Goal: Task Accomplishment & Management: Use online tool/utility

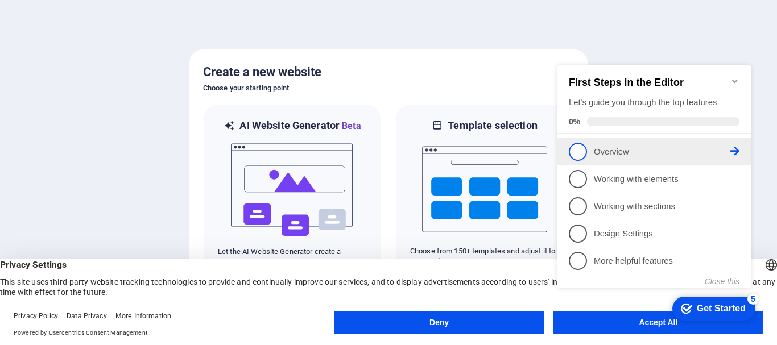
click at [582, 149] on span "1" at bounding box center [578, 152] width 18 height 18
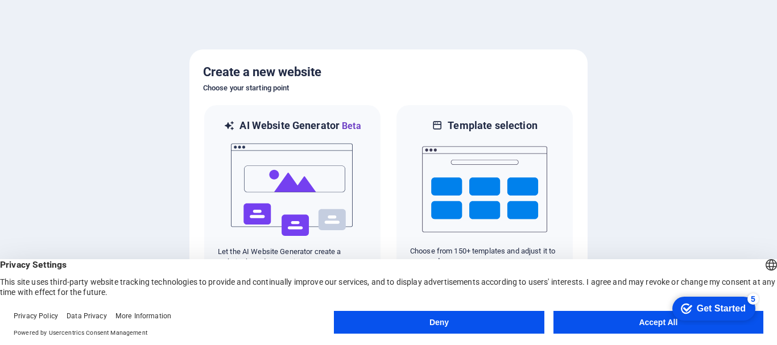
click at [476, 325] on button "Deny" at bounding box center [439, 322] width 210 height 23
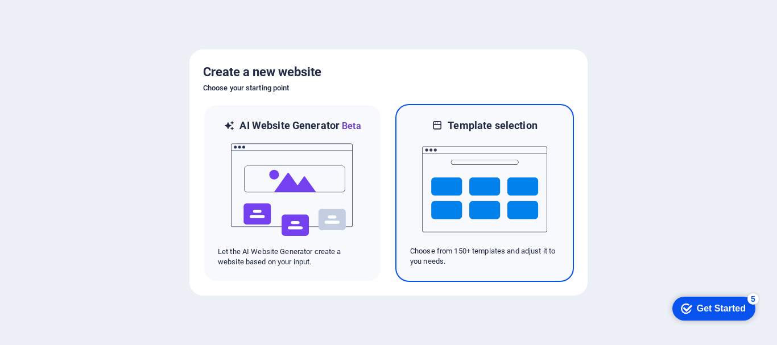
click at [510, 215] on img at bounding box center [484, 190] width 125 height 114
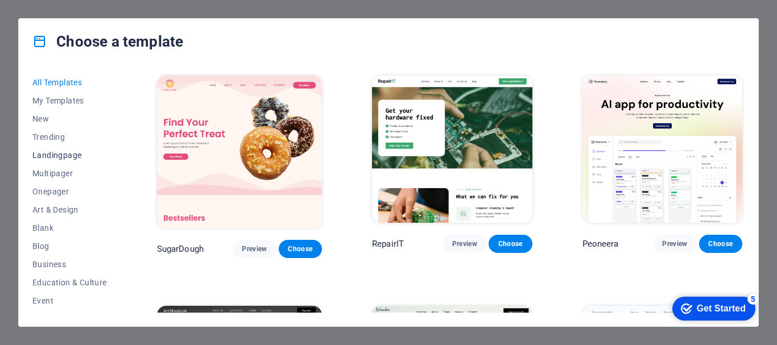
click at [68, 156] on span "Landingpage" at bounding box center [69, 155] width 75 height 9
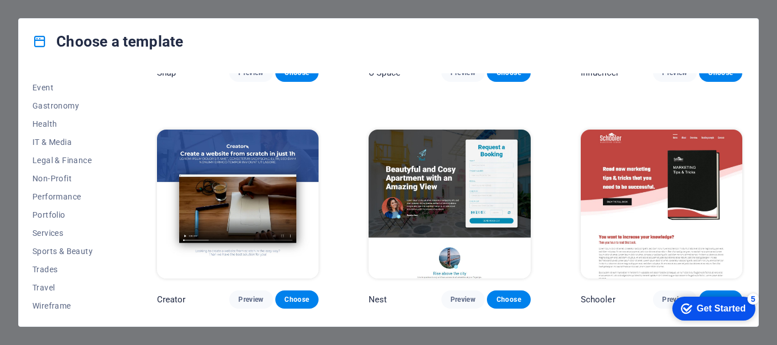
scroll to position [216, 0]
click at [70, 304] on span "Wireframe" at bounding box center [69, 303] width 75 height 9
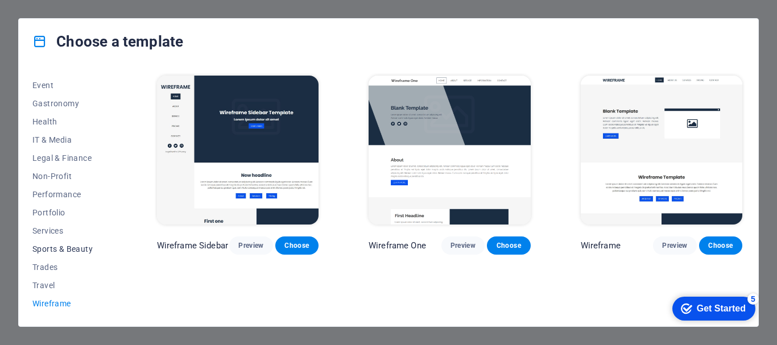
click at [67, 248] on span "Sports & Beauty" at bounding box center [69, 249] width 75 height 9
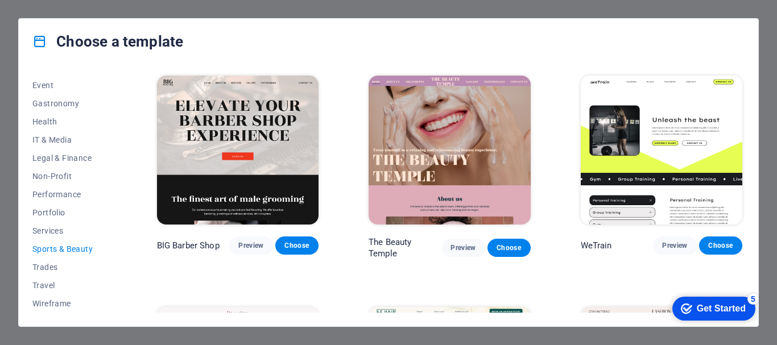
click at [455, 15] on div "Choose a template All Templates My Templates New Trending Landingpage Multipage…" at bounding box center [388, 172] width 777 height 345
click at [734, 64] on div "Choose a template" at bounding box center [389, 42] width 740 height 46
click at [733, 65] on div "All Templates My Templates New Trending Landingpage Multipager Onepager Art & D…" at bounding box center [389, 195] width 740 height 262
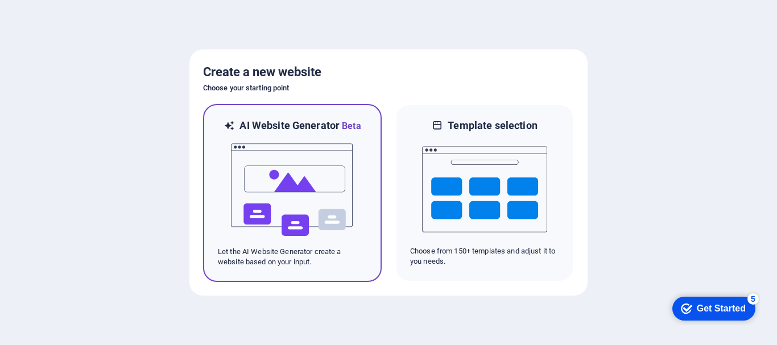
click at [311, 169] on img at bounding box center [292, 190] width 125 height 114
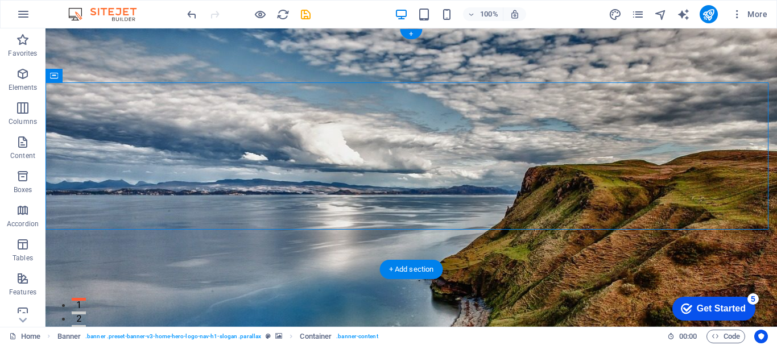
click at [259, 246] on figure at bounding box center [412, 177] width 732 height 299
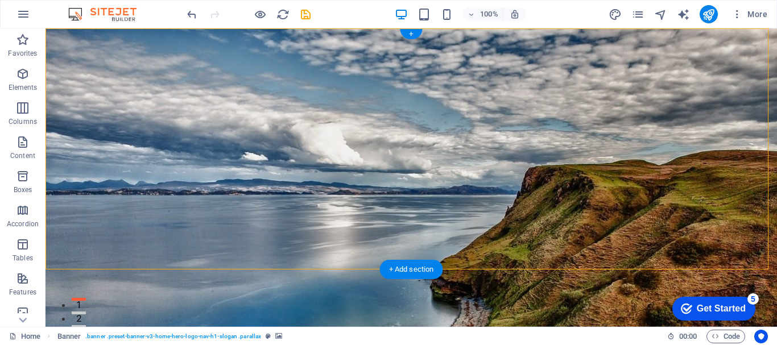
click at [259, 246] on figure at bounding box center [412, 177] width 732 height 299
select select "vh"
select select "header"
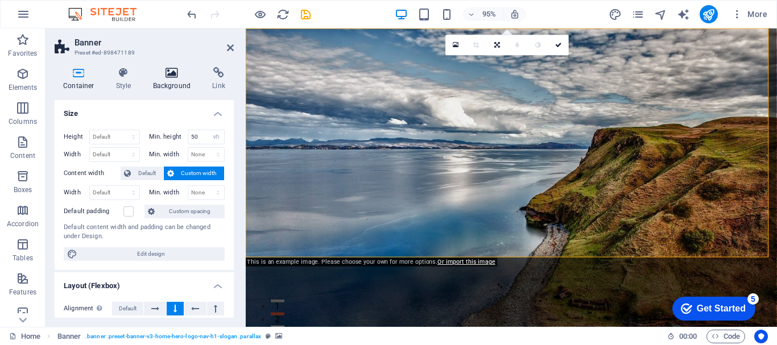
click at [163, 85] on h4 "Background" at bounding box center [175, 79] width 60 height 24
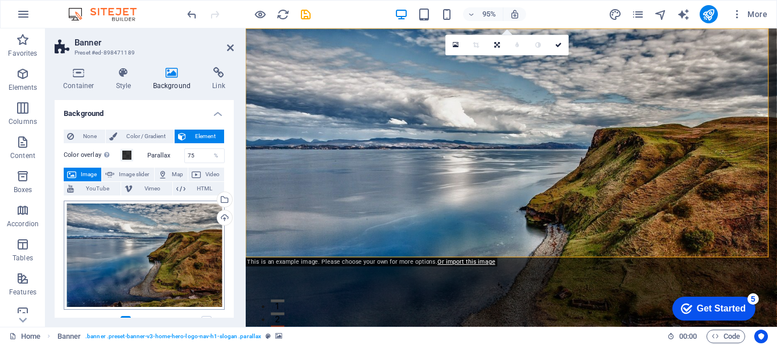
scroll to position [57, 0]
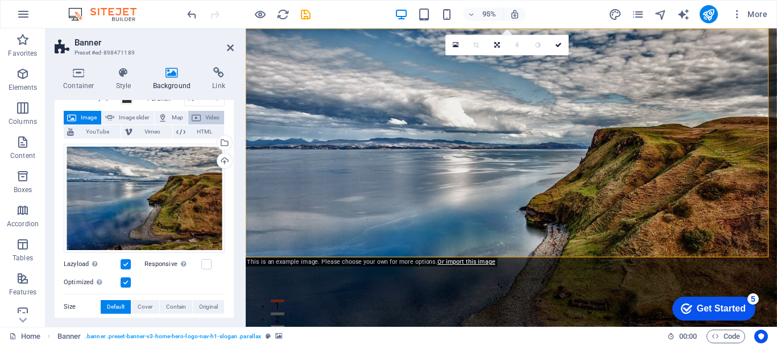
click at [209, 116] on span "Video" at bounding box center [212, 118] width 17 height 14
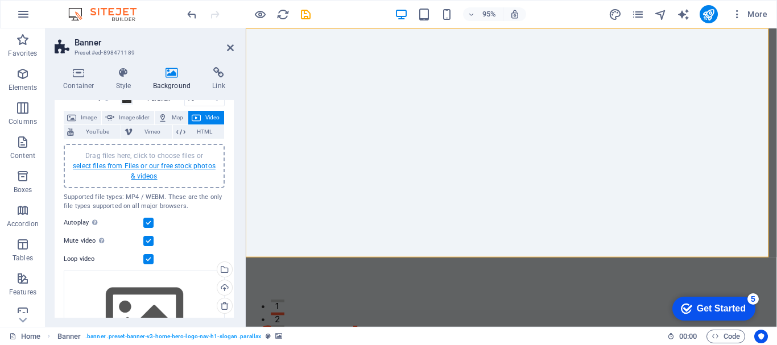
click at [175, 168] on link "select files from Files or our free stock photos & videos" at bounding box center [144, 171] width 143 height 18
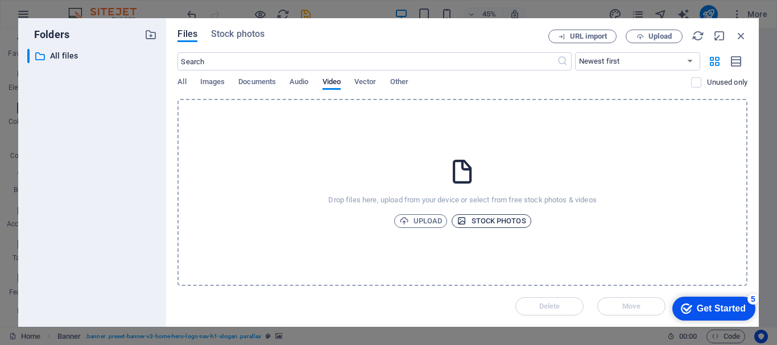
click at [485, 226] on span "Stock photos" at bounding box center [491, 222] width 69 height 14
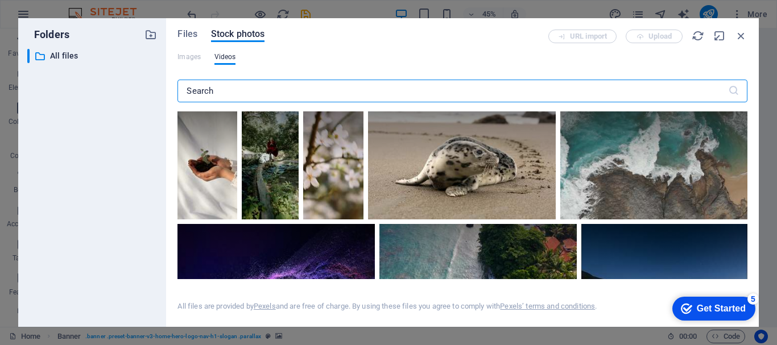
click at [269, 87] on input "text" at bounding box center [453, 91] width 550 height 23
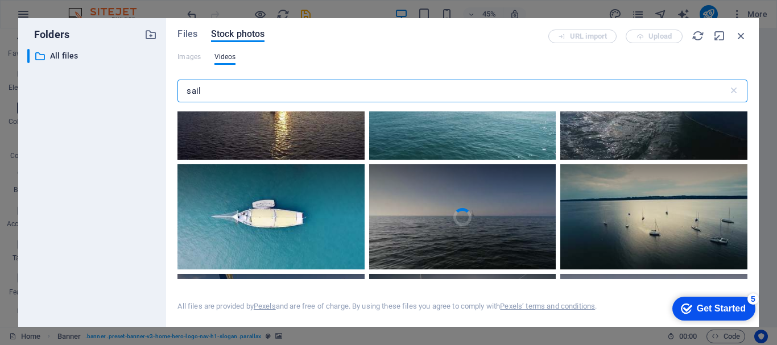
scroll to position [0, 0]
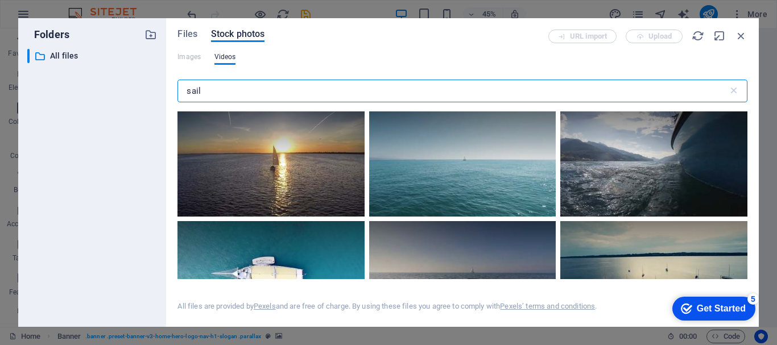
drag, startPoint x: 240, startPoint y: 90, endPoint x: 171, endPoint y: 89, distance: 68.3
click at [171, 89] on div "Files Stock photos URL import Upload Images Videos sail ​ All files are provide…" at bounding box center [462, 172] width 593 height 309
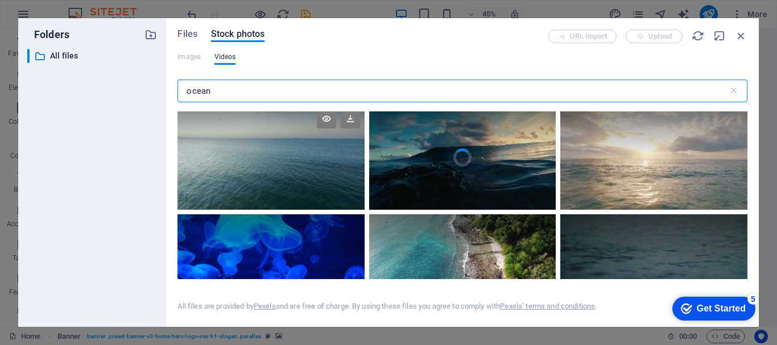
scroll to position [114, 0]
drag, startPoint x: 236, startPoint y: 93, endPoint x: 186, endPoint y: 91, distance: 50.1
click at [186, 91] on input "ocean" at bounding box center [453, 91] width 550 height 23
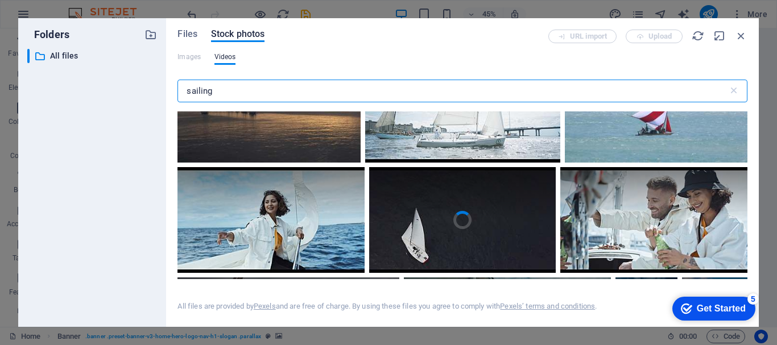
scroll to position [1309, 0]
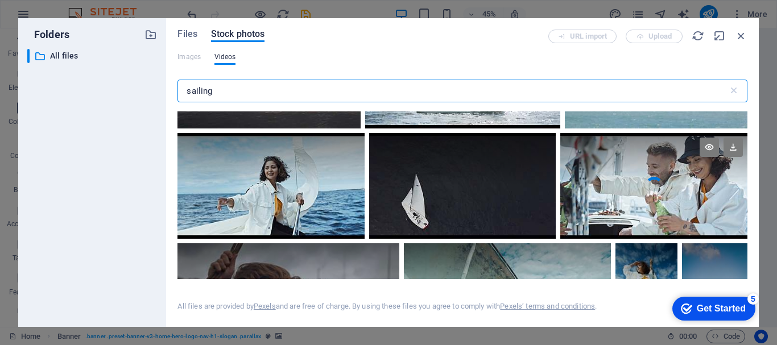
type input "sailing"
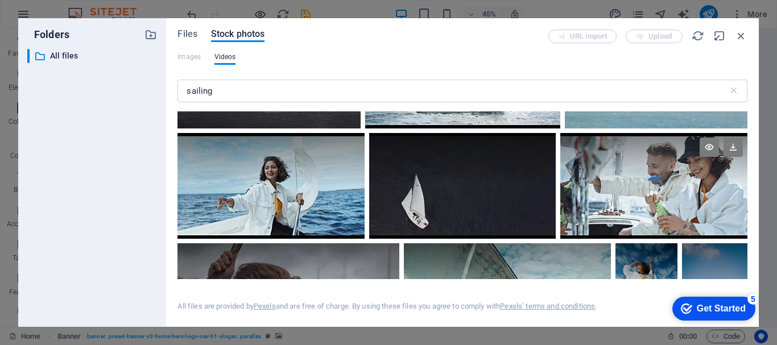
click at [635, 192] on video "Your browser does not support the video tag." at bounding box center [654, 185] width 187 height 105
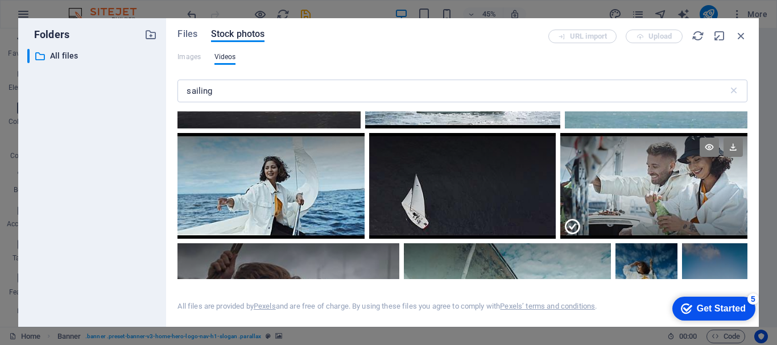
click at [719, 309] on div "Get Started" at bounding box center [721, 309] width 49 height 10
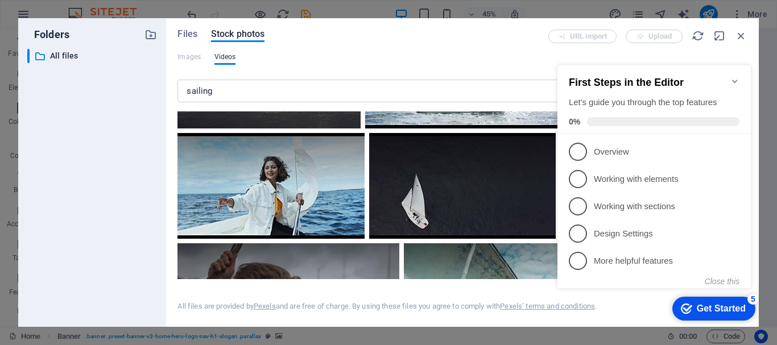
click at [458, 34] on div "Files Stock photos" at bounding box center [363, 36] width 371 height 13
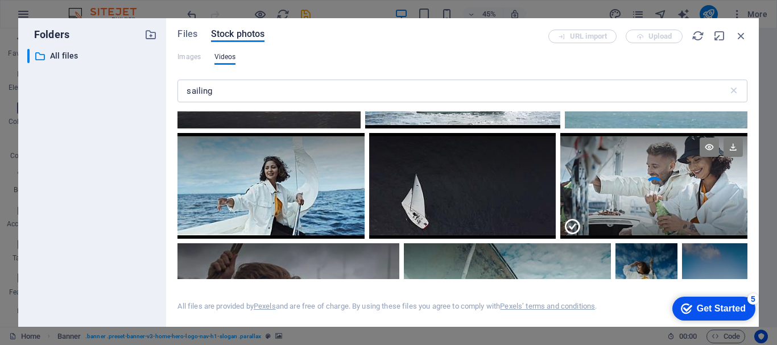
click at [704, 179] on div at bounding box center [654, 159] width 187 height 53
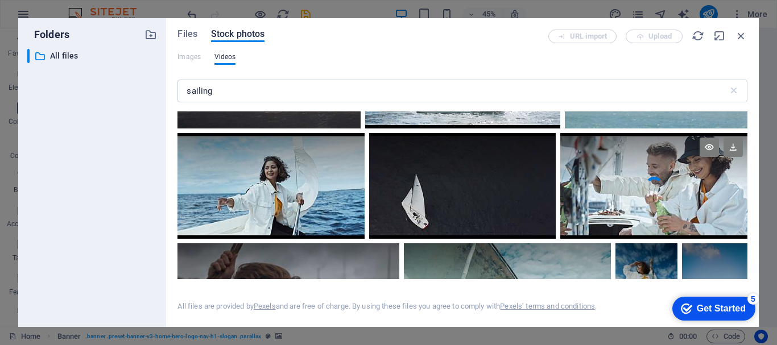
click at [704, 179] on div at bounding box center [654, 159] width 187 height 53
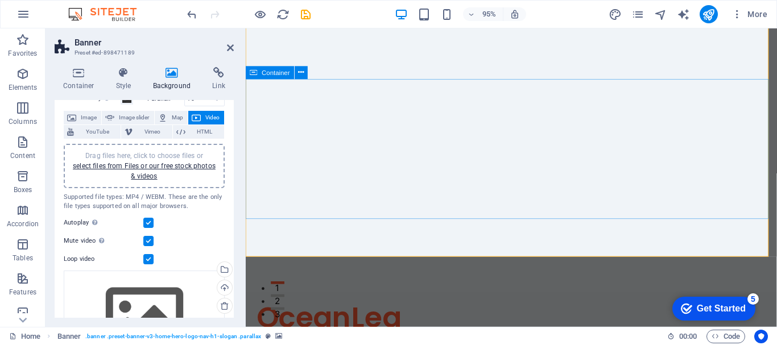
scroll to position [0, 0]
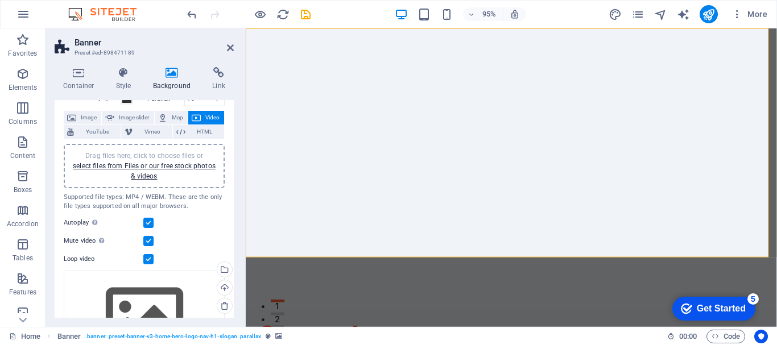
click at [166, 86] on h4 "Background" at bounding box center [175, 79] width 60 height 24
click at [134, 88] on h4 "Style" at bounding box center [126, 79] width 37 height 24
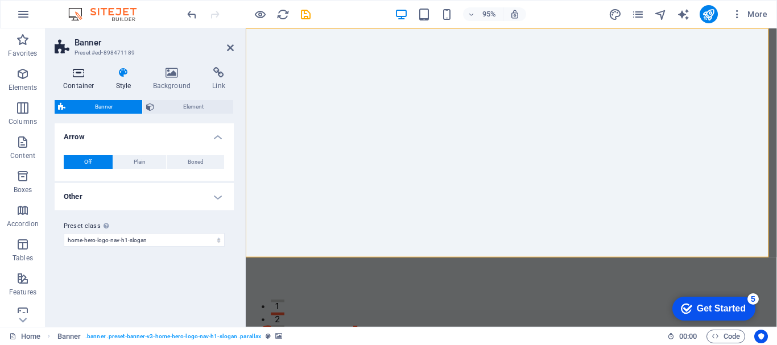
click at [88, 86] on h4 "Container" at bounding box center [81, 79] width 53 height 24
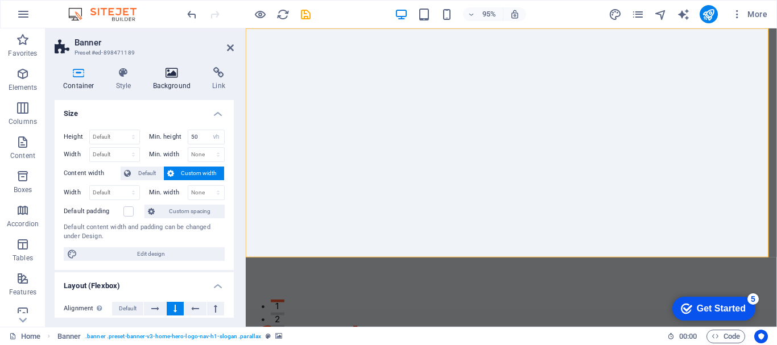
click at [174, 81] on h4 "Background" at bounding box center [175, 79] width 60 height 24
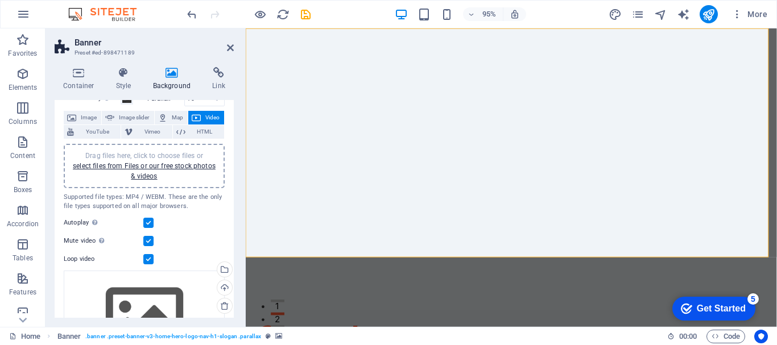
click at [205, 121] on span "Video" at bounding box center [212, 118] width 17 height 14
click at [157, 168] on link "select files from Files or our free stock photos & videos" at bounding box center [144, 171] width 143 height 18
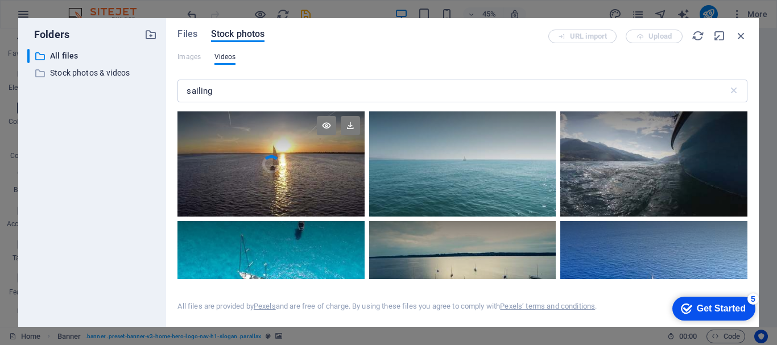
click at [265, 172] on video "Your browser does not support the video tag." at bounding box center [271, 164] width 187 height 105
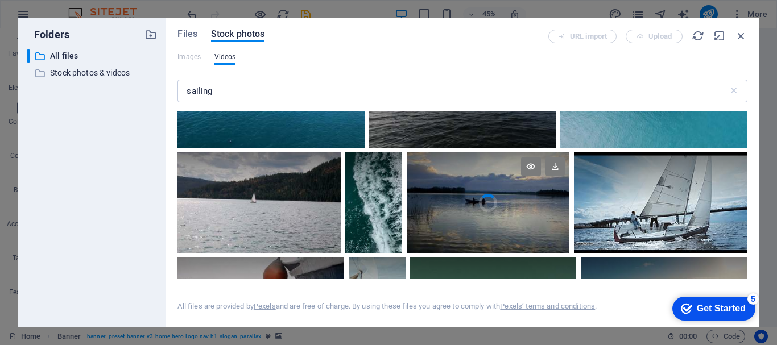
scroll to position [228, 0]
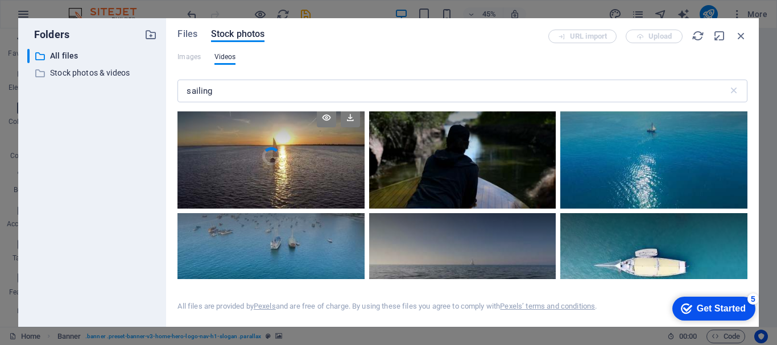
click at [320, 171] on video "Your browser does not support the video tag." at bounding box center [271, 156] width 187 height 105
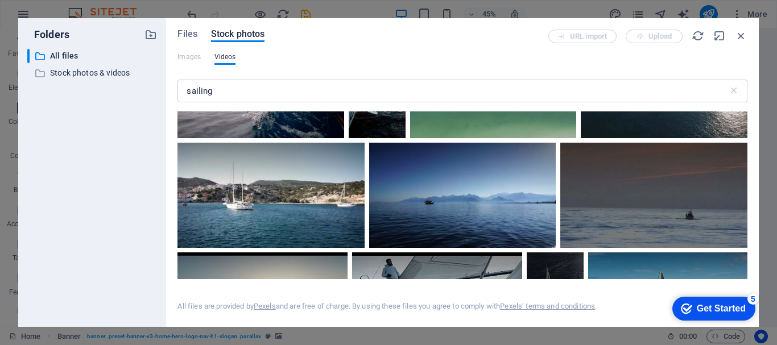
scroll to position [911, 0]
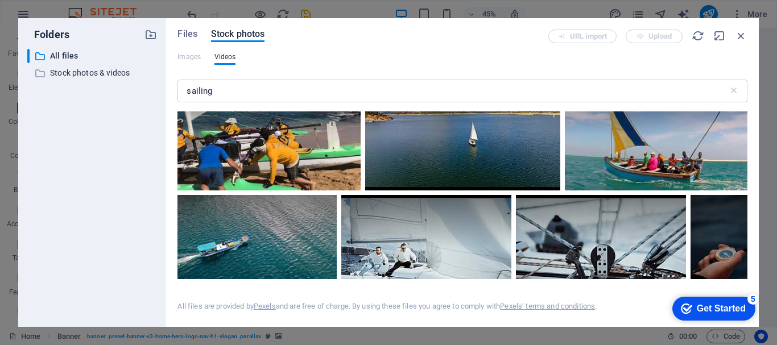
click at [714, 306] on div "Get Started" at bounding box center [721, 309] width 49 height 10
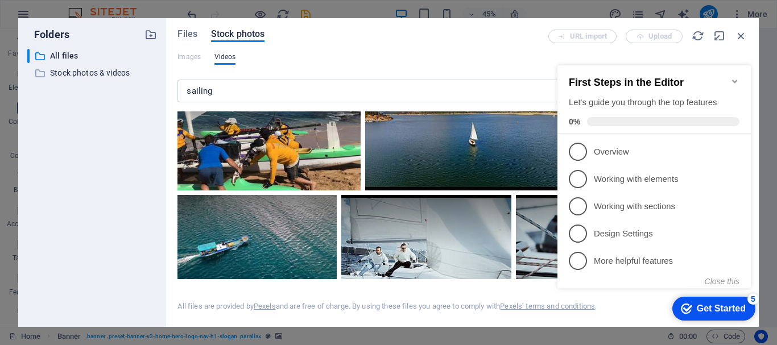
click at [736, 81] on h2 "First Steps in the Editor" at bounding box center [654, 83] width 171 height 12
click at [737, 79] on icon "Minimize checklist" at bounding box center [735, 81] width 9 height 9
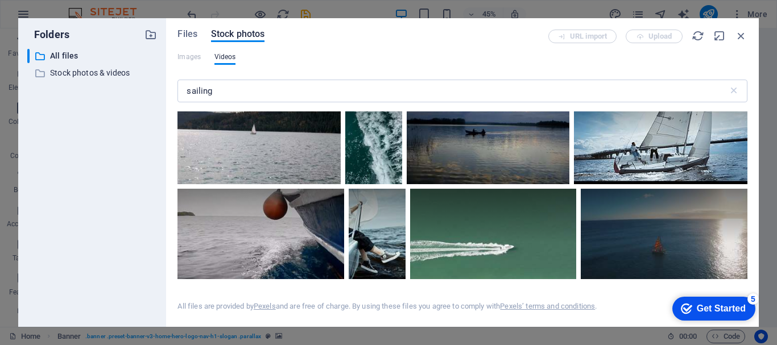
scroll to position [455, 0]
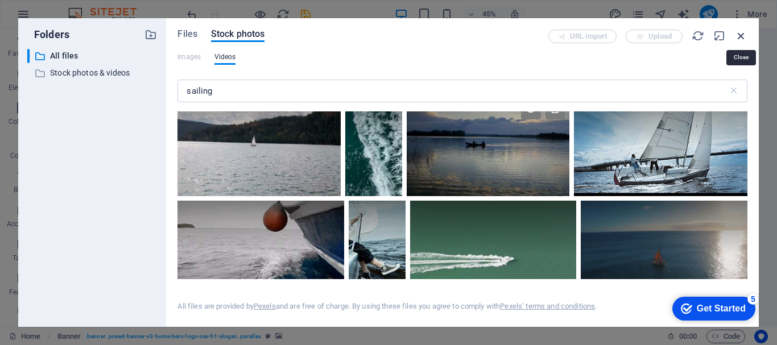
click at [744, 38] on icon "button" at bounding box center [741, 36] width 13 height 13
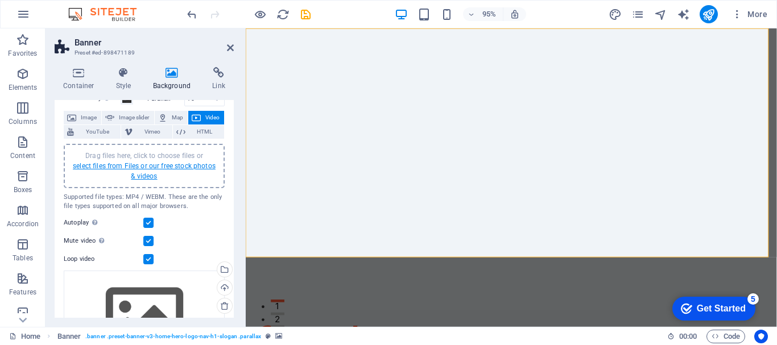
click at [135, 168] on link "select files from Files or our free stock photos & videos" at bounding box center [144, 171] width 143 height 18
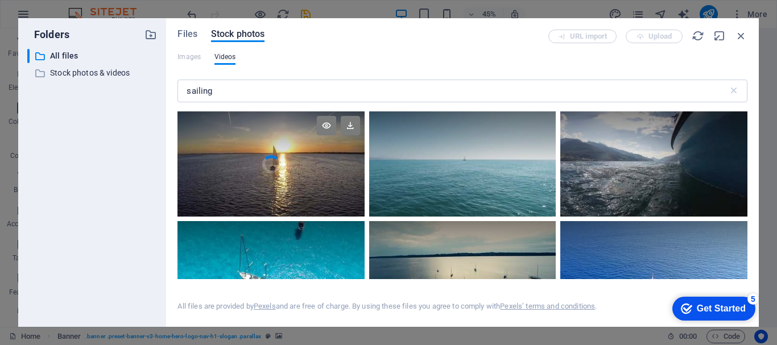
click at [238, 178] on video "Your browser does not support the video tag." at bounding box center [271, 164] width 187 height 105
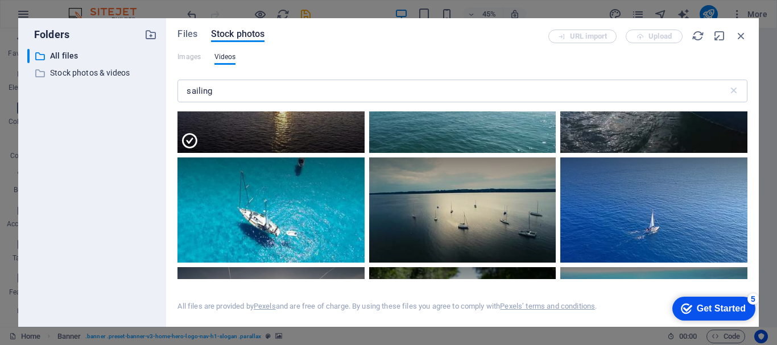
scroll to position [0, 0]
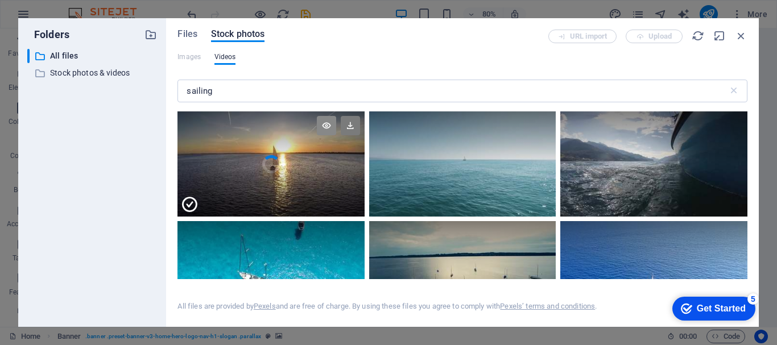
click at [323, 127] on icon at bounding box center [326, 125] width 19 height 19
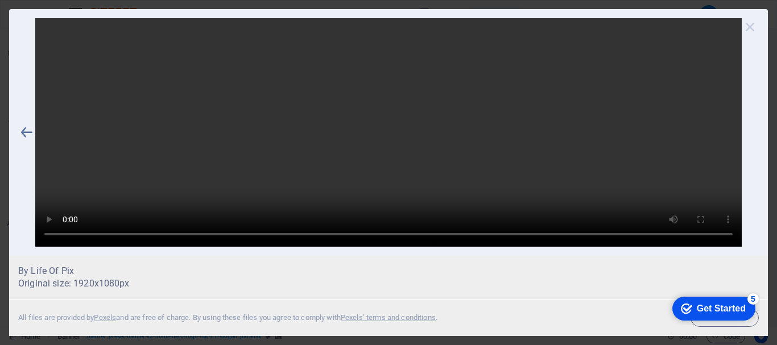
click at [749, 24] on icon at bounding box center [750, 26] width 17 height 17
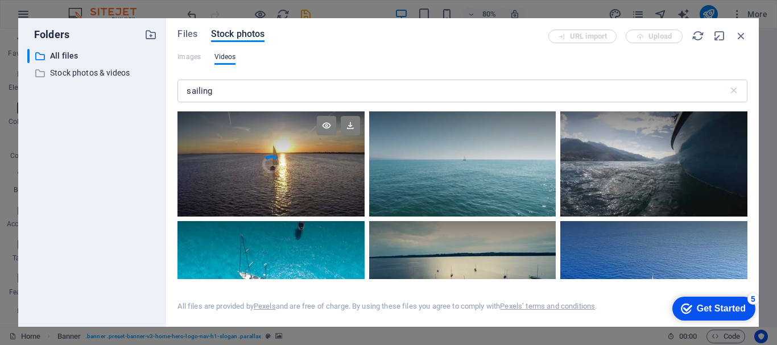
click at [319, 166] on video "Your browser does not support the video tag." at bounding box center [271, 164] width 187 height 105
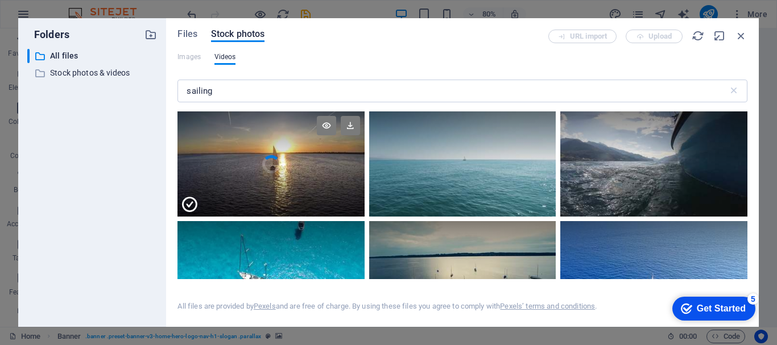
click at [316, 186] on div at bounding box center [271, 190] width 187 height 53
click at [316, 186] on video "Your browser does not support the video tag." at bounding box center [271, 164] width 187 height 105
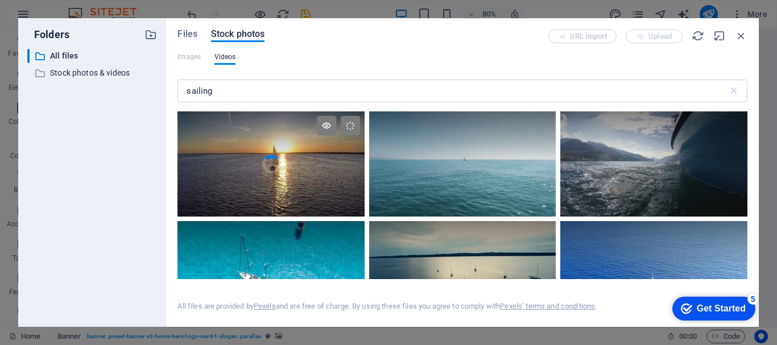
click at [316, 186] on video "Your browser does not support the video tag." at bounding box center [271, 164] width 187 height 105
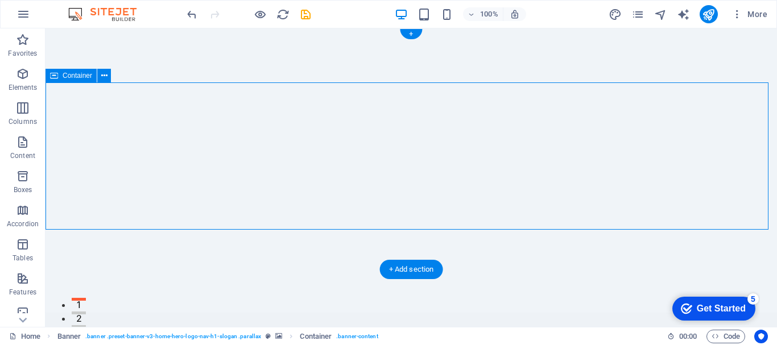
drag, startPoint x: 167, startPoint y: 104, endPoint x: 212, endPoint y: 132, distance: 53.7
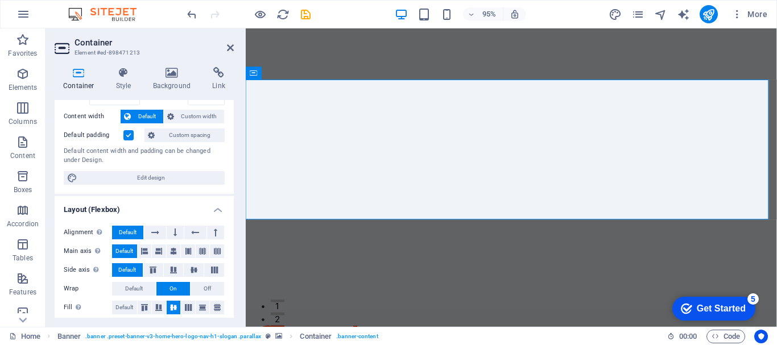
scroll to position [114, 0]
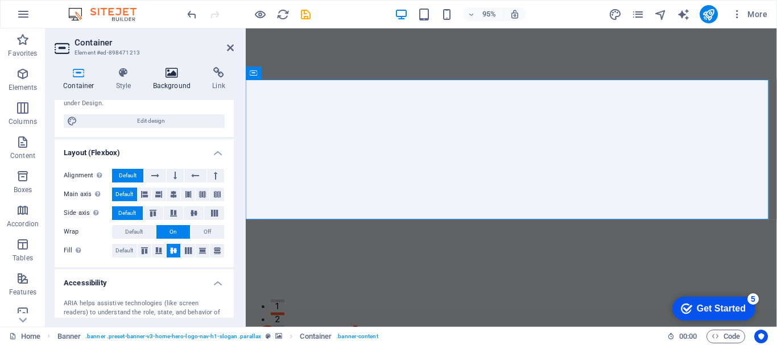
click at [175, 82] on h4 "Background" at bounding box center [175, 79] width 60 height 24
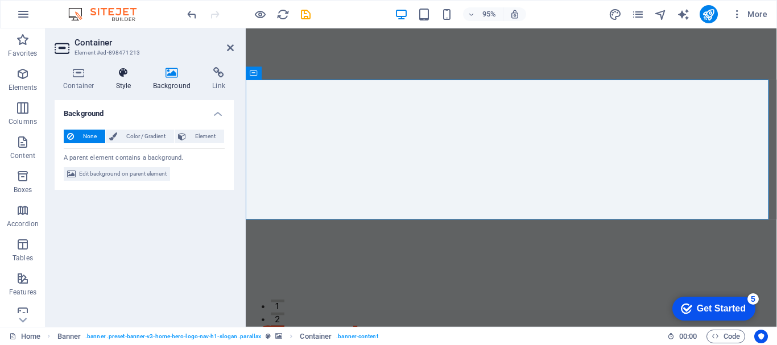
click at [125, 77] on icon at bounding box center [124, 72] width 32 height 11
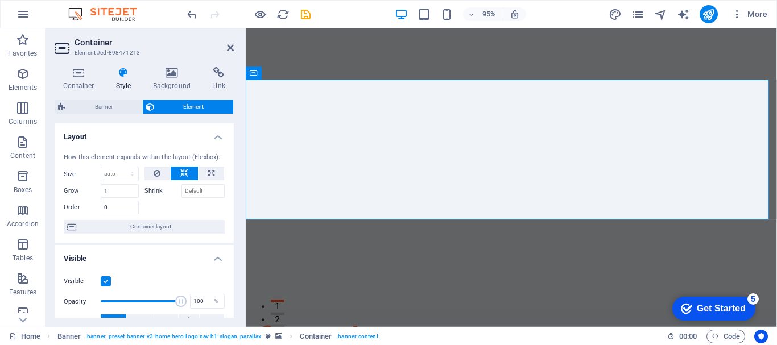
click at [399, 244] on figure at bounding box center [525, 176] width 559 height 296
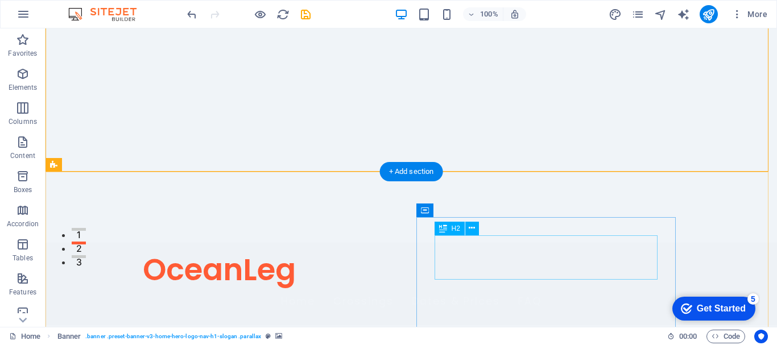
scroll to position [171, 0]
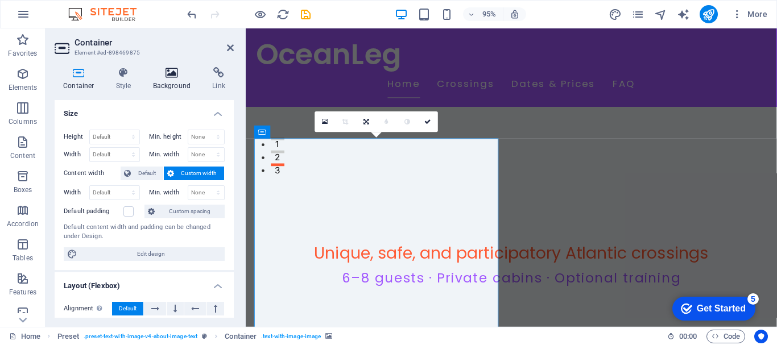
click at [166, 78] on icon at bounding box center [172, 72] width 55 height 11
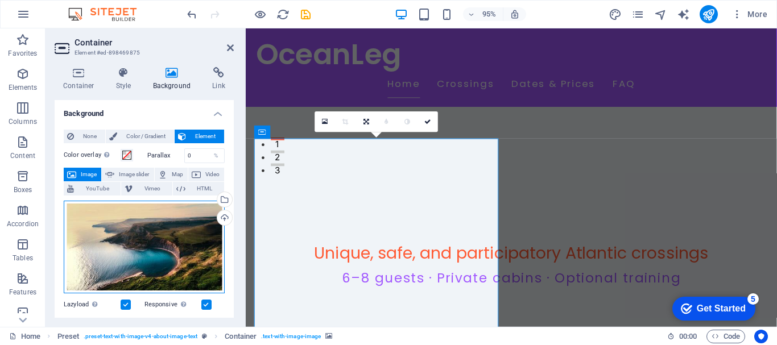
click at [134, 218] on div "Drag files here, click to choose files or select files from Files or our free s…" at bounding box center [144, 247] width 161 height 93
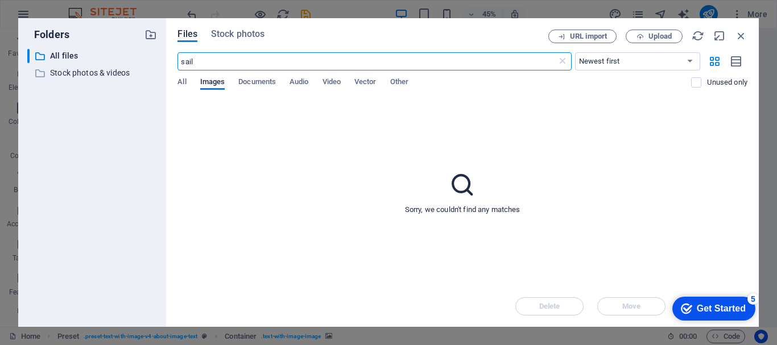
click at [249, 59] on input "sail" at bounding box center [367, 61] width 379 height 18
type input "sailing"
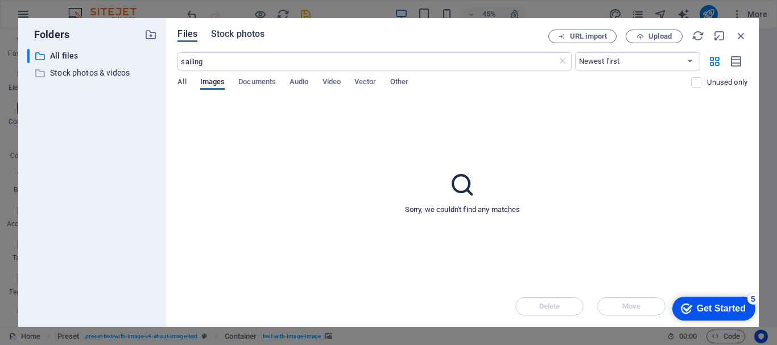
click at [232, 41] on button "Stock photos" at bounding box center [237, 36] width 53 height 13
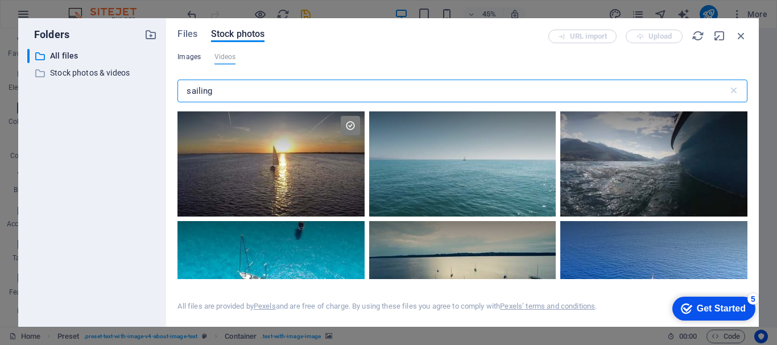
click at [191, 57] on span "Images" at bounding box center [189, 57] width 23 height 14
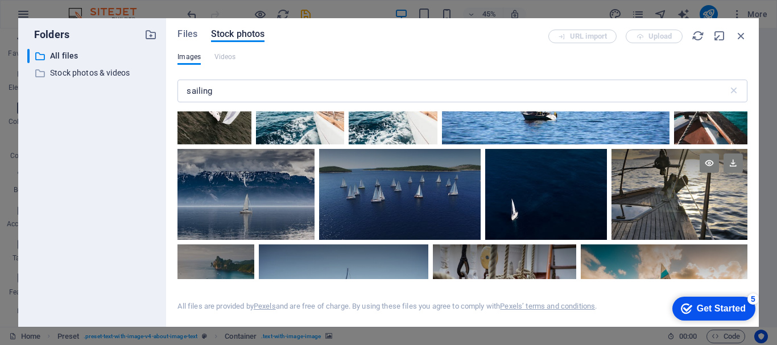
click at [681, 205] on div at bounding box center [680, 194] width 136 height 91
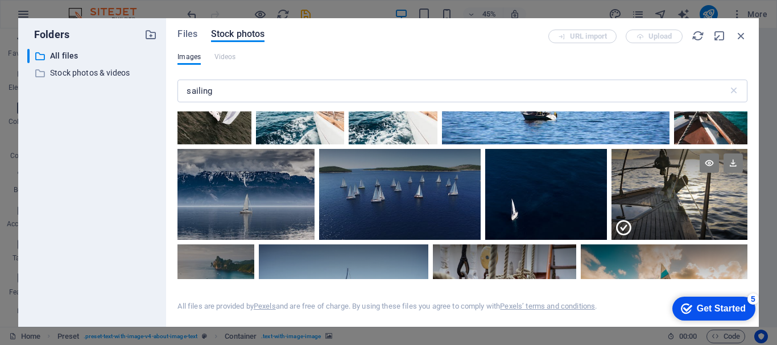
click at [687, 216] on div at bounding box center [680, 218] width 136 height 46
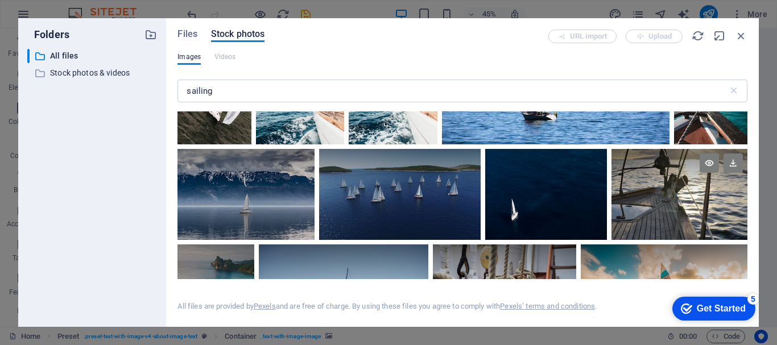
click at [687, 216] on div at bounding box center [680, 194] width 136 height 91
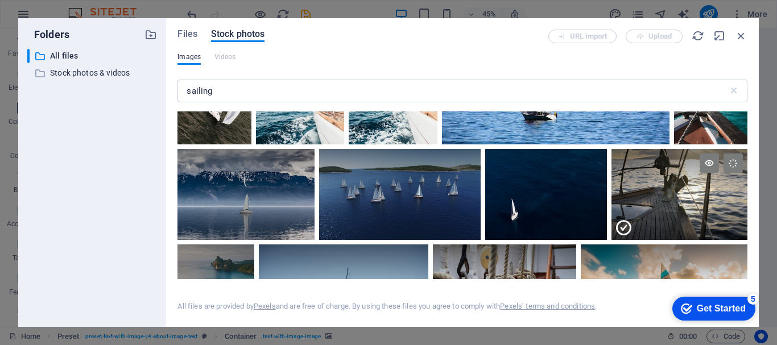
click at [687, 216] on div at bounding box center [680, 218] width 136 height 46
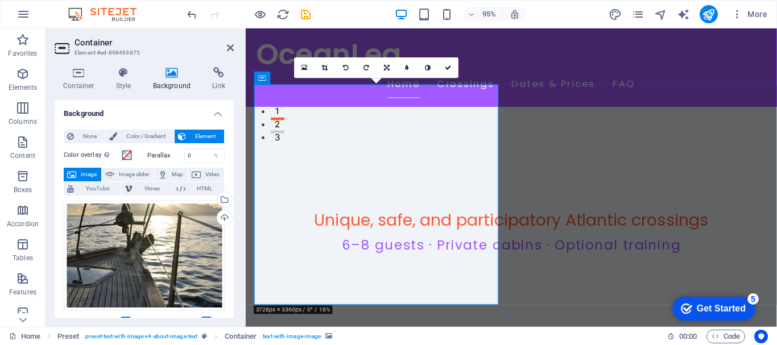
scroll to position [228, 0]
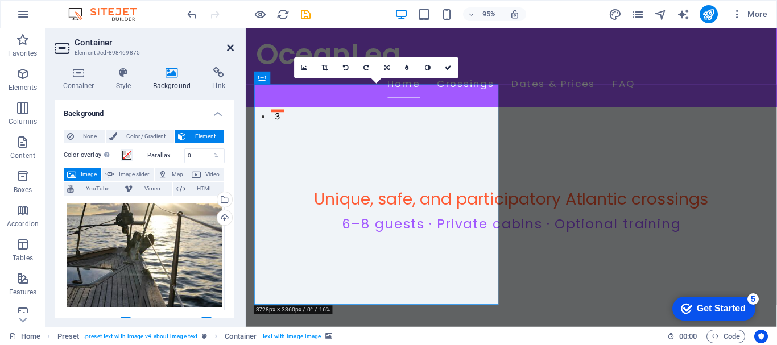
click at [232, 51] on icon at bounding box center [230, 47] width 7 height 9
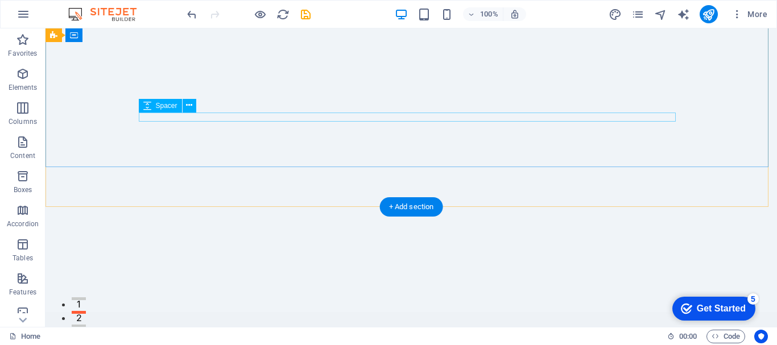
scroll to position [0, 0]
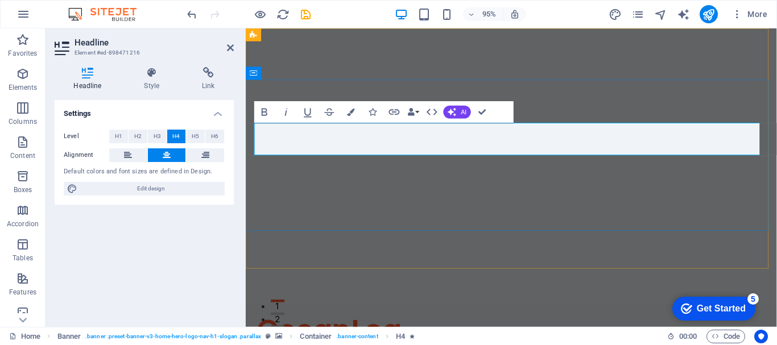
drag, startPoint x: 579, startPoint y: 151, endPoint x: 468, endPoint y: 159, distance: 111.8
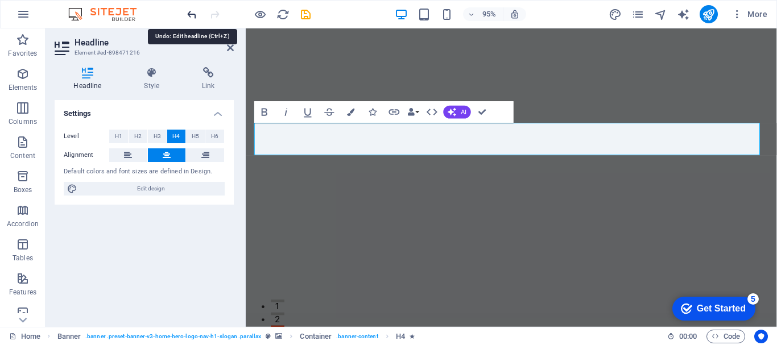
click at [192, 17] on icon "undo" at bounding box center [192, 14] width 13 height 13
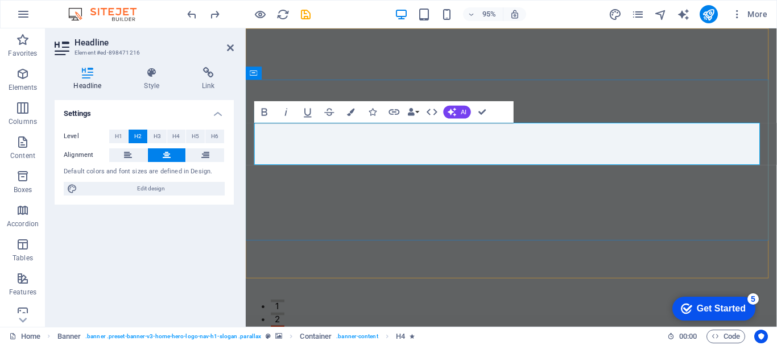
drag, startPoint x: 598, startPoint y: 164, endPoint x: 447, endPoint y: 162, distance: 150.8
click at [123, 136] on button "H1" at bounding box center [118, 137] width 19 height 14
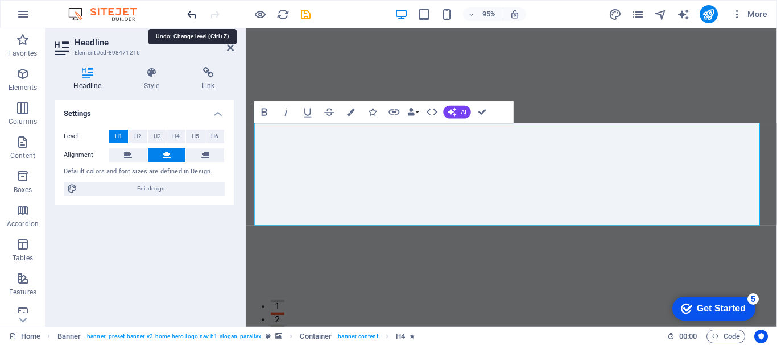
click at [192, 17] on icon "undo" at bounding box center [192, 14] width 13 height 13
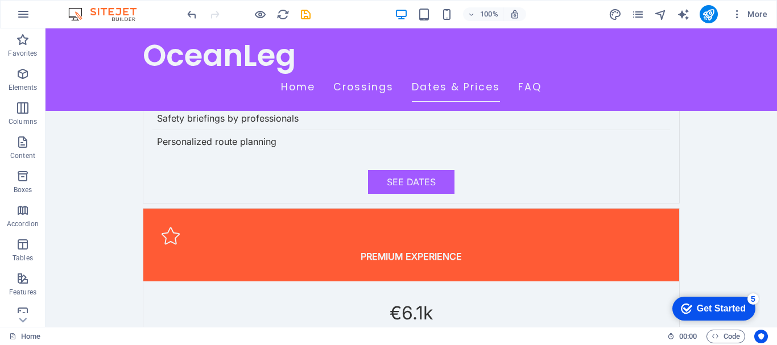
scroll to position [2410, 0]
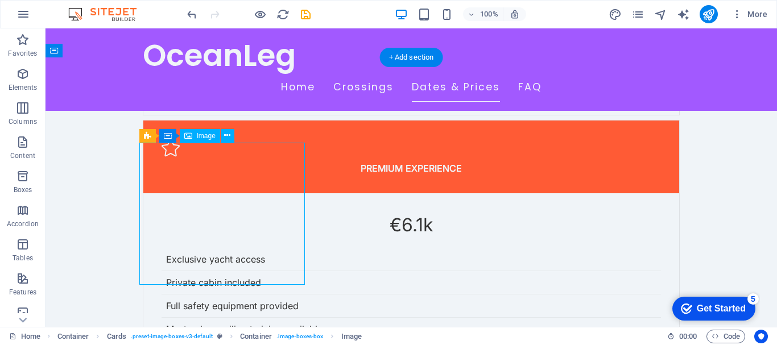
select select "vw"
select select "px"
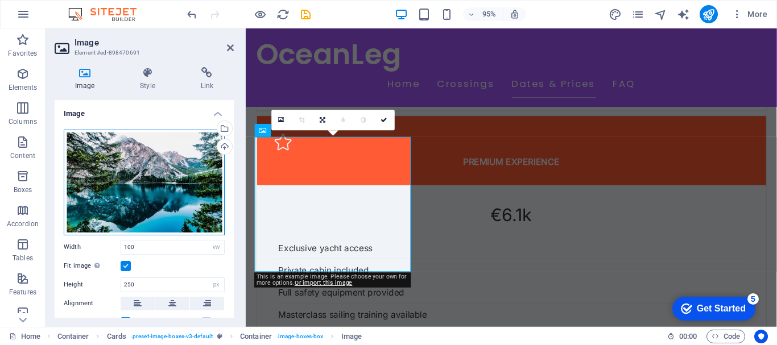
click at [182, 182] on div "Drag files here, click to choose files or select files from Files or our free s…" at bounding box center [144, 183] width 161 height 106
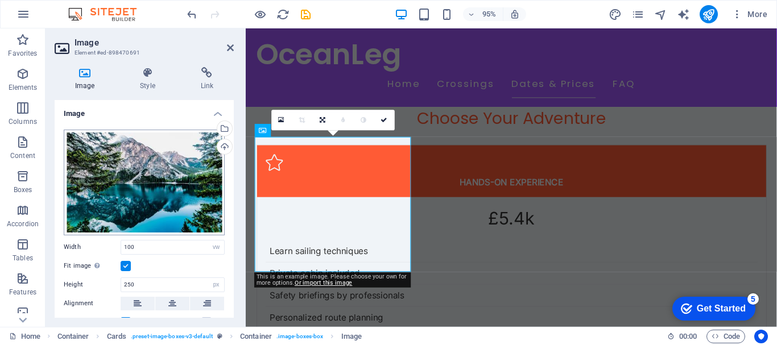
scroll to position [2478, 0]
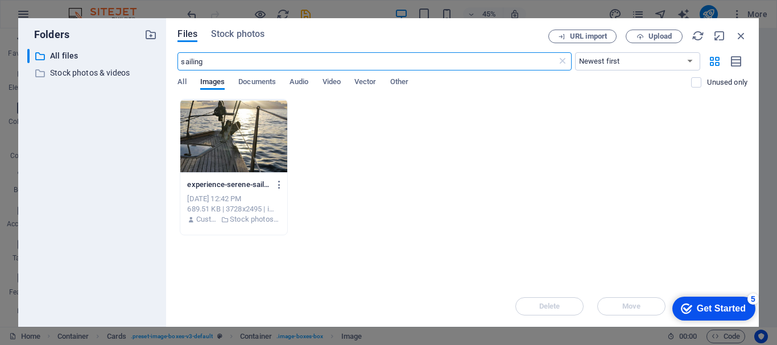
drag, startPoint x: 234, startPoint y: 65, endPoint x: 178, endPoint y: 63, distance: 56.4
click at [178, 63] on input "sailing" at bounding box center [367, 61] width 379 height 18
click at [643, 38] on icon "button" at bounding box center [640, 36] width 7 height 7
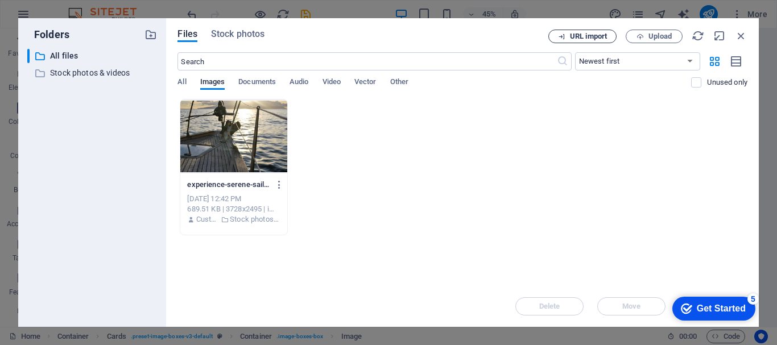
click at [596, 36] on span "URL import" at bounding box center [588, 36] width 37 height 7
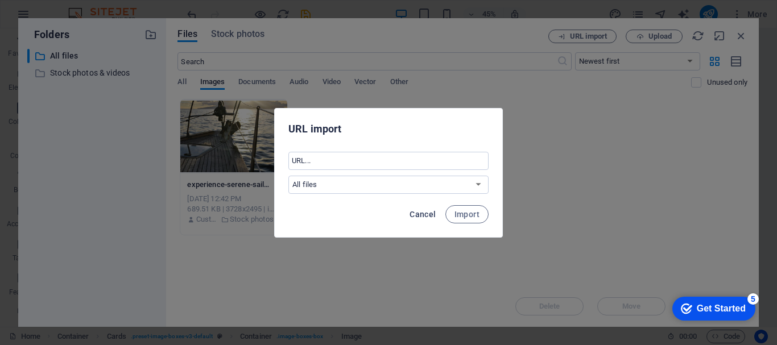
click at [429, 210] on span "Cancel" at bounding box center [423, 214] width 26 height 9
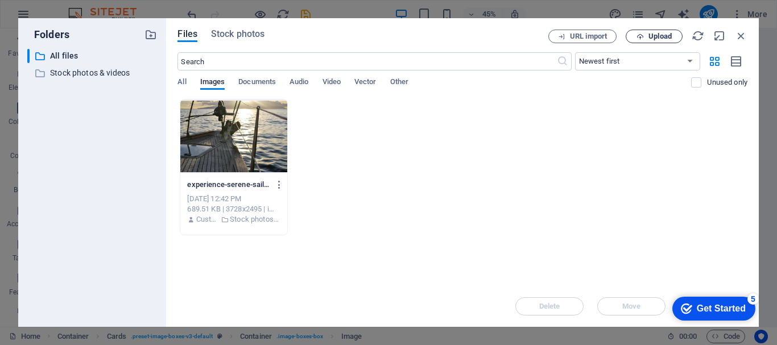
click at [658, 40] on span "Upload" at bounding box center [660, 36] width 23 height 7
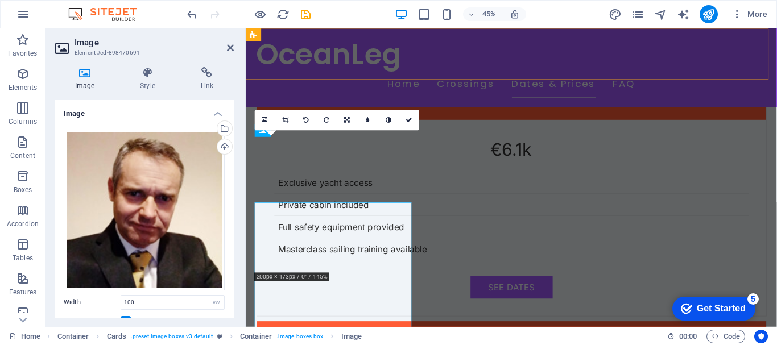
scroll to position [2410, 0]
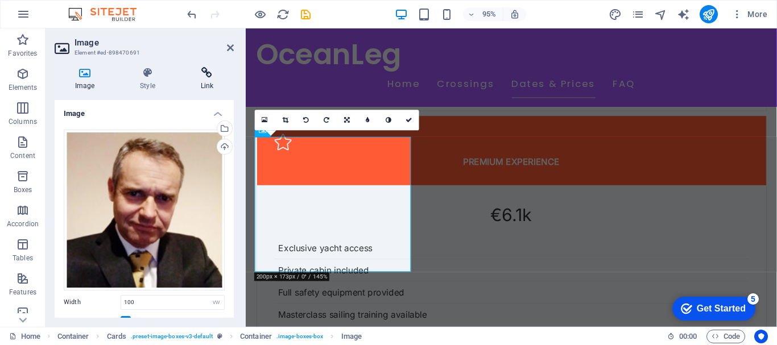
click at [221, 86] on h4 "Link" at bounding box center [206, 79] width 53 height 24
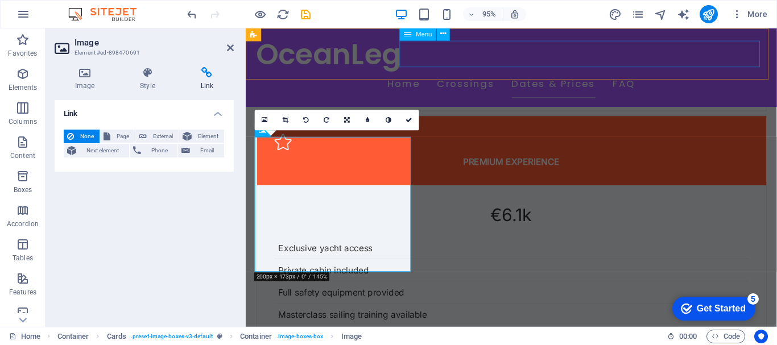
click at [433, 73] on nav "Home Crossings Dates & Prices FAQ" at bounding box center [525, 87] width 537 height 28
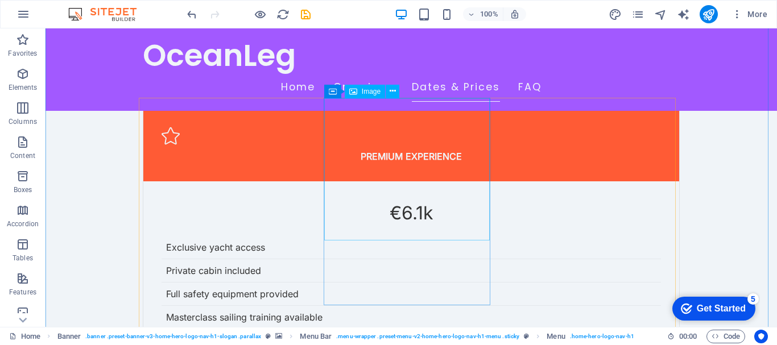
scroll to position [2466, 0]
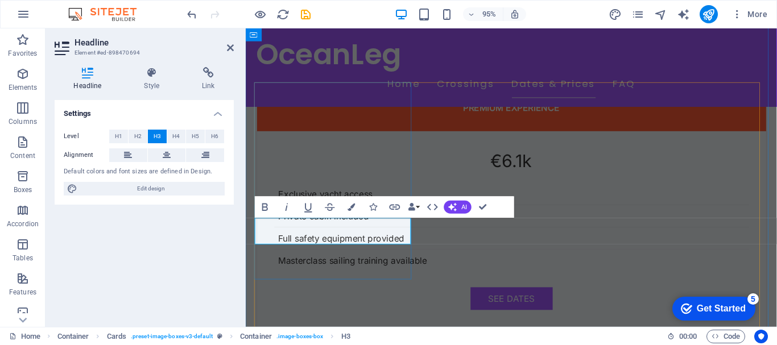
click at [411, 73] on nav "Home Crossings Dates & Prices FAQ" at bounding box center [525, 87] width 537 height 28
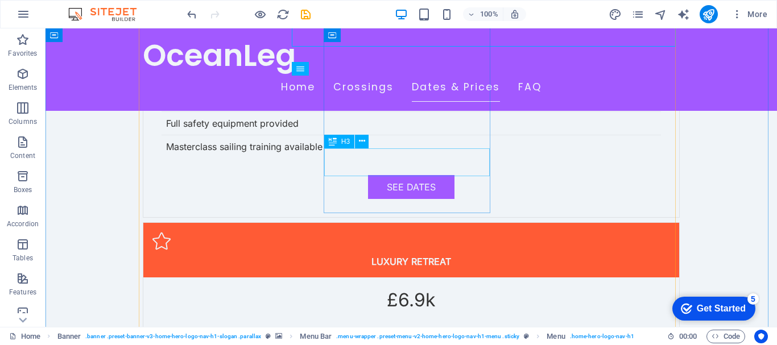
scroll to position [2523, 0]
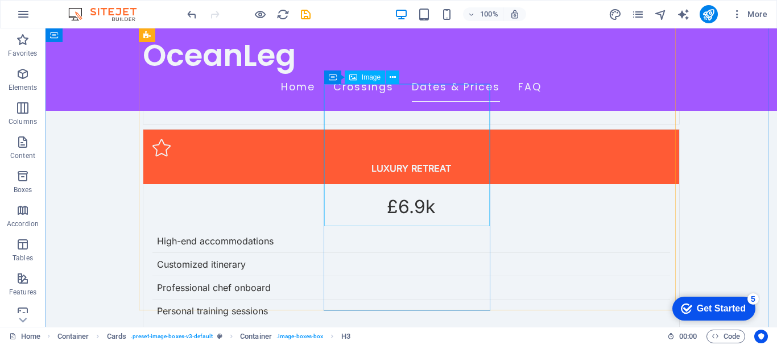
scroll to position [2694, 0]
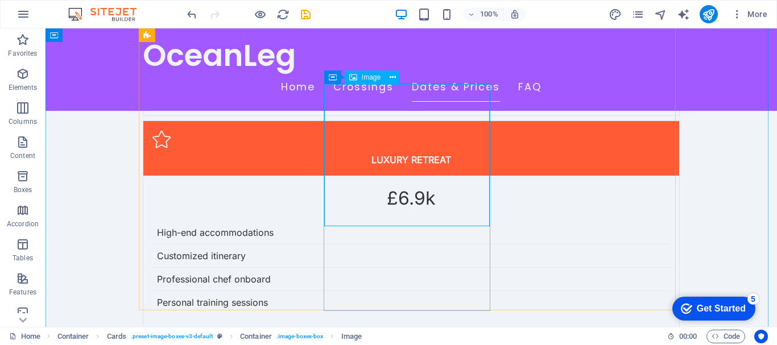
select select "vw"
select select "px"
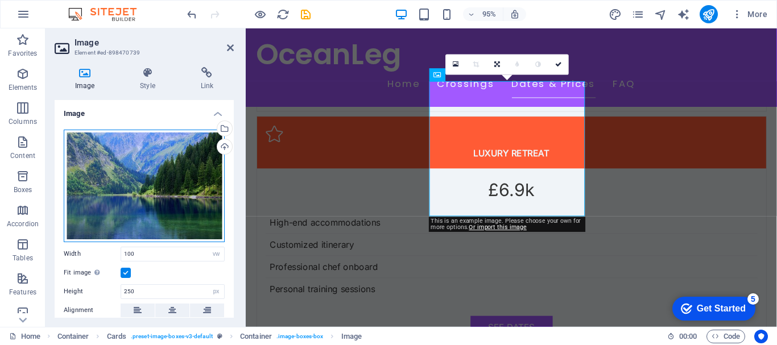
click at [178, 175] on div "Drag files here, click to choose files or select files from Files or our free s…" at bounding box center [144, 186] width 161 height 113
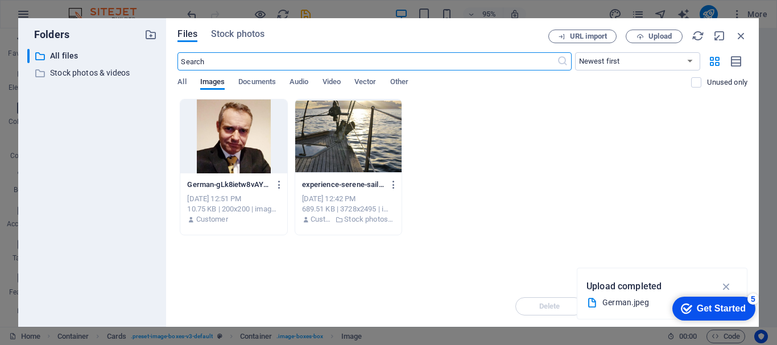
scroll to position [2763, 0]
click at [649, 38] on span "Upload" at bounding box center [660, 36] width 23 height 7
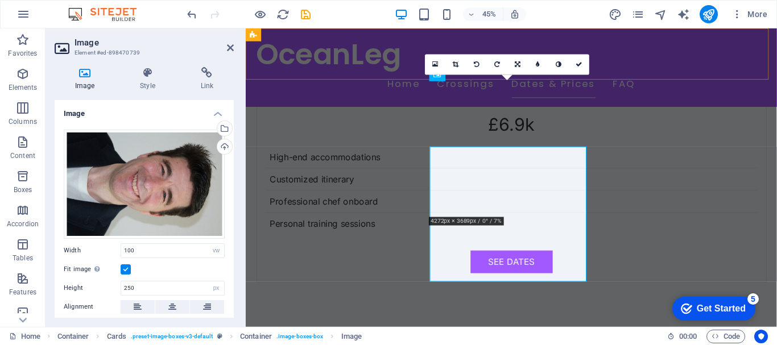
scroll to position [2694, 0]
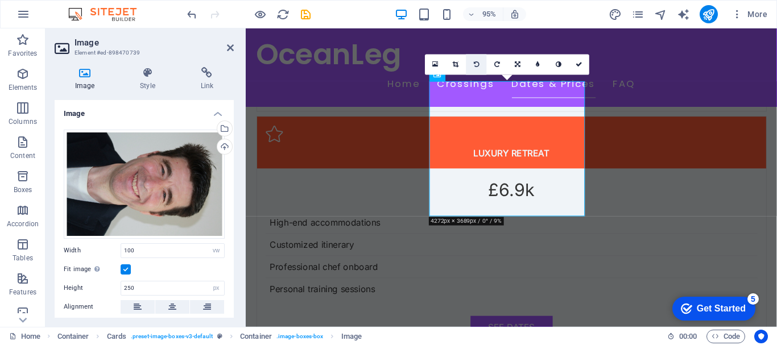
click at [478, 64] on icon at bounding box center [477, 64] width 6 height 6
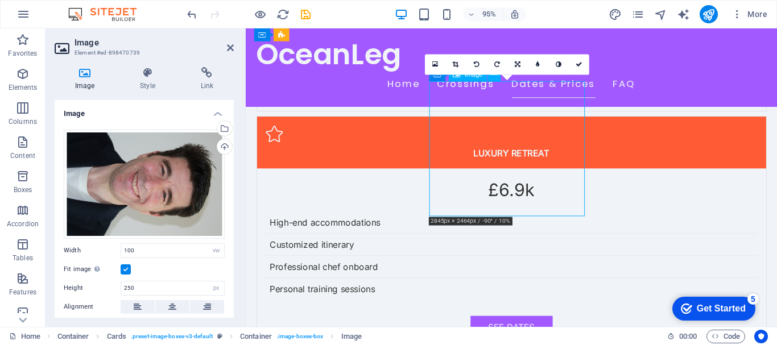
drag, startPoint x: 503, startPoint y: 146, endPoint x: 499, endPoint y: 123, distance: 23.7
click at [457, 67] on icon at bounding box center [456, 64] width 6 height 6
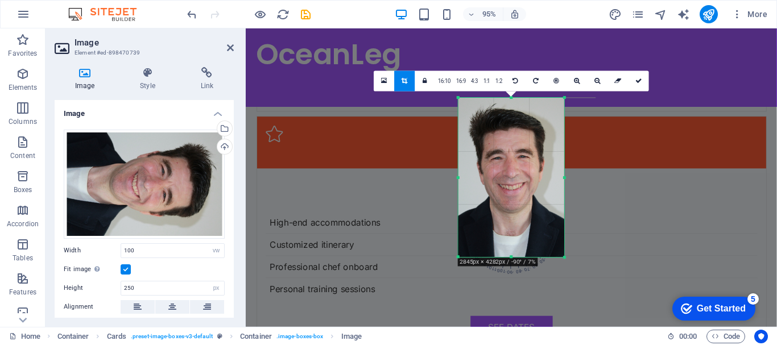
click at [458, 97] on div at bounding box center [458, 98] width 5 height 5
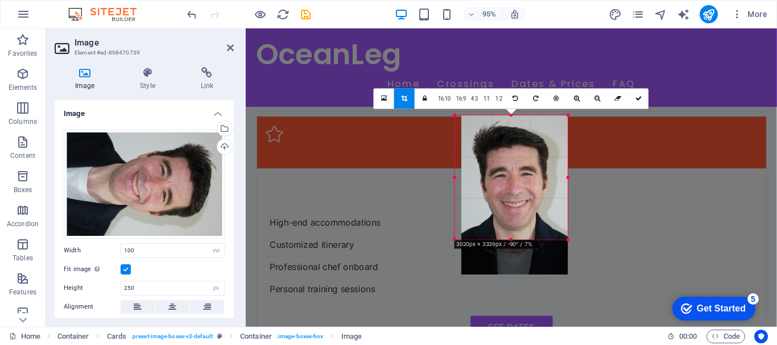
drag, startPoint x: 460, startPoint y: 259, endPoint x: 453, endPoint y: 222, distance: 37.6
click at [455, 222] on div "180 170 160 150 140 130 120 110 100 90 80 70 60 50 40 30 20 10 0 -10 -20 -30 -4…" at bounding box center [511, 178] width 113 height 124
click at [592, 97] on link at bounding box center [597, 99] width 20 height 20
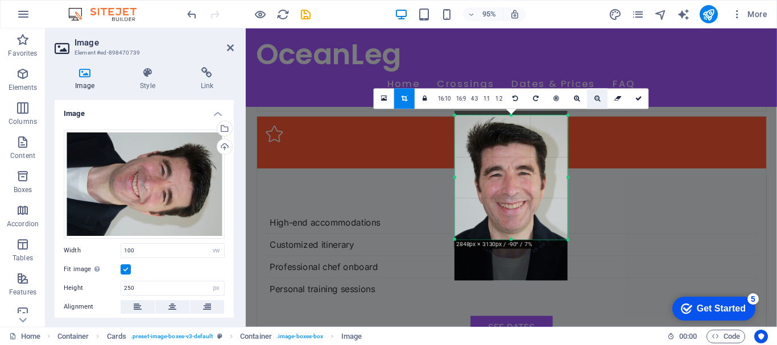
click at [592, 97] on link at bounding box center [597, 99] width 20 height 20
click at [578, 101] on icon at bounding box center [577, 99] width 6 height 6
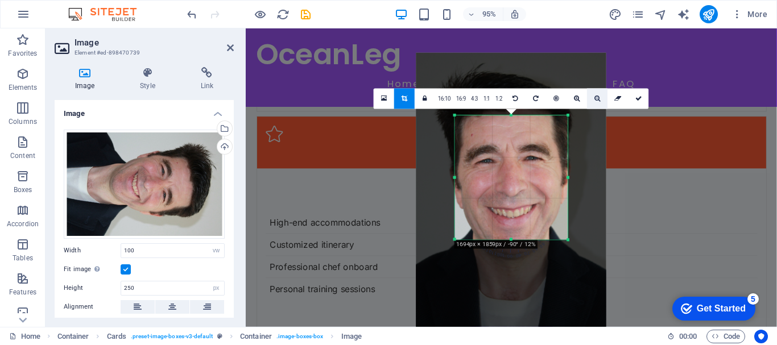
click at [597, 103] on link at bounding box center [597, 99] width 20 height 20
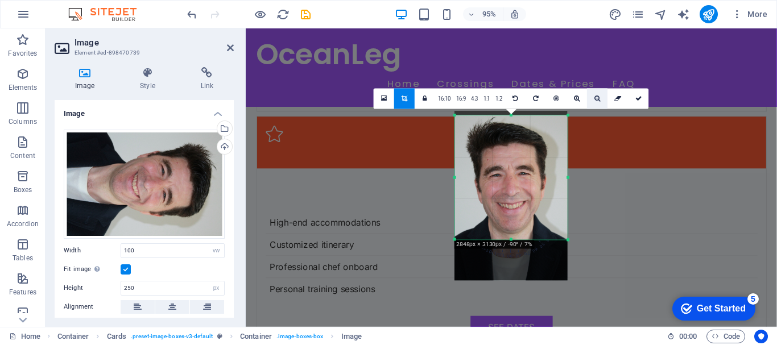
click at [597, 103] on link at bounding box center [597, 99] width 20 height 20
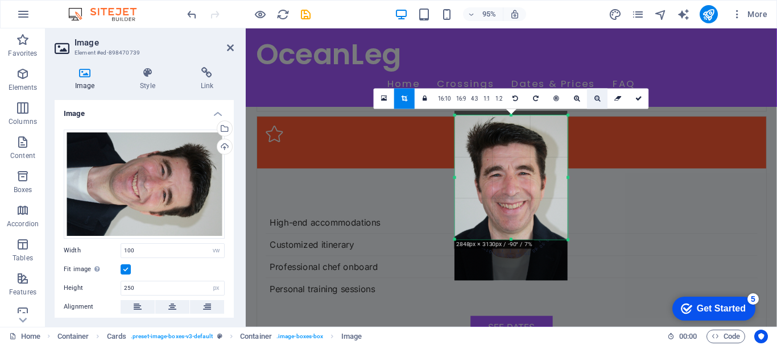
click at [597, 103] on link at bounding box center [597, 99] width 20 height 20
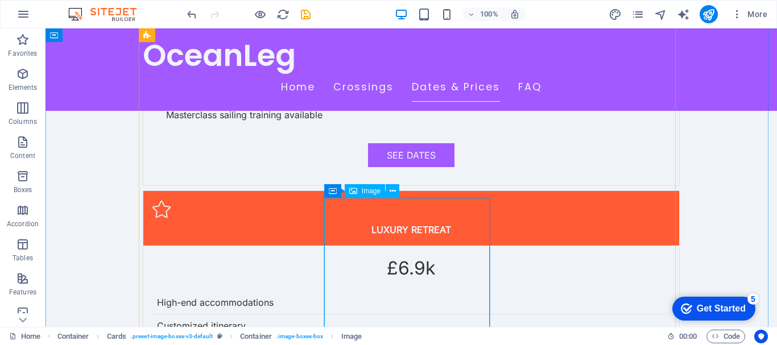
scroll to position [2637, 0]
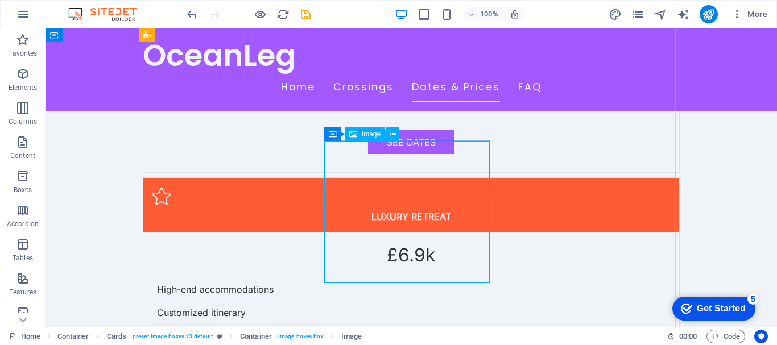
select select "px"
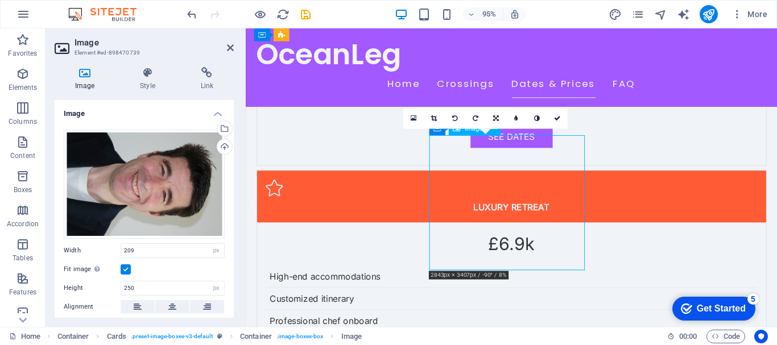
drag, startPoint x: 462, startPoint y: 212, endPoint x: 508, endPoint y: 212, distance: 46.7
drag, startPoint x: 501, startPoint y: 213, endPoint x: 521, endPoint y: 213, distance: 19.9
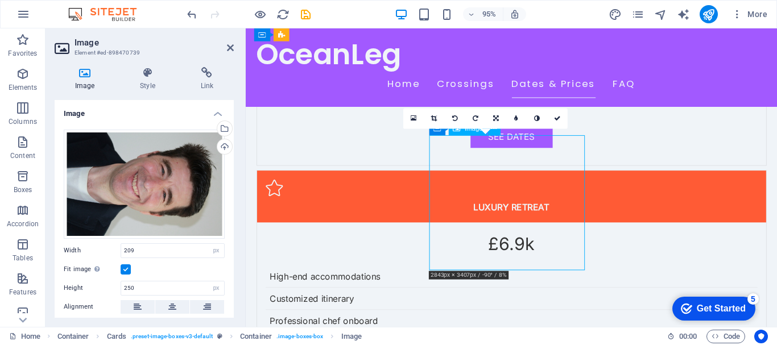
click at [494, 116] on icon at bounding box center [496, 119] width 6 height 6
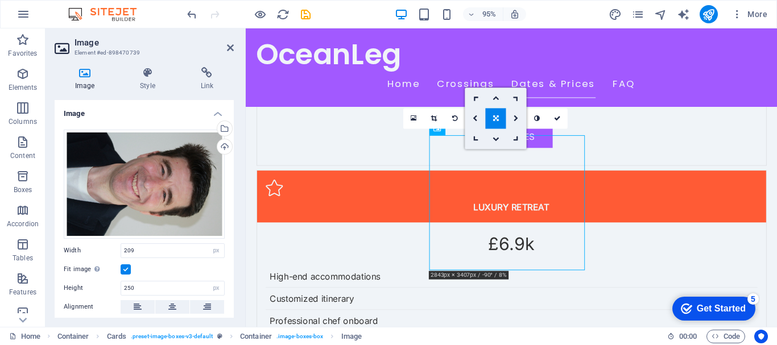
click at [499, 118] on link at bounding box center [496, 119] width 20 height 20
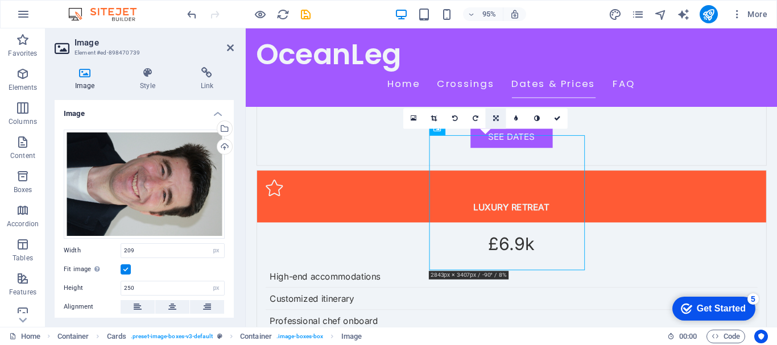
click at [499, 118] on link at bounding box center [496, 119] width 20 height 20
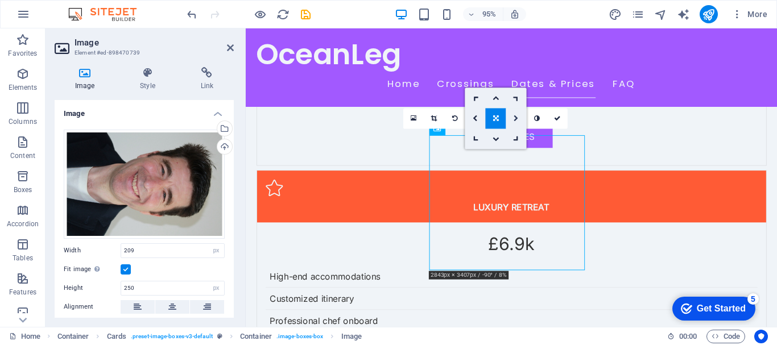
click at [517, 120] on icon at bounding box center [516, 119] width 5 height 6
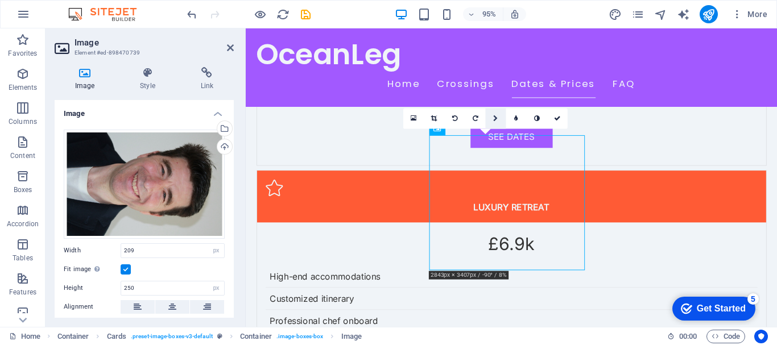
click at [495, 117] on icon at bounding box center [496, 119] width 5 height 6
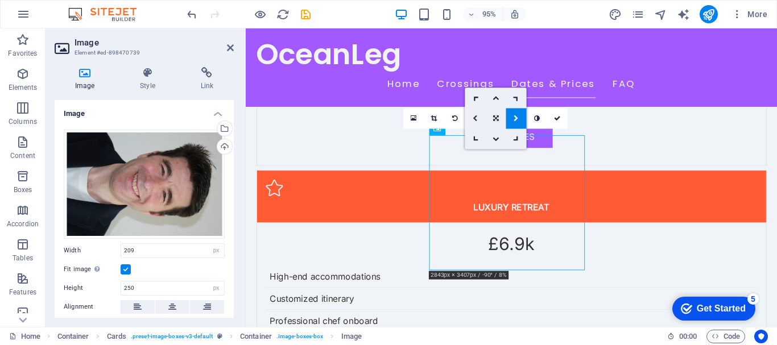
click at [478, 119] on link at bounding box center [476, 119] width 20 height 20
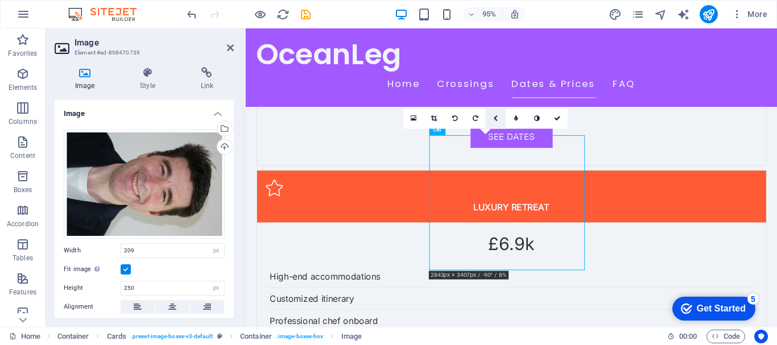
click at [497, 120] on icon at bounding box center [496, 119] width 5 height 6
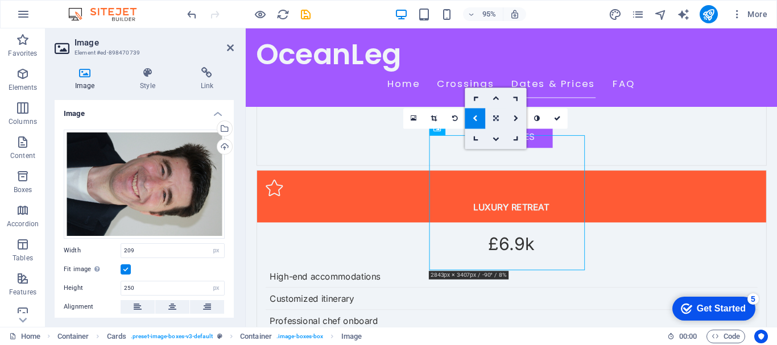
click at [497, 120] on icon at bounding box center [496, 119] width 6 height 6
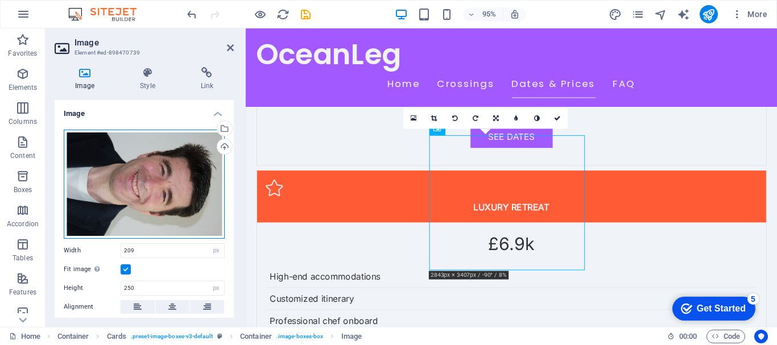
click at [194, 183] on div "Drag files here, click to choose files or select files from Files or our free s…" at bounding box center [144, 184] width 161 height 109
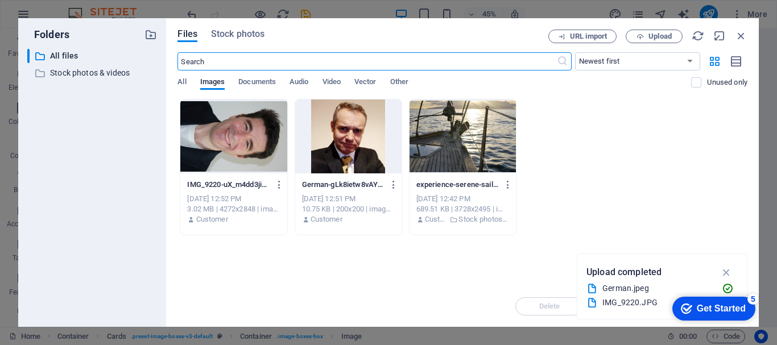
click at [258, 149] on div at bounding box center [233, 137] width 106 height 74
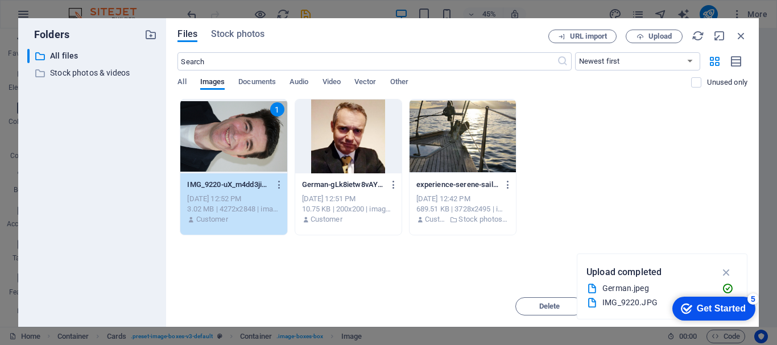
click at [258, 149] on div "1" at bounding box center [233, 137] width 106 height 74
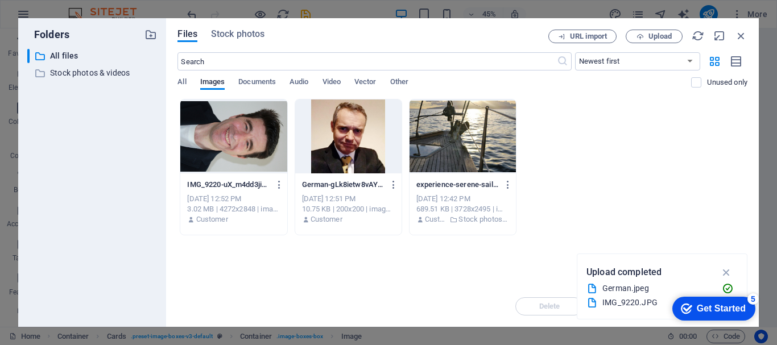
click at [258, 149] on div at bounding box center [233, 137] width 106 height 74
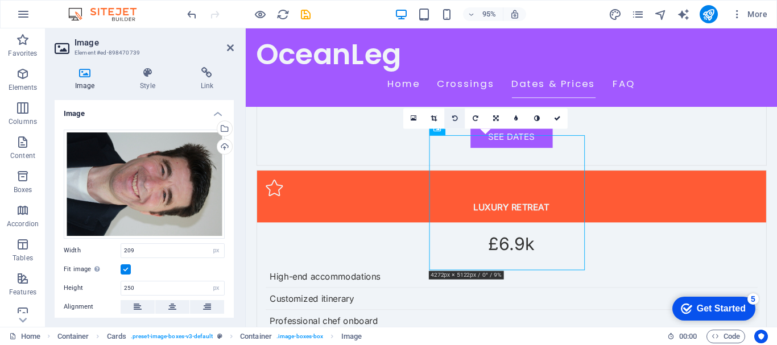
click at [454, 120] on icon at bounding box center [455, 119] width 6 height 6
click at [436, 121] on icon at bounding box center [434, 119] width 6 height 6
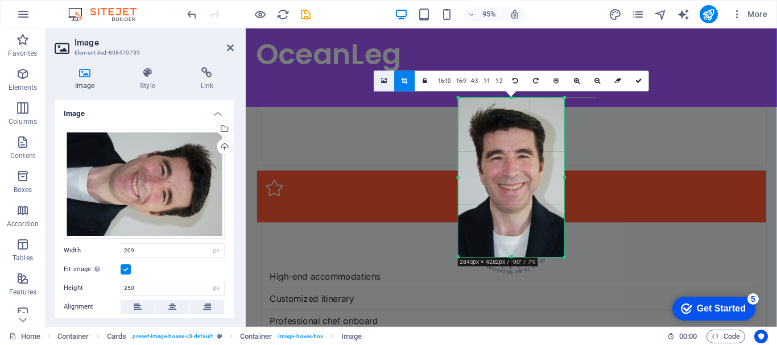
click at [382, 82] on icon at bounding box center [384, 80] width 6 height 7
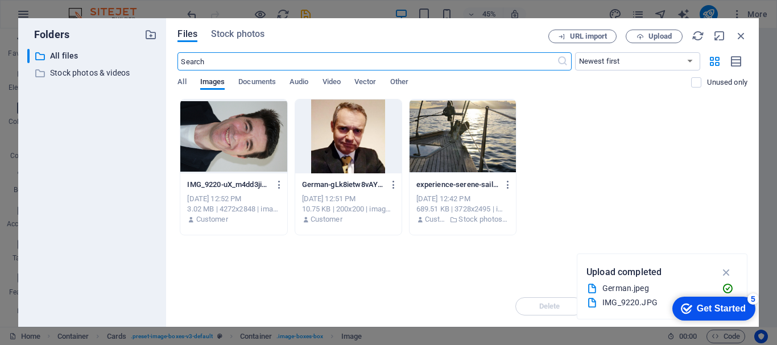
click at [254, 133] on div at bounding box center [233, 137] width 106 height 74
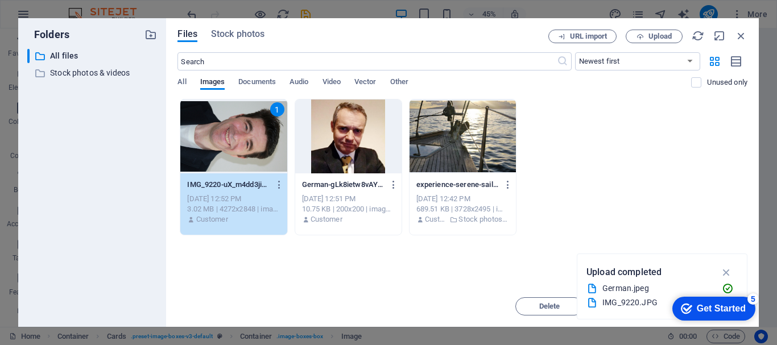
click at [254, 133] on div "1" at bounding box center [233, 137] width 106 height 74
type input "196"
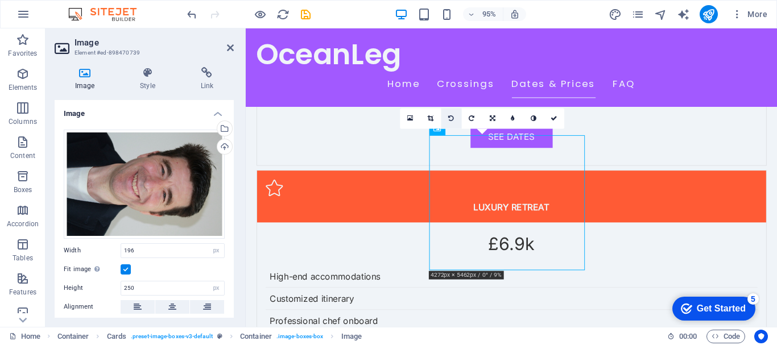
click at [454, 117] on icon at bounding box center [452, 119] width 6 height 6
drag, startPoint x: 472, startPoint y: 155, endPoint x: 478, endPoint y: 156, distance: 6.4
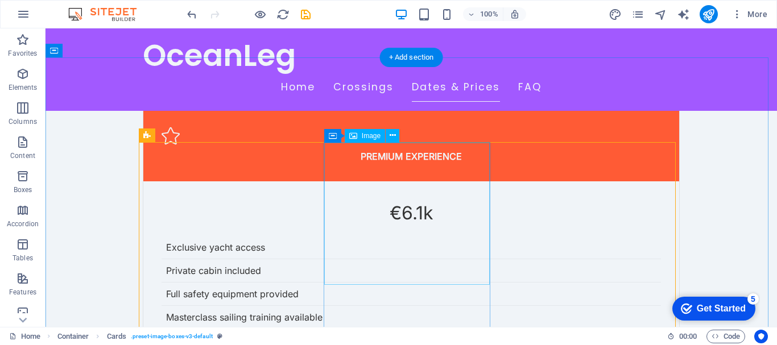
scroll to position [2466, 0]
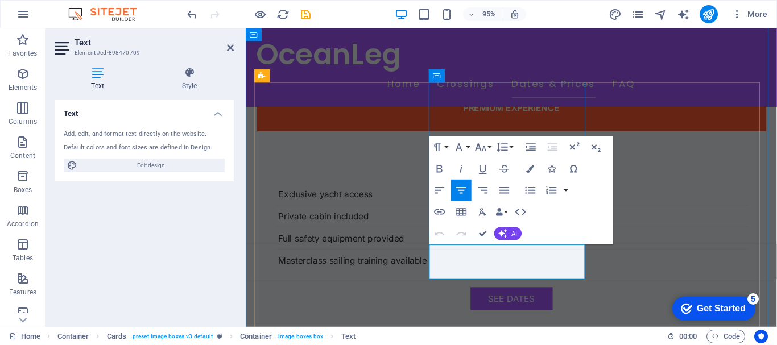
drag, startPoint x: 534, startPoint y: 277, endPoint x: 467, endPoint y: 266, distance: 67.5
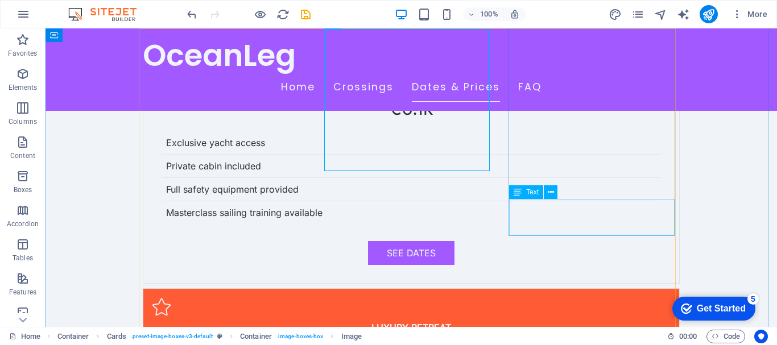
scroll to position [2523, 0]
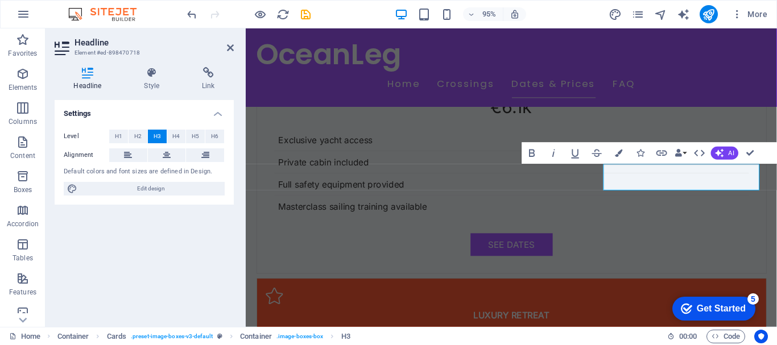
click at [246, 28] on lt-div at bounding box center [246, 28] width 0 height 0
select select "en-us"
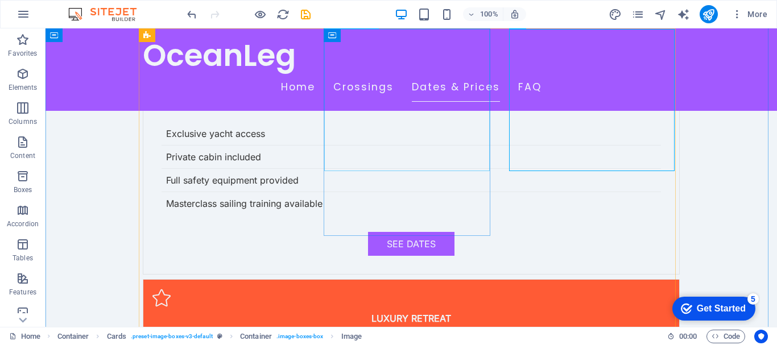
scroll to position [2466, 0]
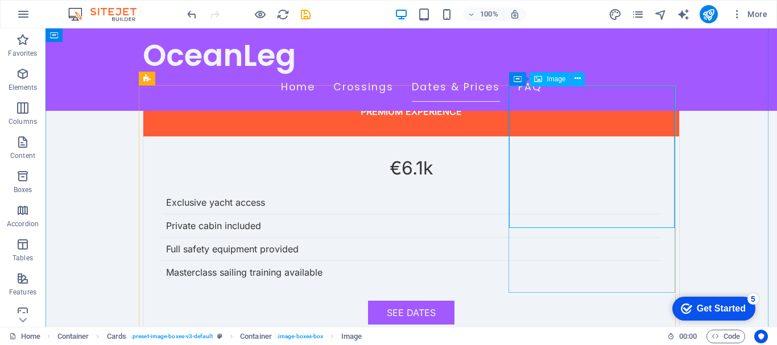
select select "vw"
select select "px"
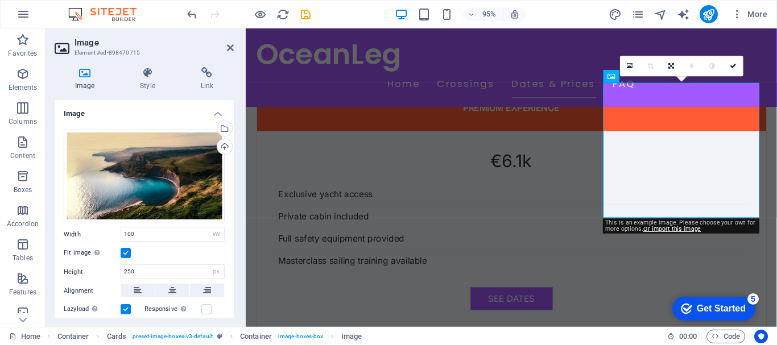
click at [89, 81] on h4 "Image" at bounding box center [87, 79] width 65 height 24
click at [122, 172] on div "Drag files here, click to choose files or select files from Files or our free s…" at bounding box center [144, 176] width 161 height 93
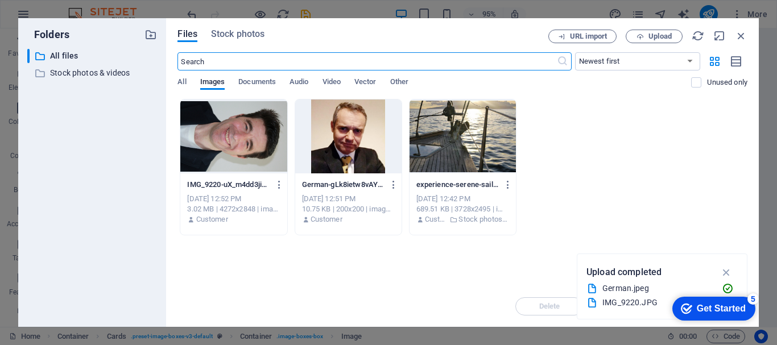
scroll to position [2535, 0]
click at [643, 35] on icon "button" at bounding box center [640, 36] width 7 height 7
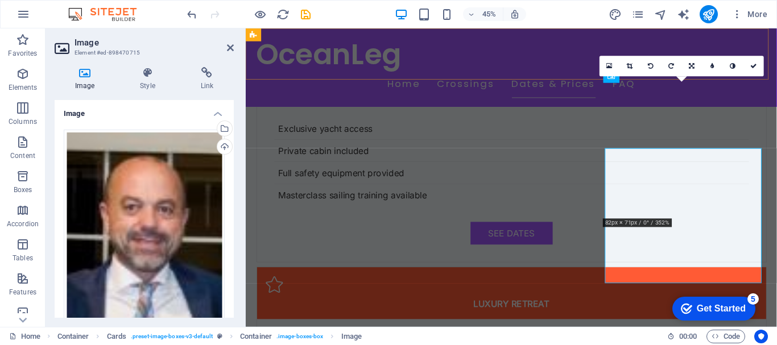
scroll to position [2466, 0]
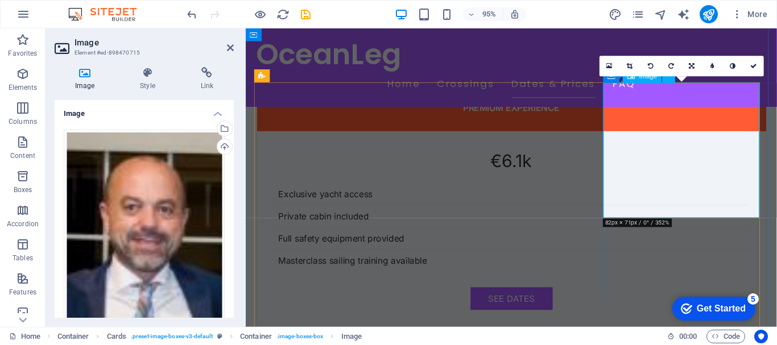
click at [635, 67] on link at bounding box center [630, 66] width 20 height 20
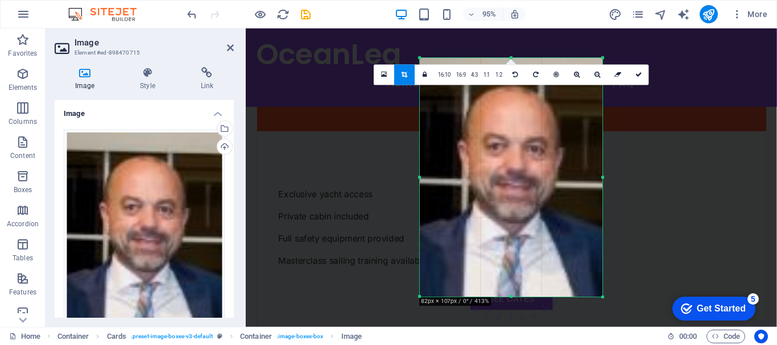
click at [553, 193] on div at bounding box center [511, 178] width 183 height 239
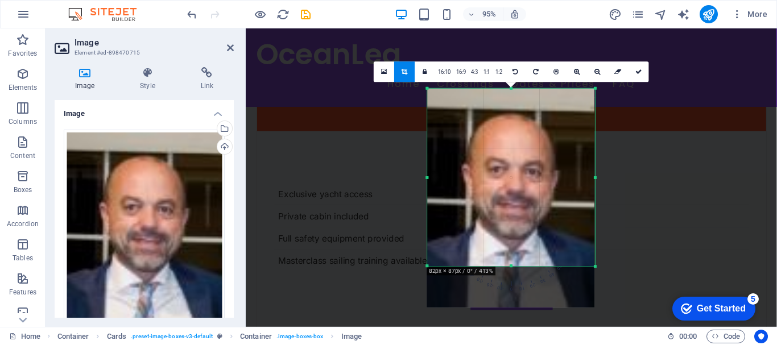
drag, startPoint x: 602, startPoint y: 298, endPoint x: 586, endPoint y: 233, distance: 66.4
click at [586, 233] on div "180 170 160 150 140 130 120 110 100 90 80 70 60 50 40 30 20 10 0 -10 -20 -30 -4…" at bounding box center [511, 178] width 168 height 178
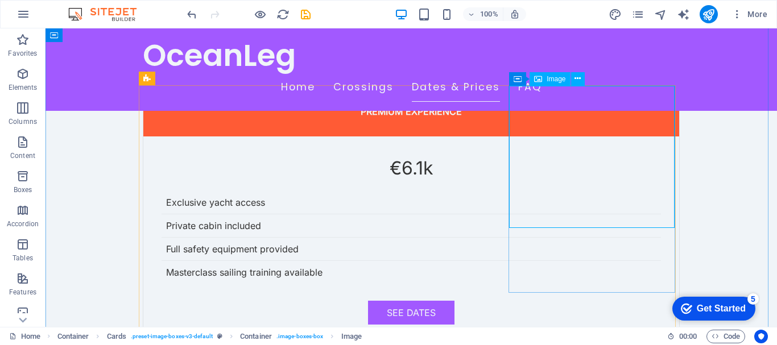
select select "vw"
select select "px"
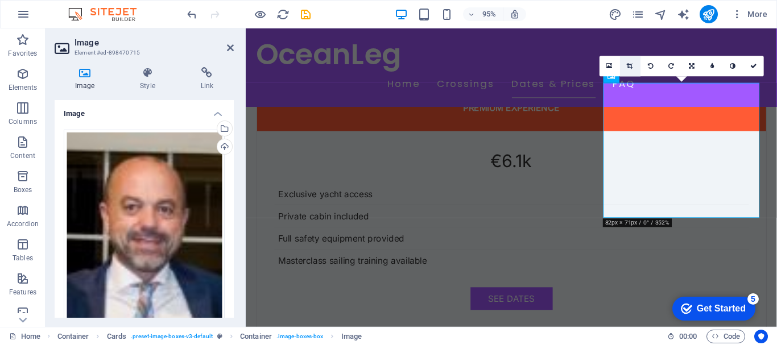
click at [629, 67] on icon at bounding box center [631, 66] width 6 height 6
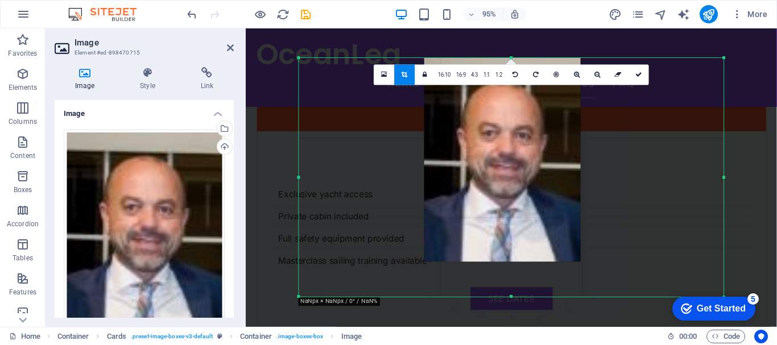
drag, startPoint x: 403, startPoint y: 143, endPoint x: 535, endPoint y: 142, distance: 132.0
click at [535, 142] on div at bounding box center [503, 161] width 157 height 204
click at [522, 252] on div at bounding box center [503, 161] width 157 height 204
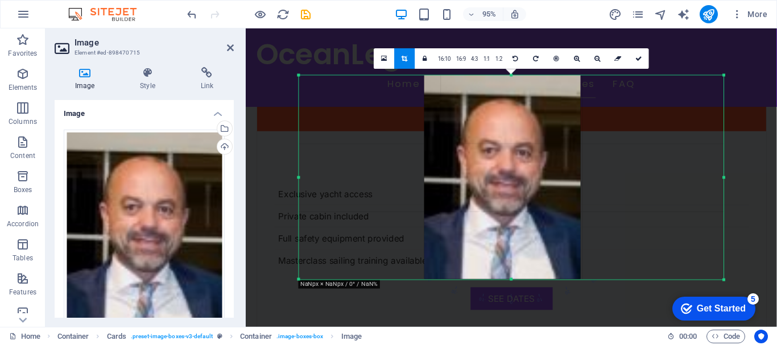
drag, startPoint x: 510, startPoint y: 296, endPoint x: 500, endPoint y: 260, distance: 37.8
click at [500, 260] on div "180 170 160 150 140 130 120 110 100 90 80 70 60 50 40 30 20 10 0 -10 -20 -30 -4…" at bounding box center [511, 178] width 425 height 204
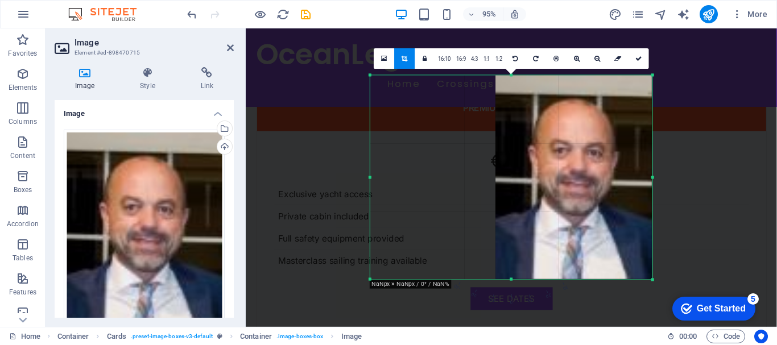
drag, startPoint x: 300, startPoint y: 176, endPoint x: 450, endPoint y: 184, distance: 150.5
click at [450, 184] on div "180 170 160 150 140 130 120 110 100 90 80 70 60 50 40 30 20 10 0 -10 -20 -30 -4…" at bounding box center [511, 178] width 282 height 204
drag, startPoint x: 370, startPoint y: 177, endPoint x: 368, endPoint y: 193, distance: 16.6
click at [368, 193] on div at bounding box center [370, 178] width 4 height 204
click at [371, 76] on div at bounding box center [370, 75] width 5 height 5
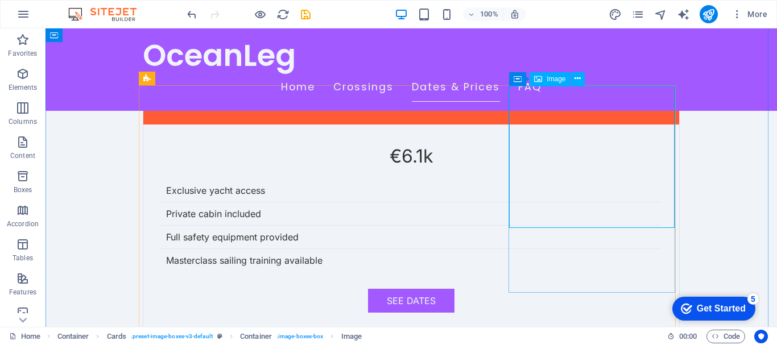
select select "px"
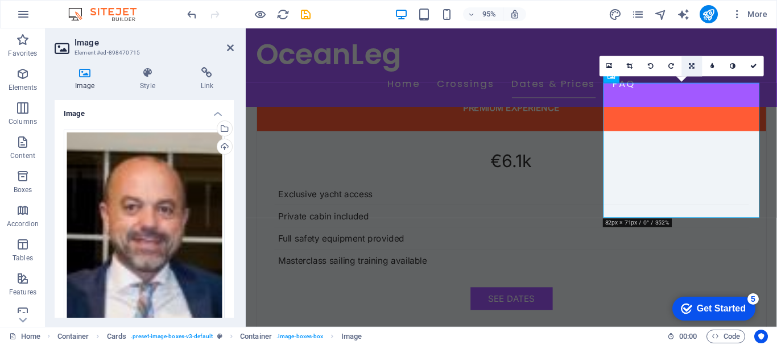
click at [691, 66] on icon at bounding box center [693, 66] width 6 height 6
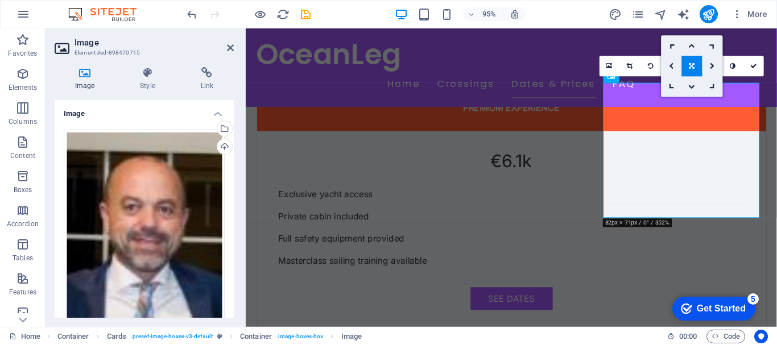
click at [691, 66] on icon at bounding box center [693, 66] width 6 height 6
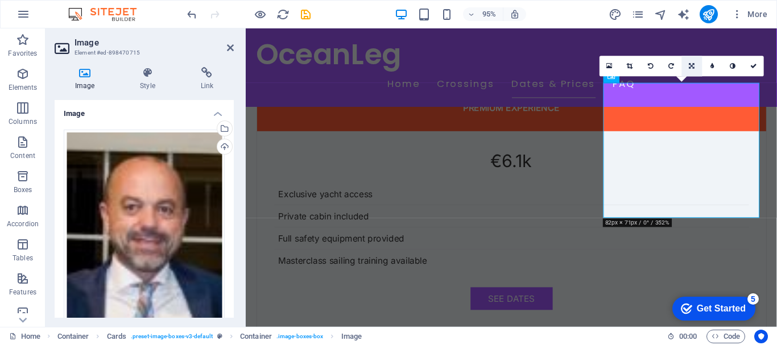
click at [691, 66] on icon at bounding box center [693, 66] width 6 height 6
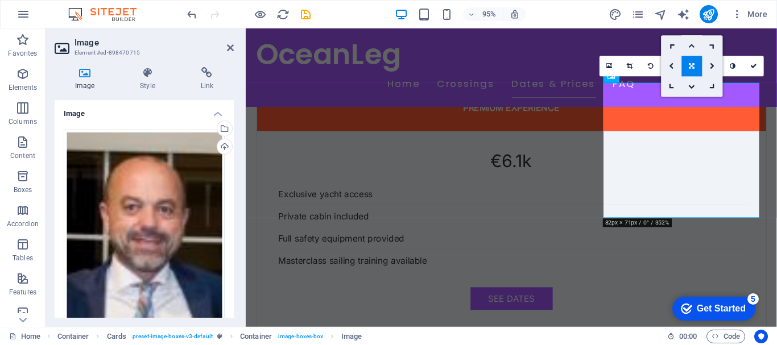
click at [691, 41] on link at bounding box center [692, 45] width 20 height 20
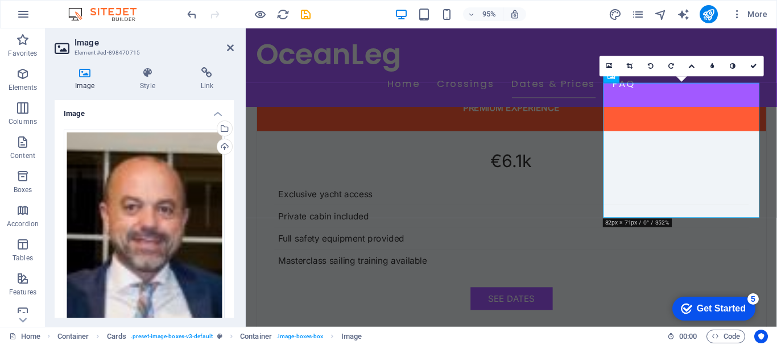
click at [694, 64] on icon at bounding box center [692, 66] width 7 height 6
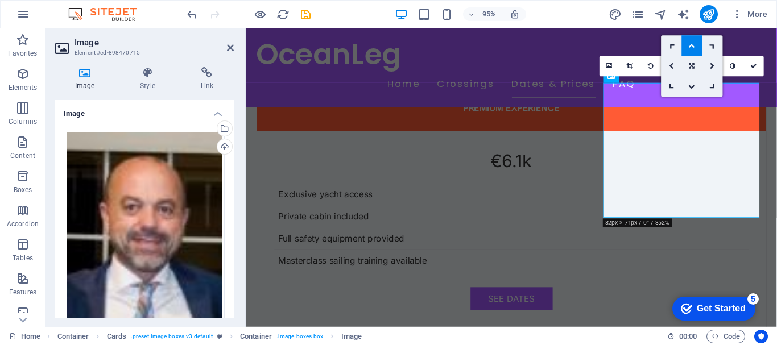
click at [690, 49] on link at bounding box center [692, 45] width 20 height 20
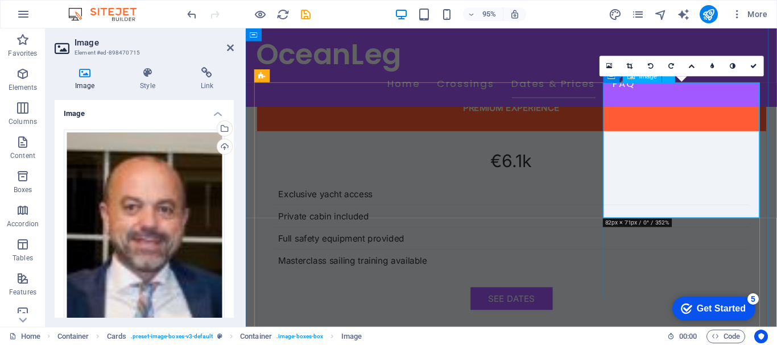
click at [610, 65] on icon at bounding box center [610, 66] width 6 height 7
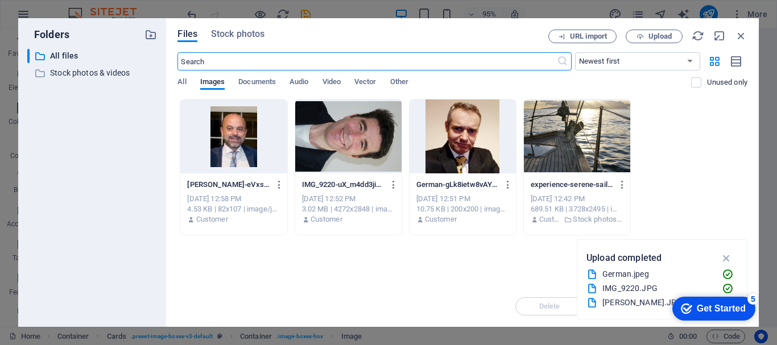
scroll to position [2535, 0]
click at [244, 161] on div at bounding box center [233, 137] width 106 height 74
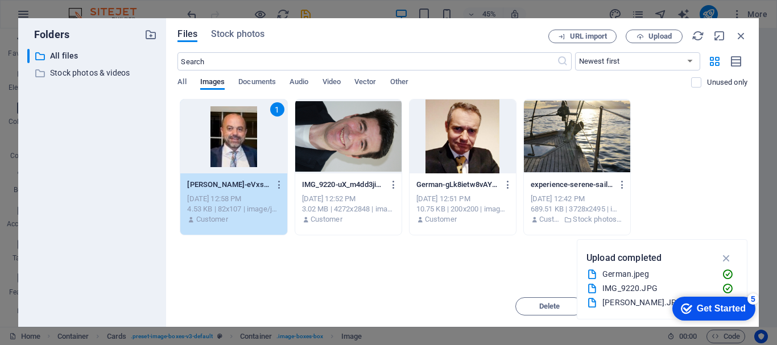
click at [244, 161] on div "1" at bounding box center [233, 137] width 106 height 74
type input "290"
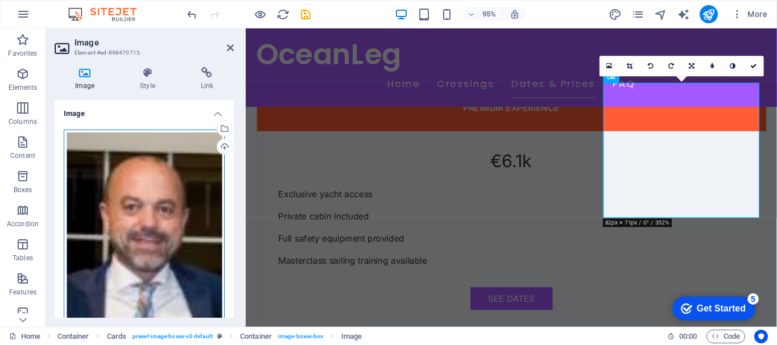
drag, startPoint x: 188, startPoint y: 228, endPoint x: 183, endPoint y: 208, distance: 20.6
click at [183, 208] on div "Drag files here, click to choose files or select files from Files or our free s…" at bounding box center [144, 234] width 161 height 208
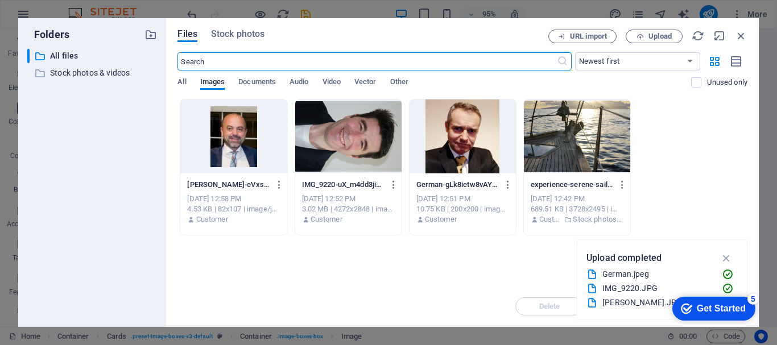
scroll to position [2535, 0]
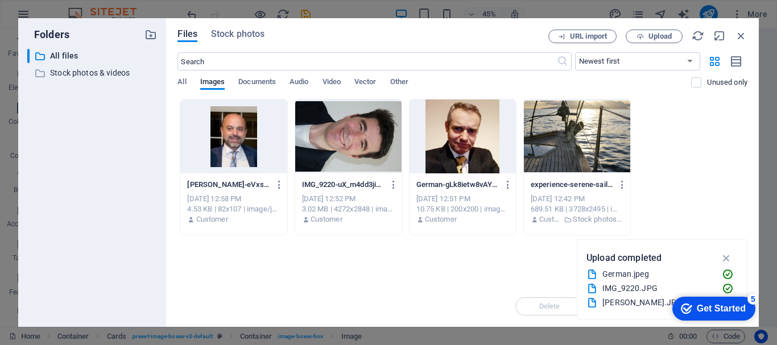
click at [225, 150] on div at bounding box center [233, 137] width 106 height 74
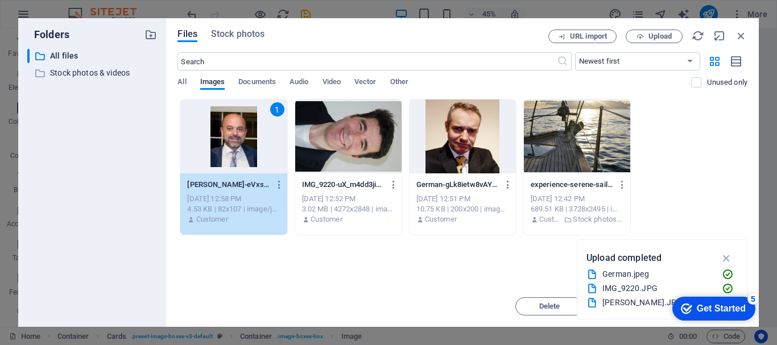
click at [225, 150] on div "1" at bounding box center [233, 137] width 106 height 74
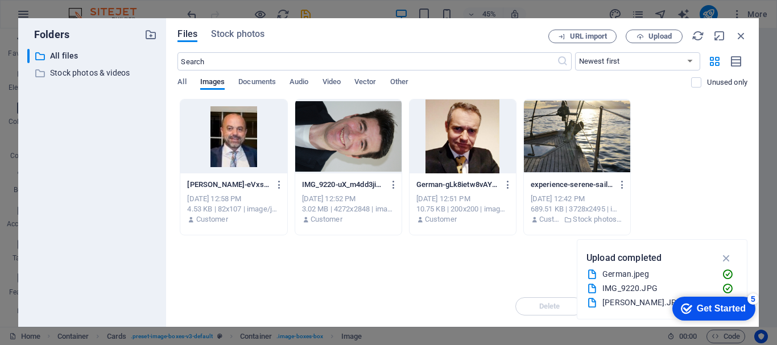
click at [225, 150] on div at bounding box center [233, 137] width 106 height 74
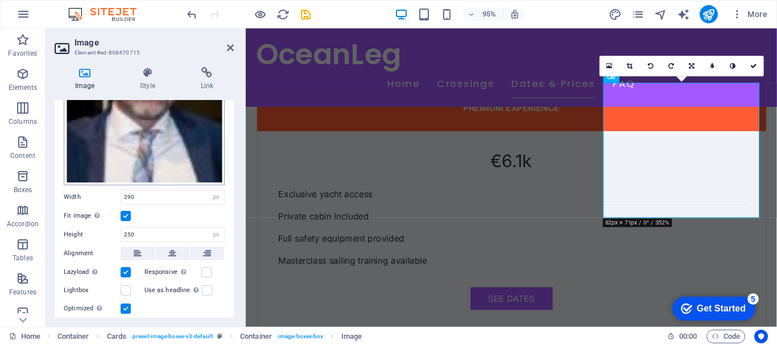
scroll to position [171, 0]
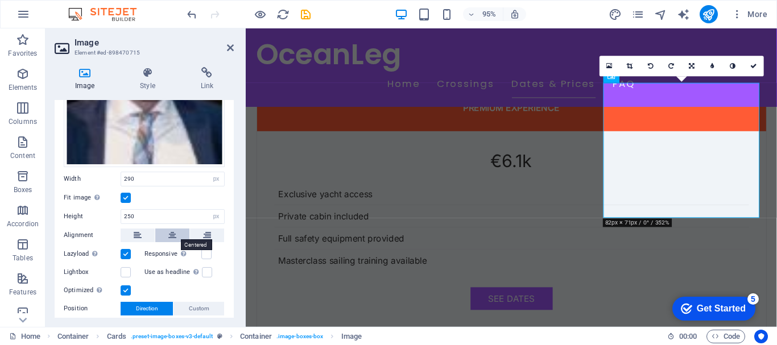
click at [172, 237] on icon at bounding box center [172, 236] width 8 height 14
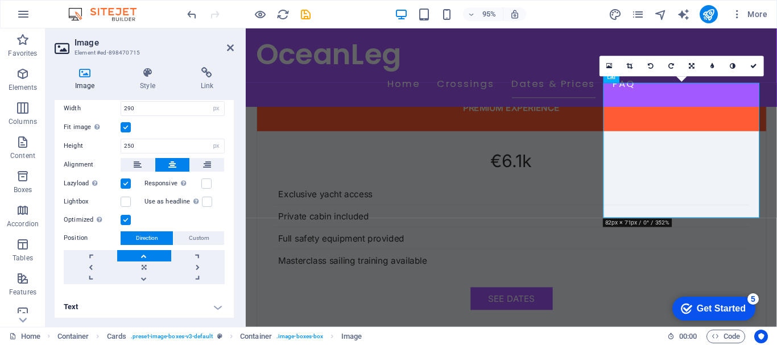
scroll to position [184, 0]
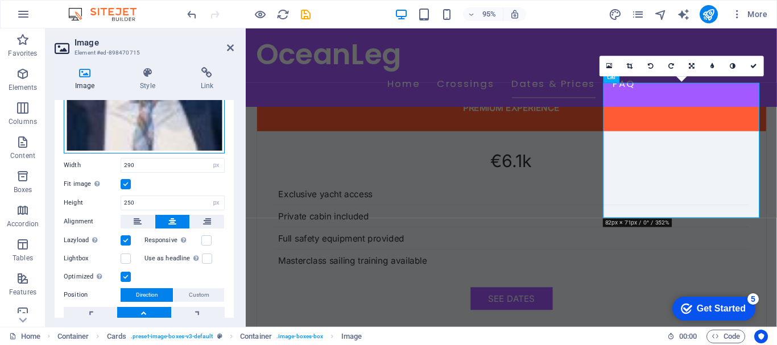
click at [185, 128] on div "Drag files here, click to choose files or select files from Files or our free s…" at bounding box center [144, 49] width 161 height 208
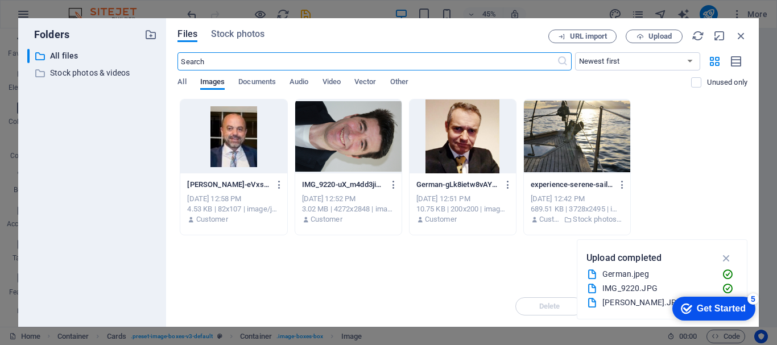
scroll to position [2535, 0]
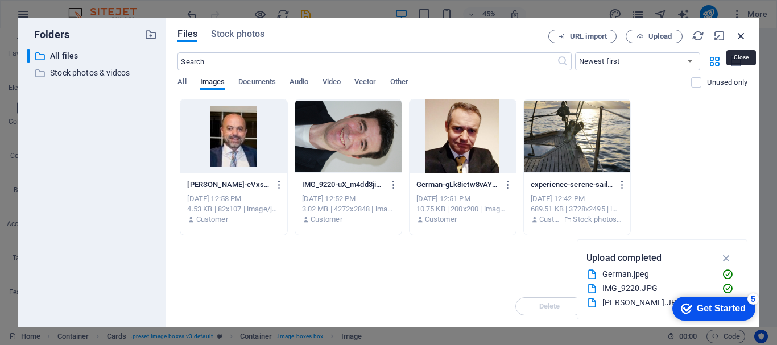
click at [740, 34] on icon "button" at bounding box center [741, 36] width 13 height 13
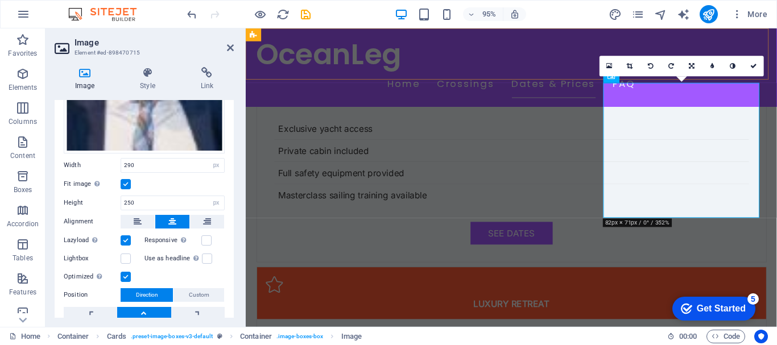
scroll to position [2466, 0]
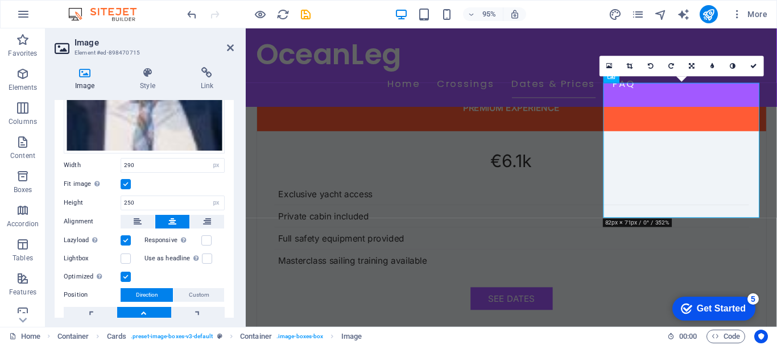
click at [224, 46] on h2 "Image" at bounding box center [154, 43] width 159 height 10
click at [229, 46] on icon at bounding box center [230, 47] width 7 height 9
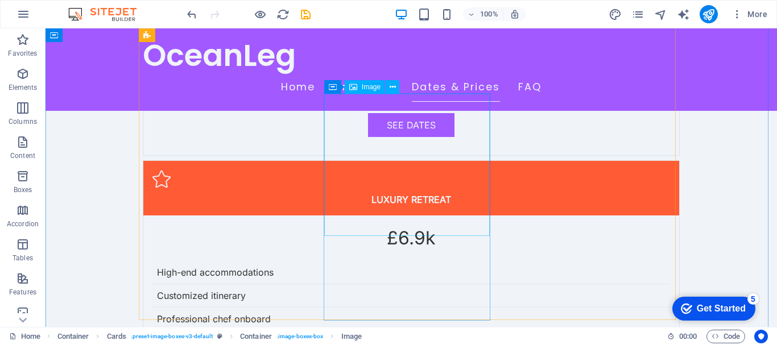
scroll to position [2694, 0]
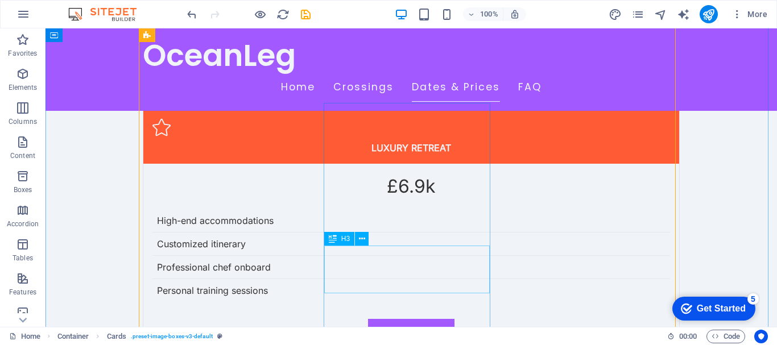
scroll to position [2675, 0]
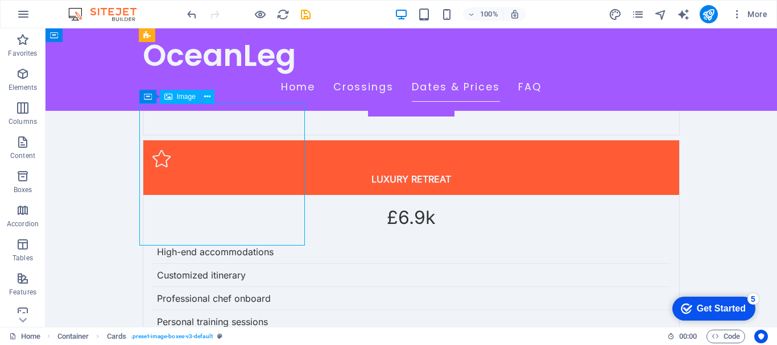
select select "vw"
select select "px"
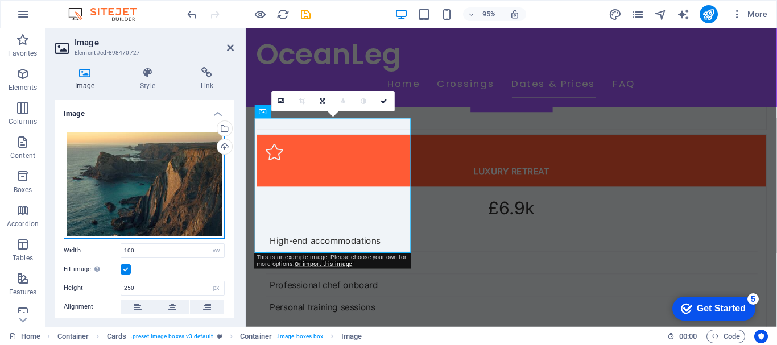
click at [172, 155] on div "Drag files here, click to choose files or select files from Files or our free s…" at bounding box center [144, 184] width 161 height 109
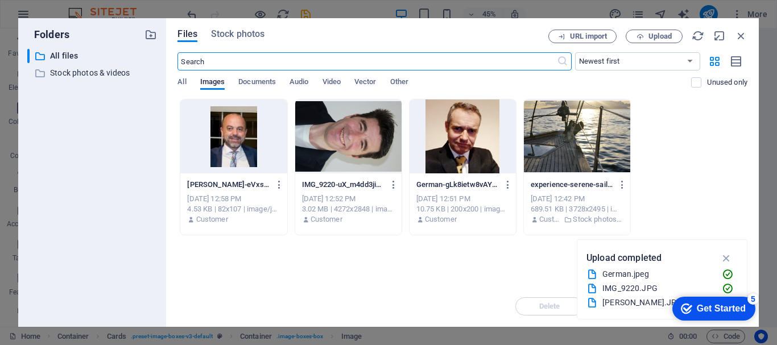
scroll to position [2744, 0]
click at [649, 39] on span "Upload" at bounding box center [660, 36] width 23 height 7
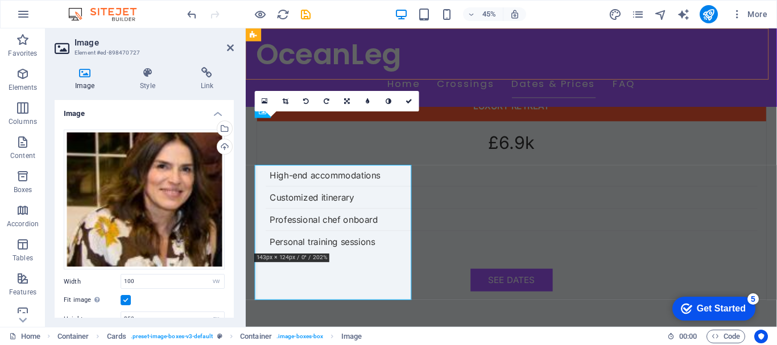
scroll to position [2675, 0]
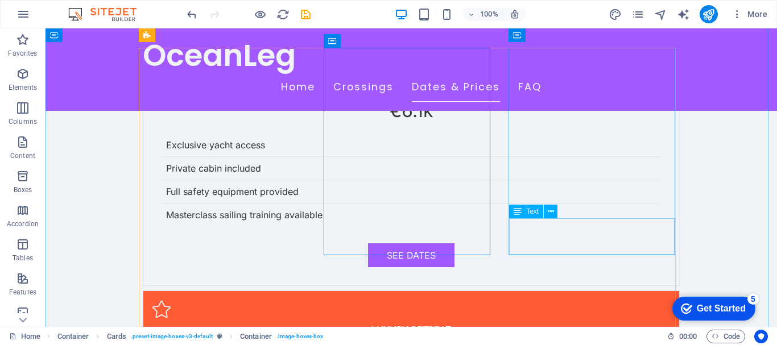
scroll to position [2504, 0]
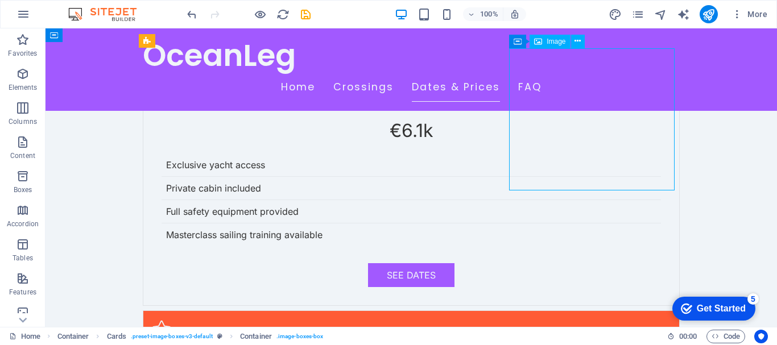
select select "px"
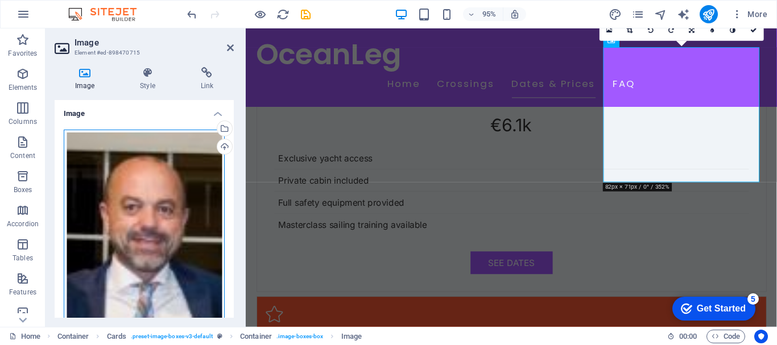
click at [178, 181] on div "Drag files here, click to choose files or select files from Files or our free s…" at bounding box center [144, 234] width 161 height 208
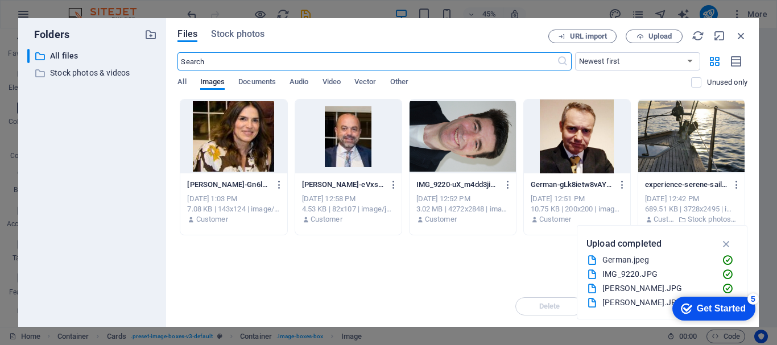
scroll to position [2573, 0]
click at [390, 186] on icon "button" at bounding box center [394, 185] width 11 height 10
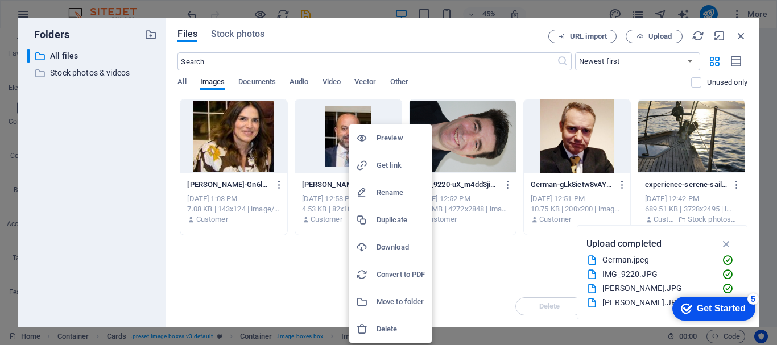
click at [392, 327] on h6 "Delete" at bounding box center [401, 330] width 48 height 14
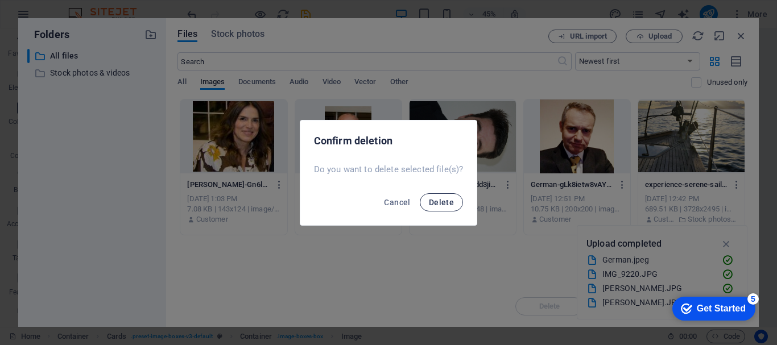
click at [441, 203] on span "Delete" at bounding box center [441, 202] width 25 height 9
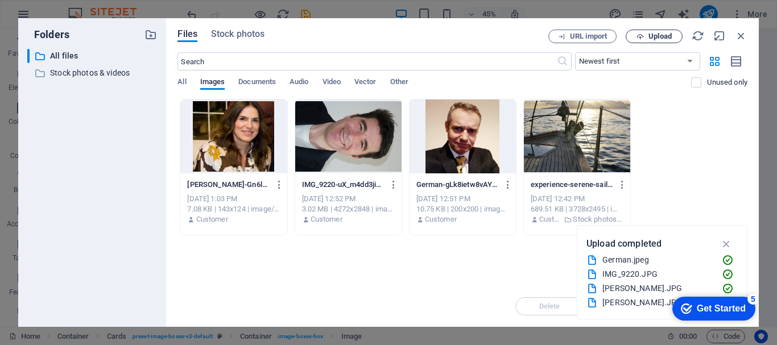
click at [664, 33] on span "Upload" at bounding box center [660, 36] width 23 height 7
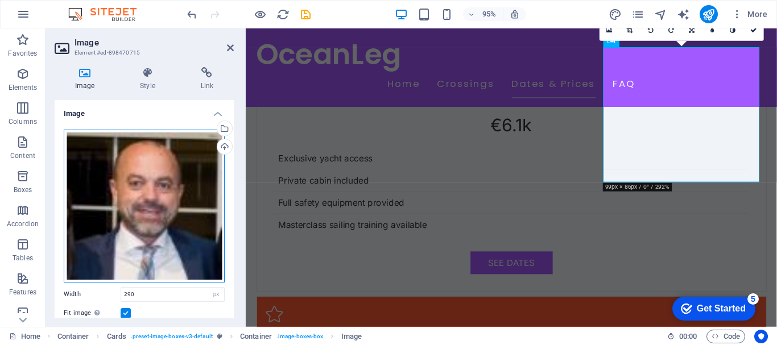
click at [204, 221] on div "Drag files here, click to choose files or select files from Files or our free s…" at bounding box center [144, 206] width 161 height 153
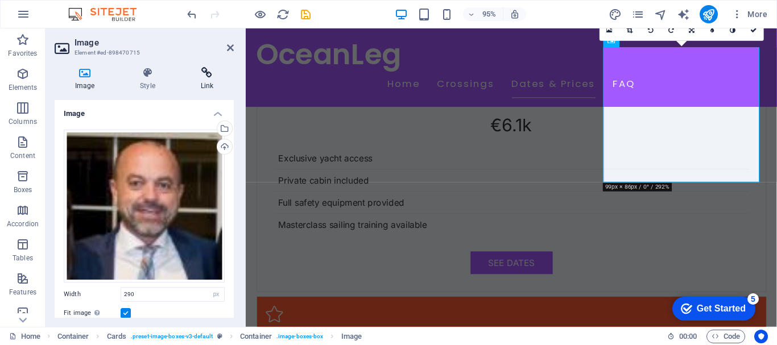
click at [228, 88] on h4 "Link" at bounding box center [206, 79] width 53 height 24
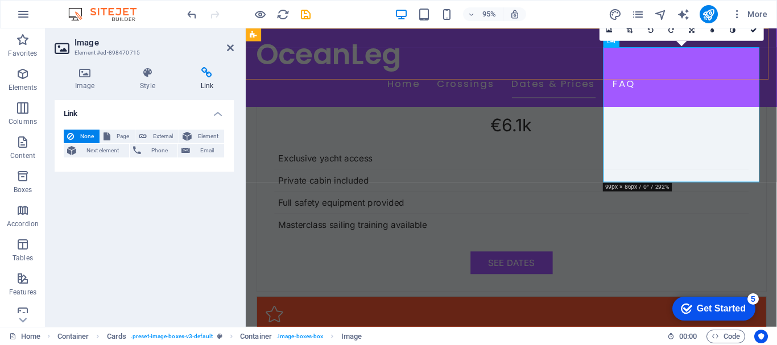
click at [551, 80] on div "OceanLeg Home Crossings Dates & Prices FAQ" at bounding box center [525, 69] width 559 height 83
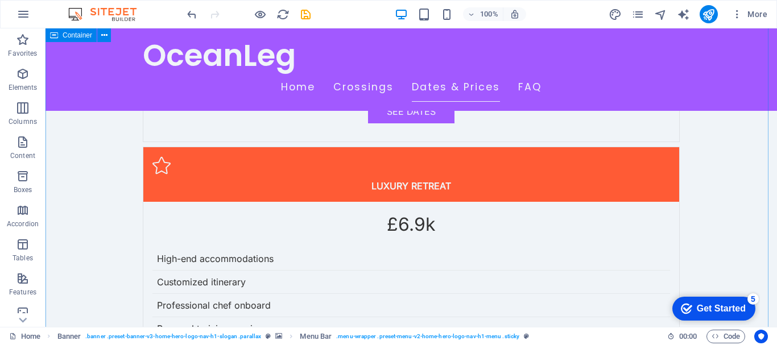
scroll to position [2675, 0]
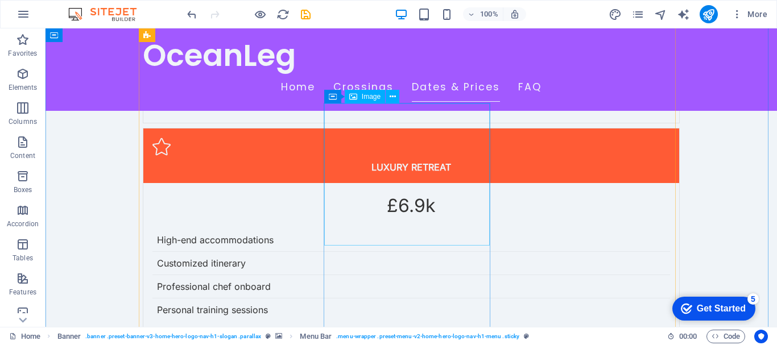
select select "px"
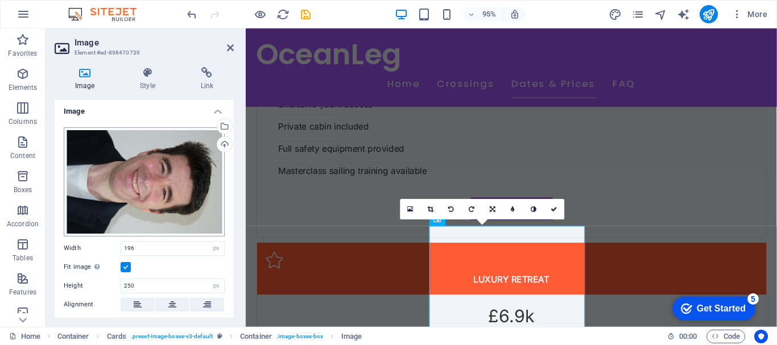
scroll to position [0, 0]
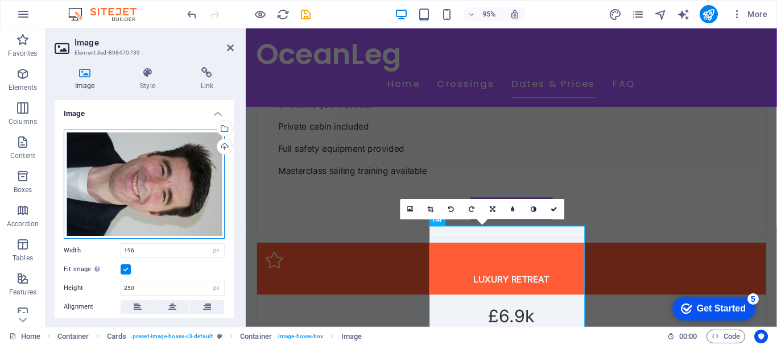
click at [121, 180] on div "Drag files here, click to choose files or select files from Files or our free s…" at bounding box center [144, 184] width 161 height 109
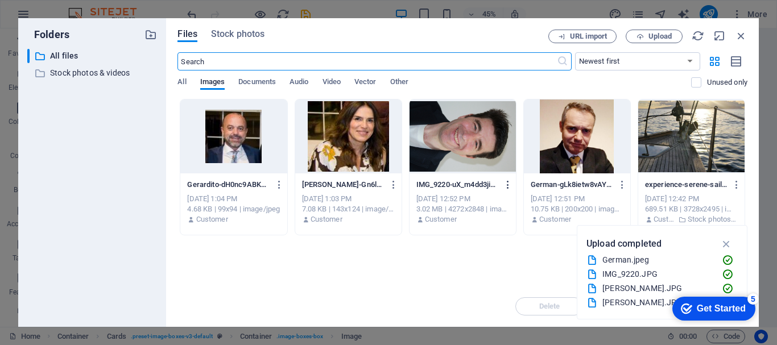
click at [506, 186] on icon "button" at bounding box center [508, 185] width 11 height 10
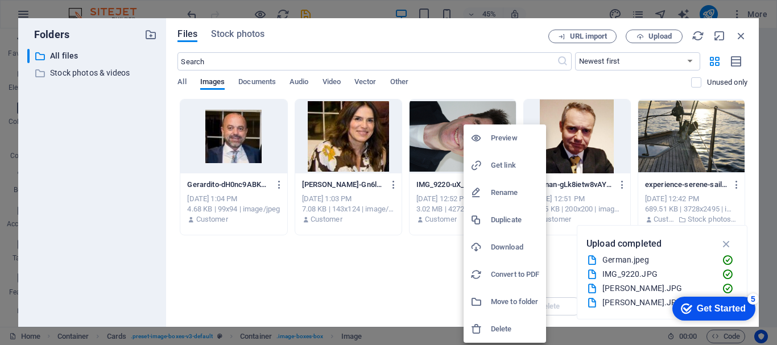
click at [493, 327] on h6 "Delete" at bounding box center [515, 330] width 48 height 14
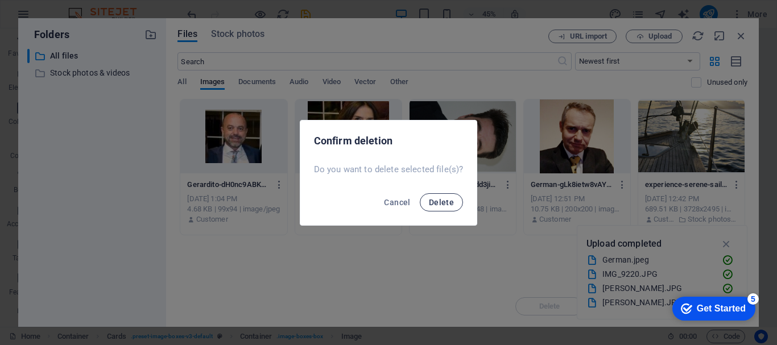
click at [439, 203] on span "Delete" at bounding box center [441, 202] width 25 height 9
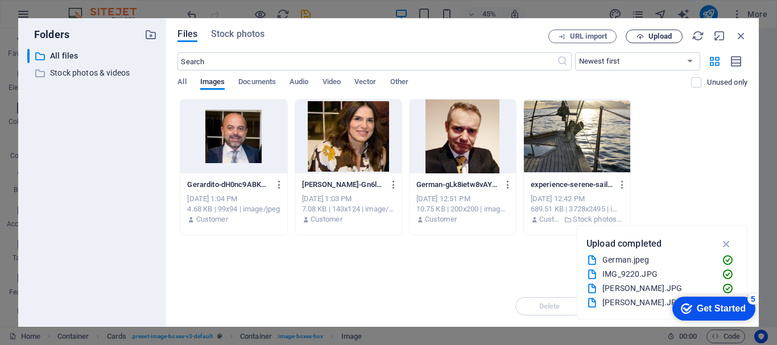
click at [653, 39] on span "Upload" at bounding box center [660, 36] width 23 height 7
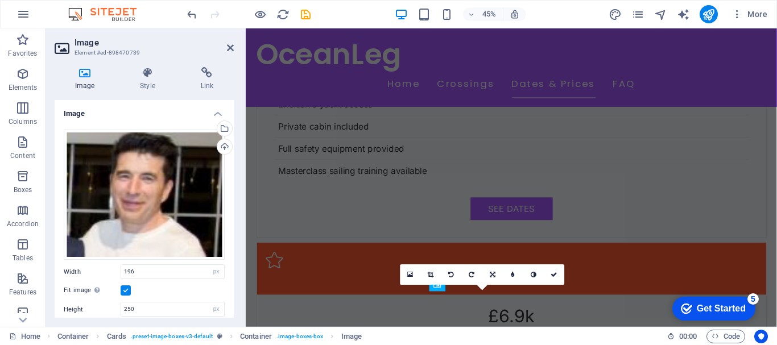
scroll to position [2492, 0]
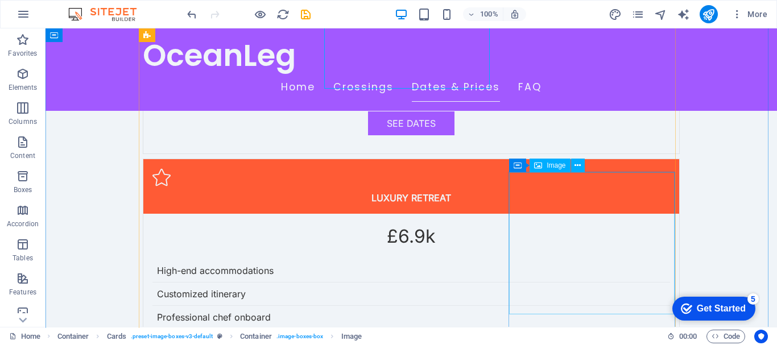
scroll to position [2663, 0]
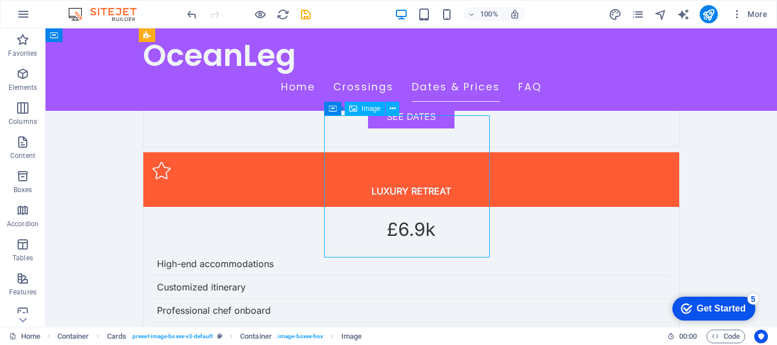
select select "px"
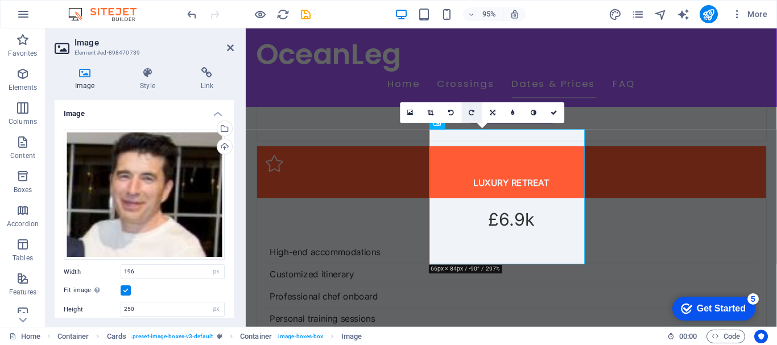
click at [470, 112] on icon at bounding box center [473, 112] width 6 height 6
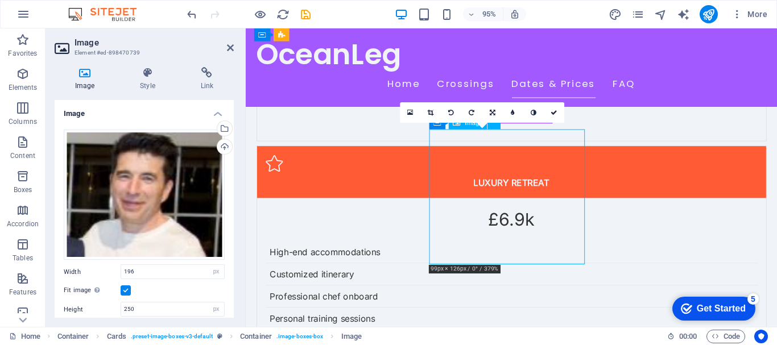
drag, startPoint x: 488, startPoint y: 200, endPoint x: 505, endPoint y: 203, distance: 17.8
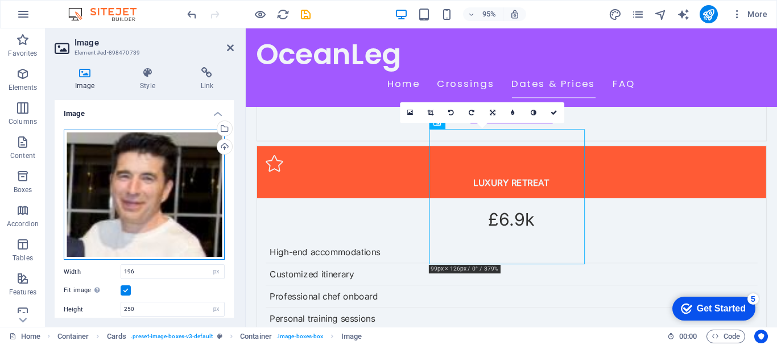
click at [138, 208] on div "Drag files here, click to choose files or select files from Files or our free s…" at bounding box center [144, 195] width 161 height 131
click at [138, 208] on body "OceanLeg Home Favorites Elements Columns Content Boxes Accordion Tables Feature…" at bounding box center [388, 172] width 777 height 345
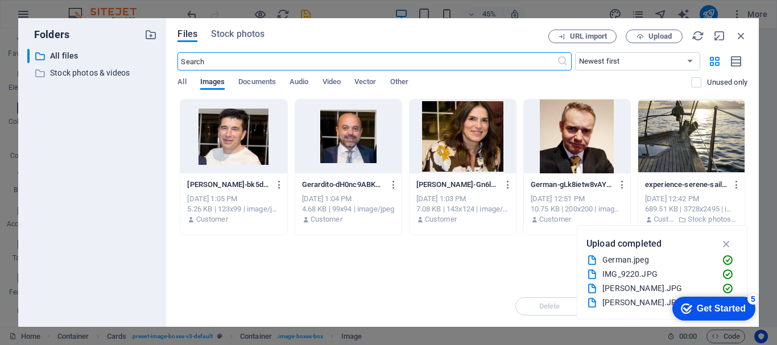
click at [234, 146] on div at bounding box center [233, 137] width 106 height 74
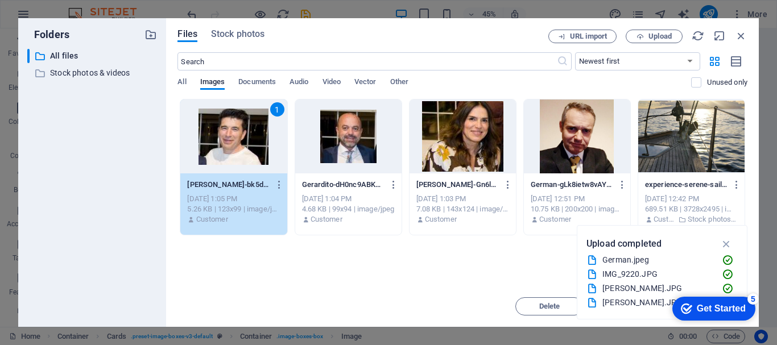
click at [232, 146] on div "1" at bounding box center [233, 137] width 106 height 74
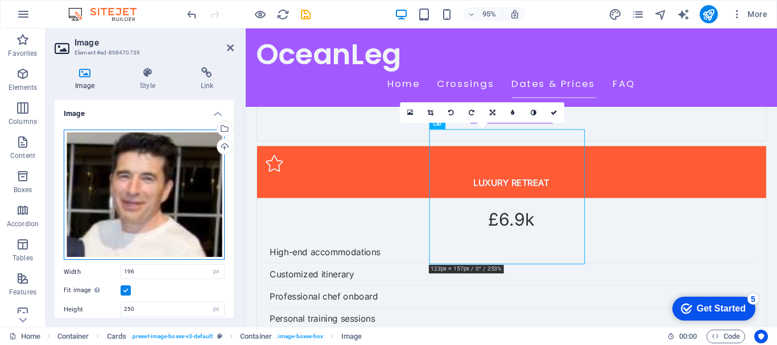
click at [159, 199] on div "Drag files here, click to choose files or select files from Files or our free s…" at bounding box center [144, 195] width 161 height 131
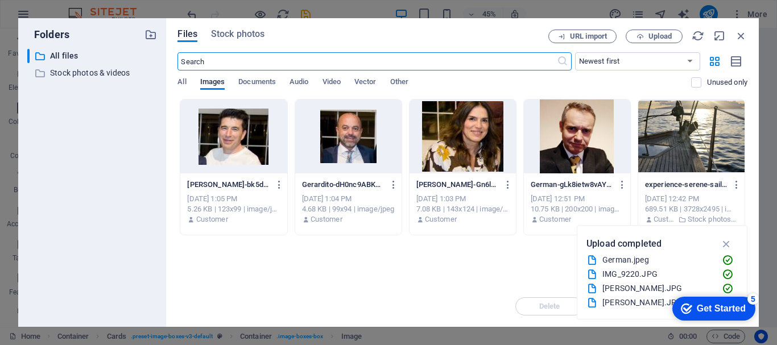
click at [246, 154] on div at bounding box center [233, 137] width 106 height 74
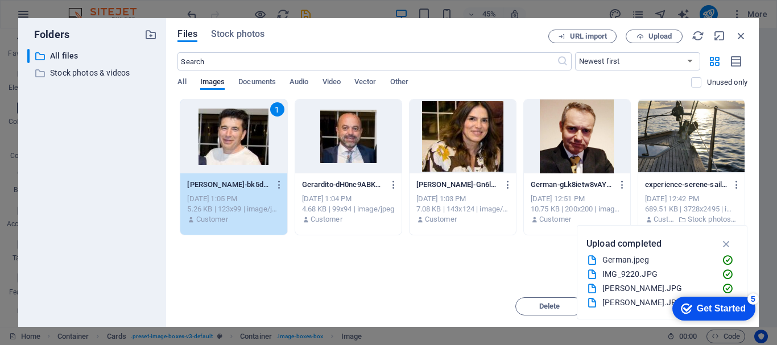
click at [246, 154] on div "1" at bounding box center [233, 137] width 106 height 74
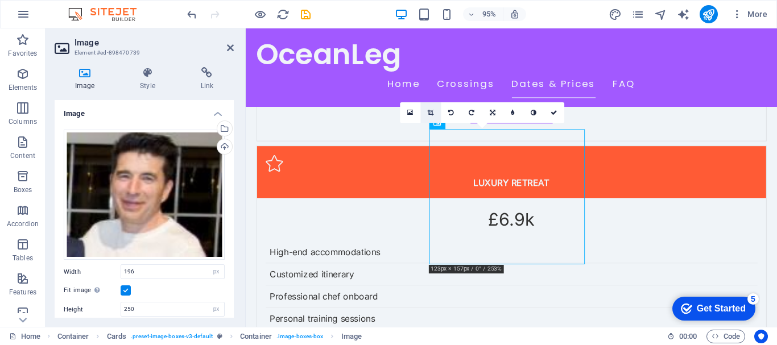
click at [431, 114] on icon at bounding box center [431, 112] width 6 height 6
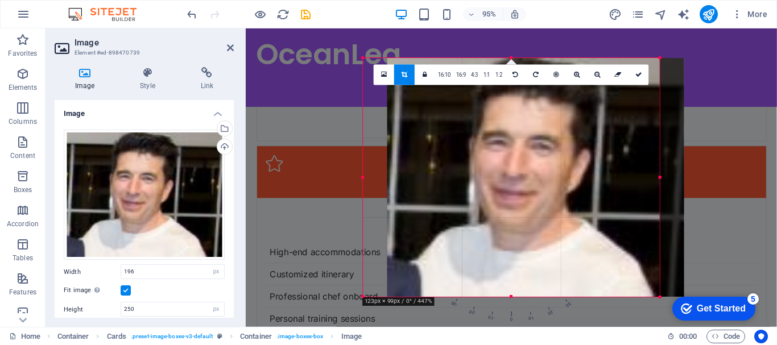
drag, startPoint x: 442, startPoint y: 178, endPoint x: 469, endPoint y: 182, distance: 27.0
click at [469, 182] on div at bounding box center [536, 178] width 297 height 239
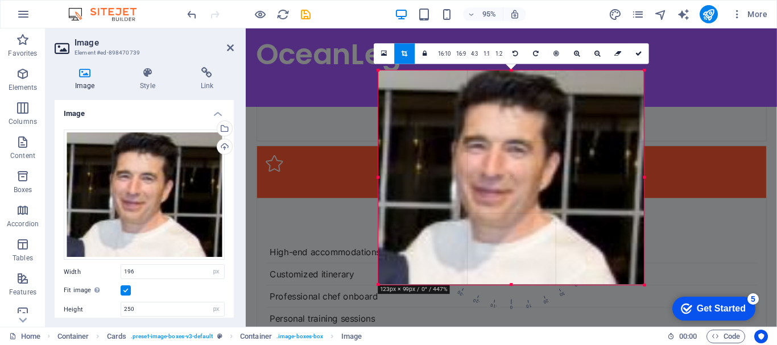
drag, startPoint x: 661, startPoint y: 180, endPoint x: 628, endPoint y: 181, distance: 33.0
click at [628, 181] on div "180 170 160 150 140 130 120 110 100 90 80 70 60 50 40 30 20 10 0 -10 -20 -30 -4…" at bounding box center [511, 178] width 266 height 214
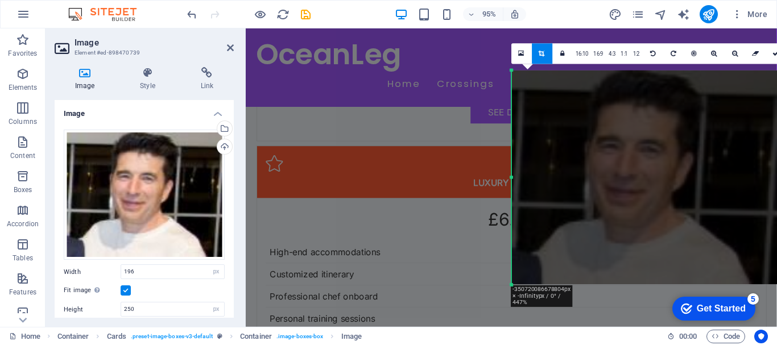
click at [628, 181] on div at bounding box center [645, 178] width 266 height 214
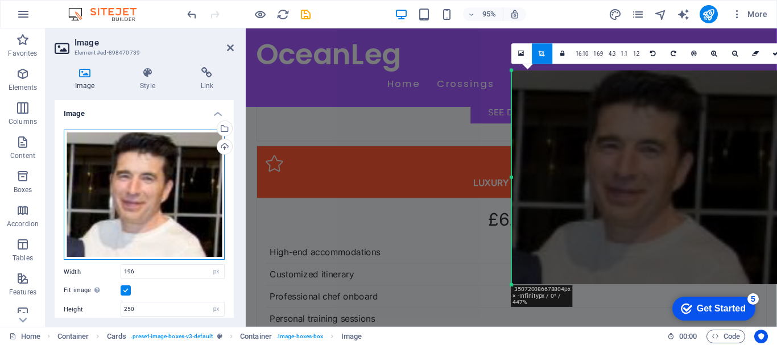
click at [192, 228] on div "Drag files here, click to choose files or select files from Files or our free s…" at bounding box center [144, 195] width 161 height 131
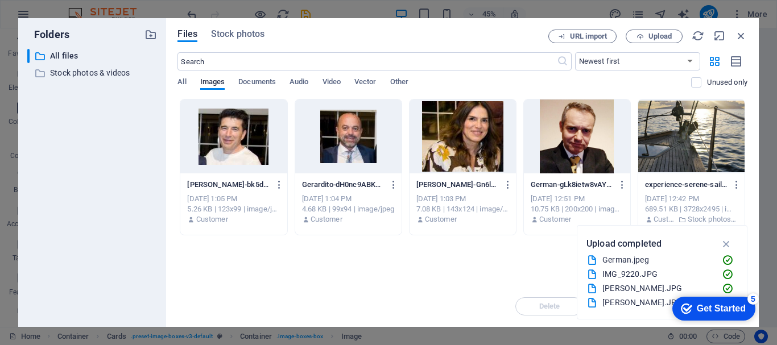
click at [249, 164] on div at bounding box center [233, 137] width 106 height 74
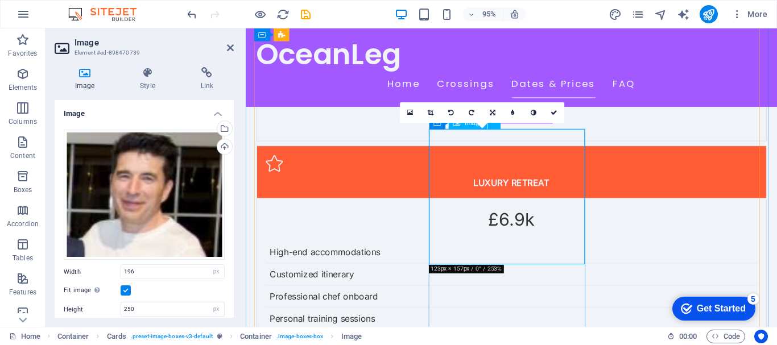
click at [431, 112] on icon at bounding box center [431, 112] width 6 height 6
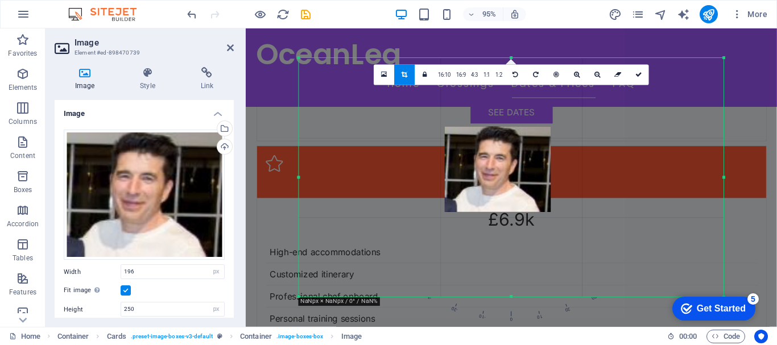
drag, startPoint x: 405, startPoint y: 143, endPoint x: 558, endPoint y: 216, distance: 169.8
click at [558, 216] on div at bounding box center [511, 178] width 425 height 239
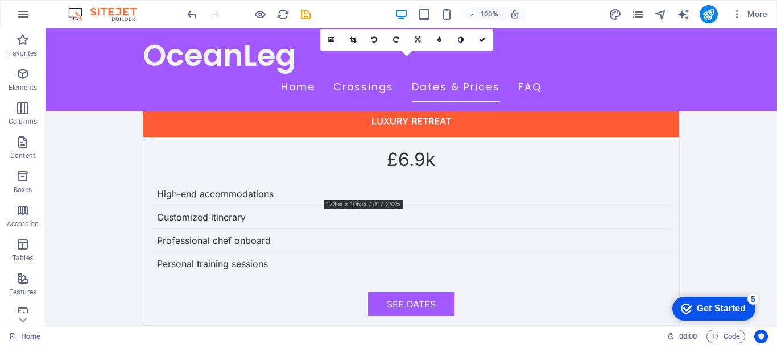
scroll to position [2696, 0]
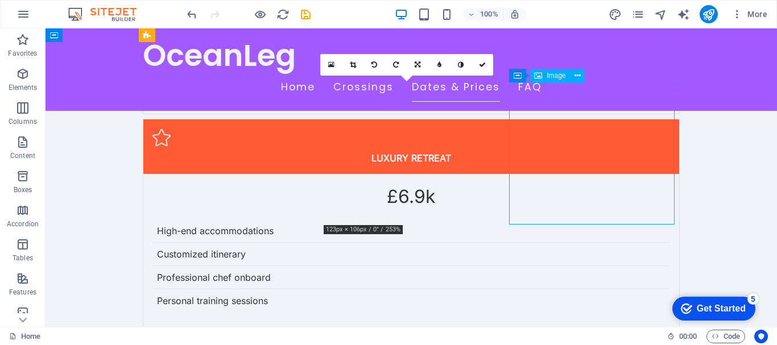
select select "vw"
select select "px"
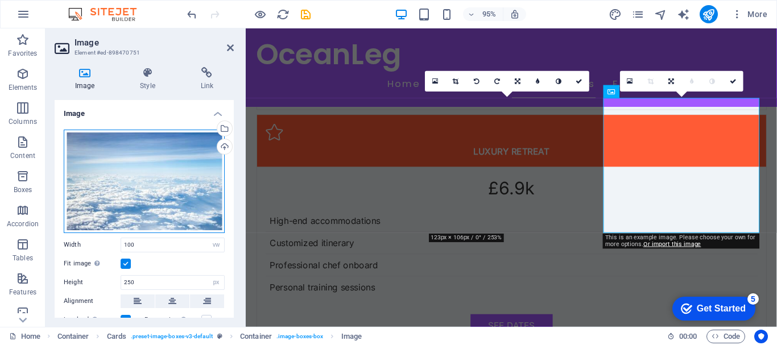
click at [140, 199] on div "Drag files here, click to choose files or select files from Files or our free s…" at bounding box center [144, 182] width 161 height 104
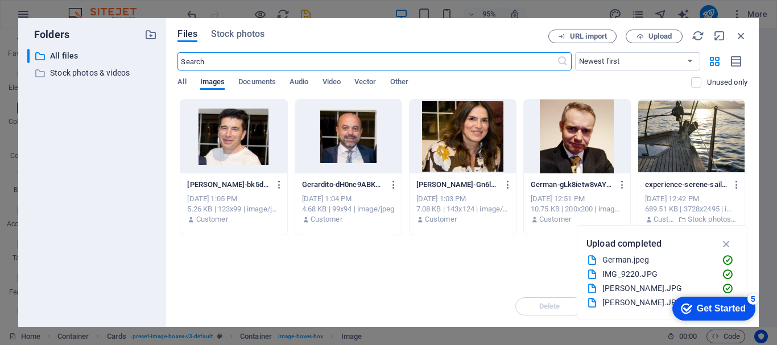
scroll to position [2765, 0]
click at [660, 37] on span "Upload" at bounding box center [660, 36] width 23 height 7
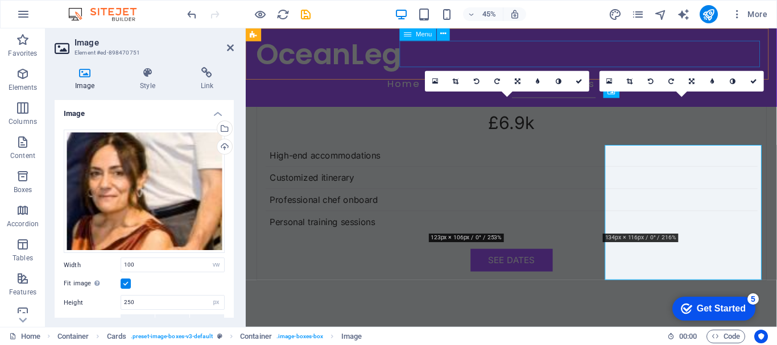
scroll to position [2696, 0]
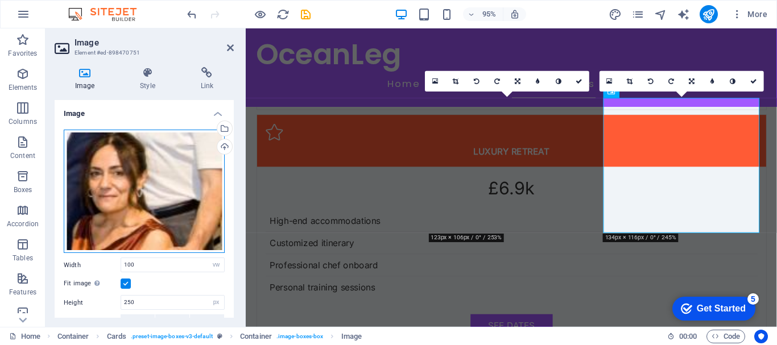
click at [163, 201] on div "Drag files here, click to choose files or select files from Files or our free s…" at bounding box center [144, 192] width 161 height 124
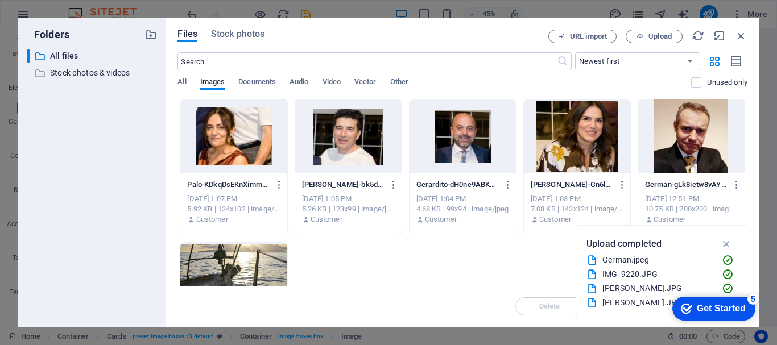
scroll to position [2765, 0]
click at [741, 42] on icon "button" at bounding box center [741, 36] width 13 height 13
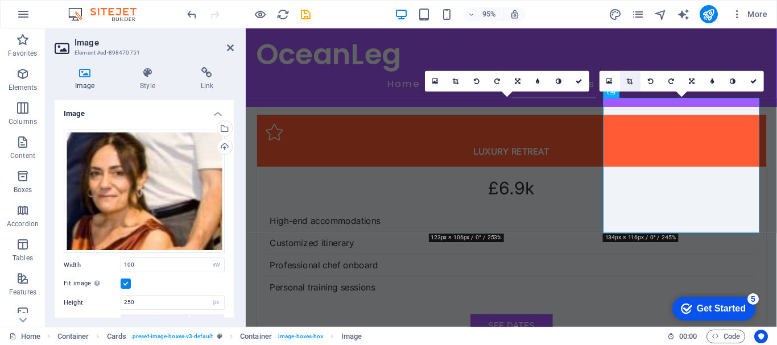
click at [629, 84] on icon at bounding box center [631, 81] width 6 height 6
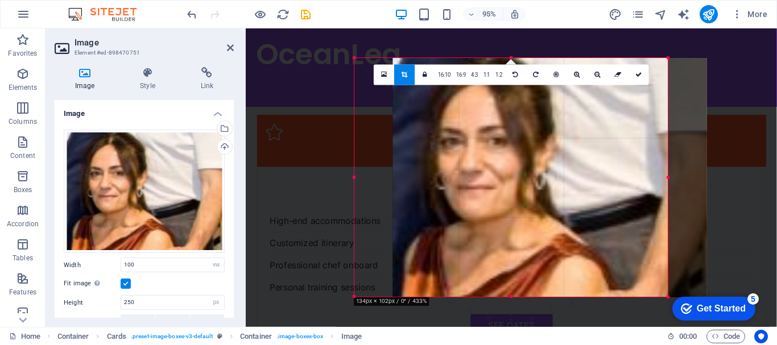
drag, startPoint x: 459, startPoint y: 184, endPoint x: 499, endPoint y: 182, distance: 40.5
click at [499, 182] on div at bounding box center [550, 178] width 314 height 239
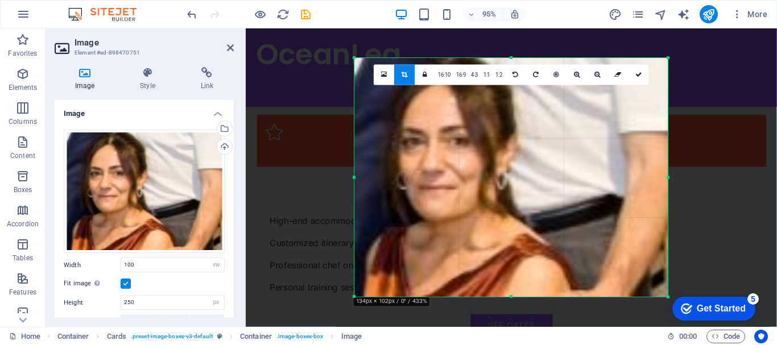
click at [510, 189] on div at bounding box center [512, 178] width 314 height 239
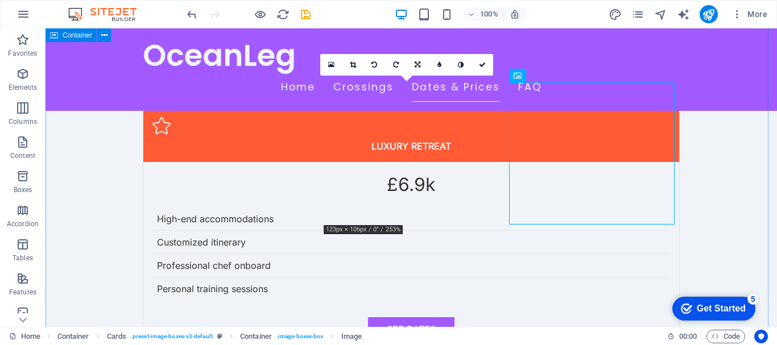
scroll to position [2639, 0]
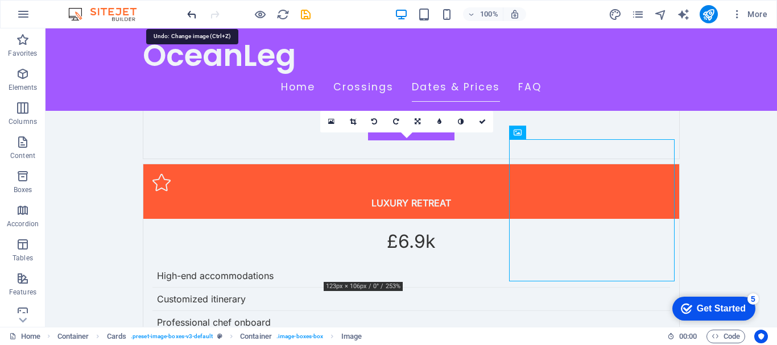
click at [190, 17] on icon "undo" at bounding box center [192, 14] width 13 height 13
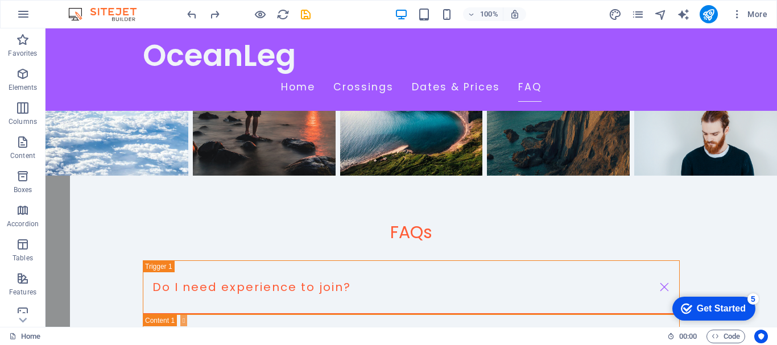
scroll to position [5799, 0]
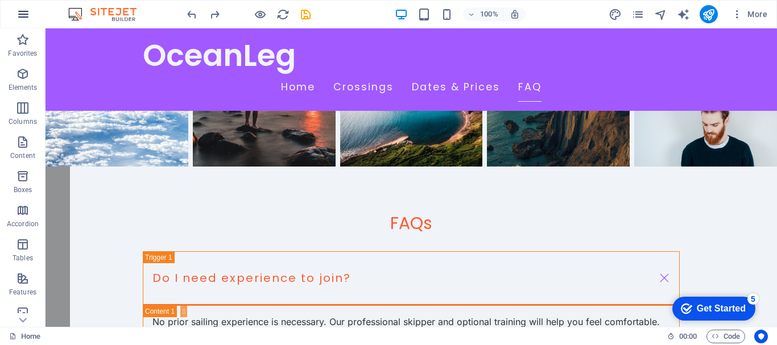
click at [18, 11] on icon "button" at bounding box center [24, 14] width 14 height 14
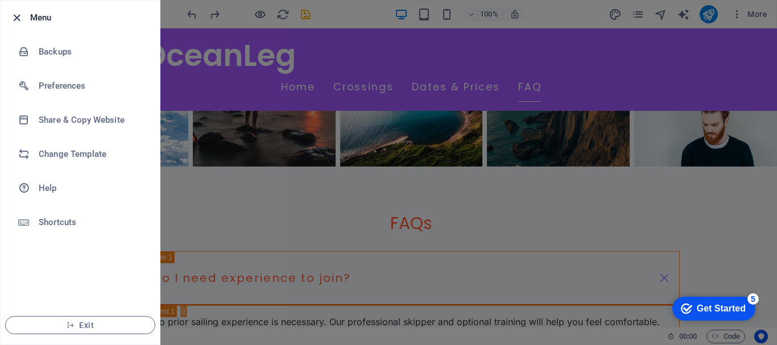
click at [18, 14] on icon "button" at bounding box center [16, 17] width 13 height 13
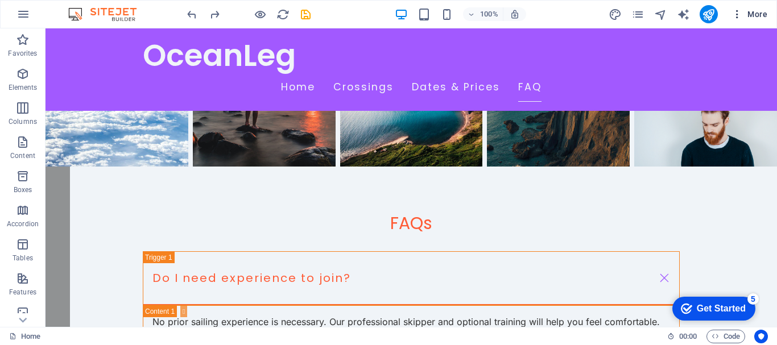
click at [736, 12] on icon "button" at bounding box center [737, 14] width 11 height 11
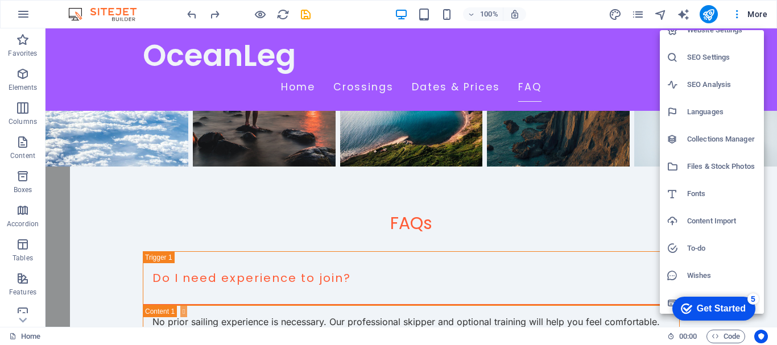
scroll to position [17, 0]
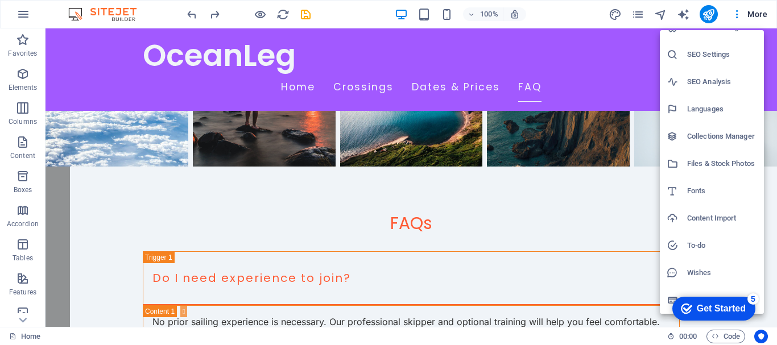
click at [755, 11] on div at bounding box center [388, 172] width 777 height 345
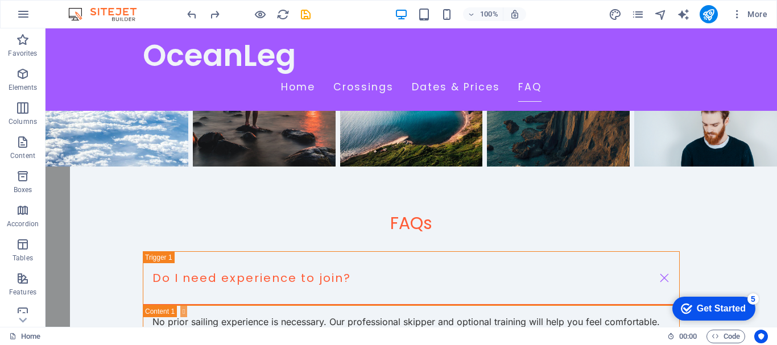
click at [755, 11] on span "More" at bounding box center [750, 14] width 36 height 11
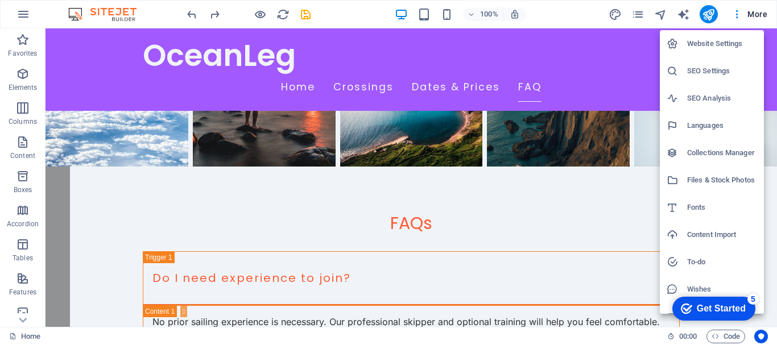
click at [573, 19] on div at bounding box center [388, 172] width 777 height 345
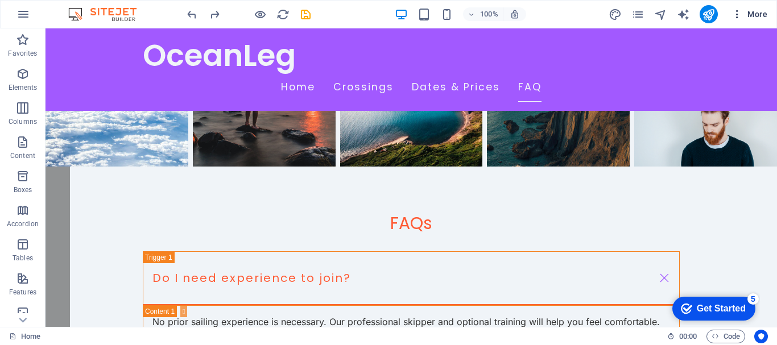
click at [737, 16] on icon "button" at bounding box center [737, 14] width 11 height 11
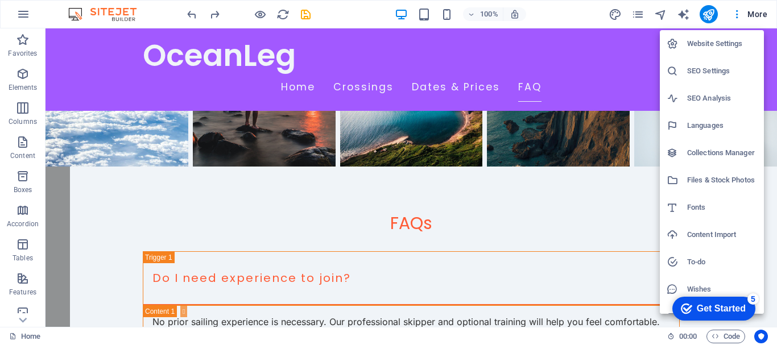
click at [574, 94] on div at bounding box center [388, 172] width 777 height 345
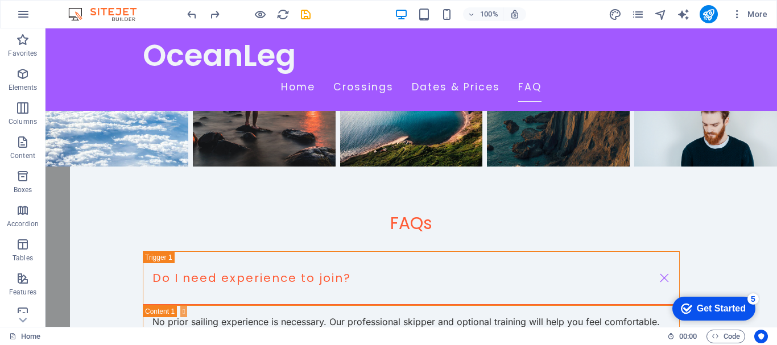
click at [709, 310] on div "Get Started" at bounding box center [721, 309] width 49 height 10
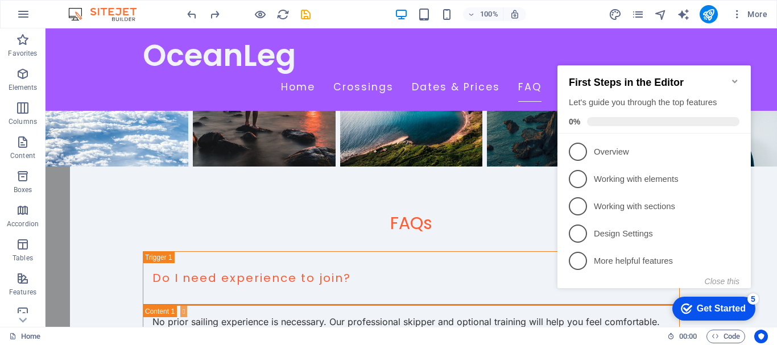
click at [734, 77] on icon "Minimize checklist" at bounding box center [735, 81] width 9 height 9
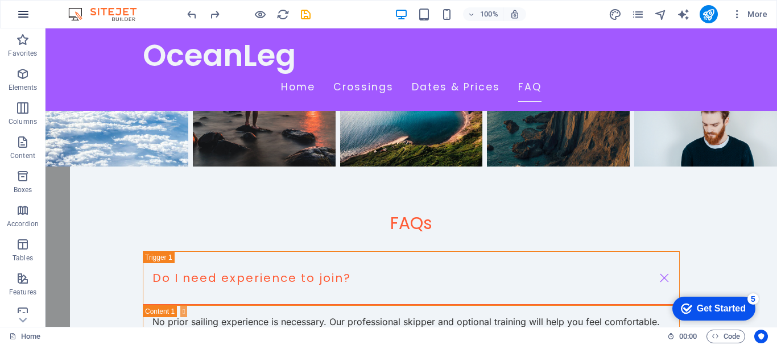
click at [19, 14] on icon "button" at bounding box center [24, 14] width 14 height 14
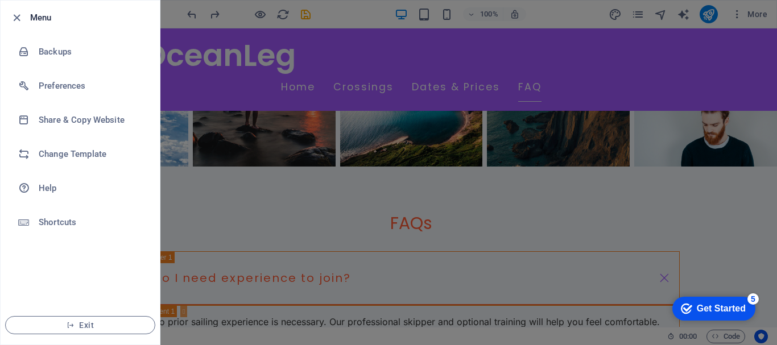
click at [19, 14] on icon "button" at bounding box center [16, 17] width 13 height 13
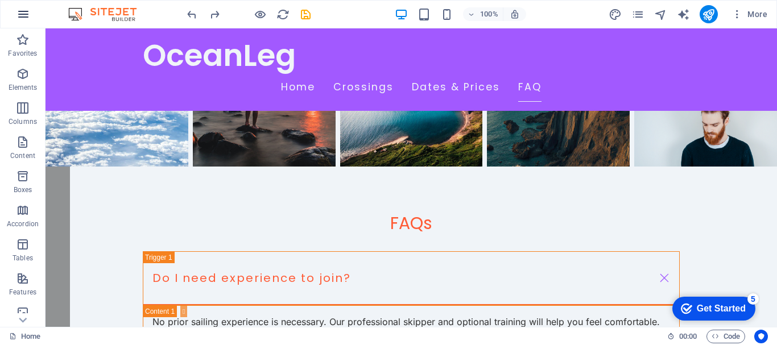
click at [19, 14] on icon "button" at bounding box center [24, 14] width 14 height 14
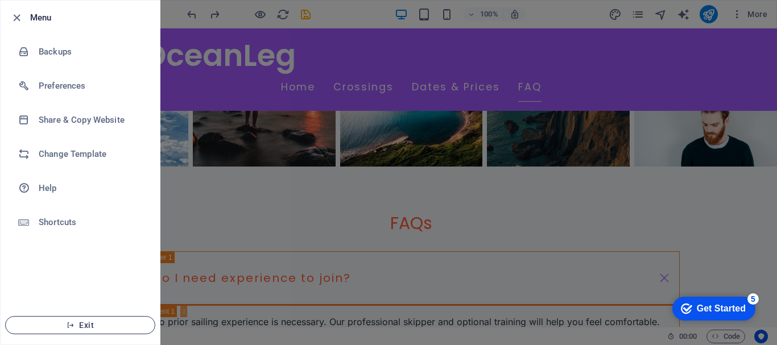
click at [81, 328] on span "Exit" at bounding box center [80, 325] width 131 height 9
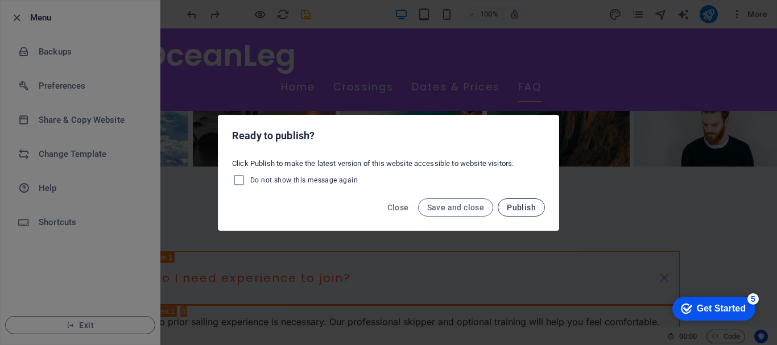
click at [520, 208] on span "Publish" at bounding box center [521, 207] width 29 height 9
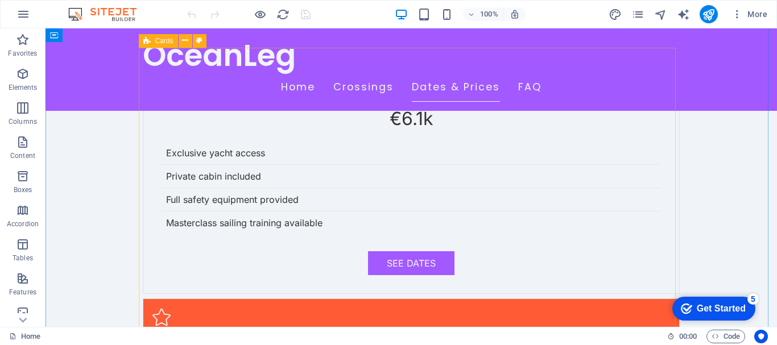
scroll to position [2276, 0]
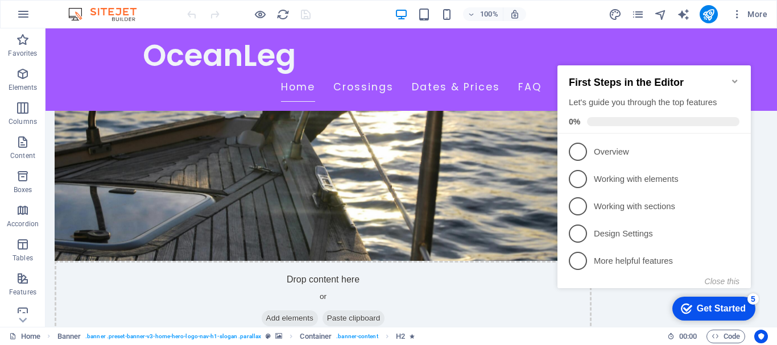
scroll to position [636, 0]
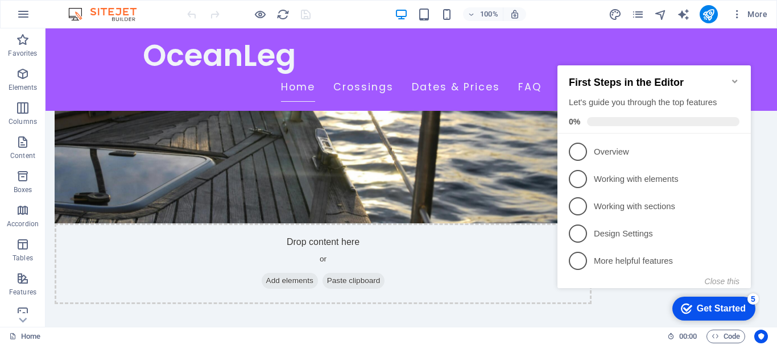
click at [740, 76] on div "First Steps in the Editor Let's guide you through the top features 0%" at bounding box center [654, 99] width 193 height 68
click at [735, 80] on icon "Minimize checklist" at bounding box center [734, 81] width 5 height 3
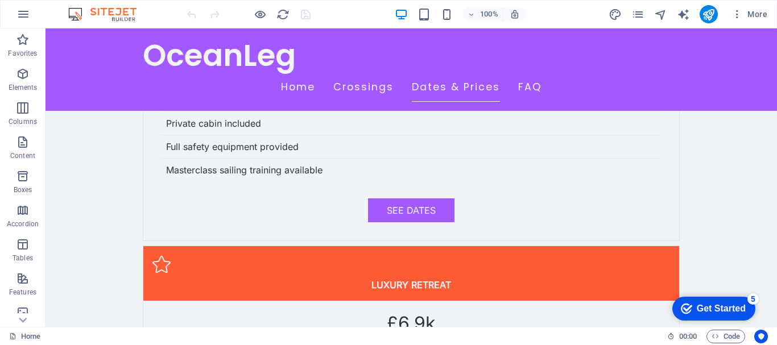
scroll to position [2432, 0]
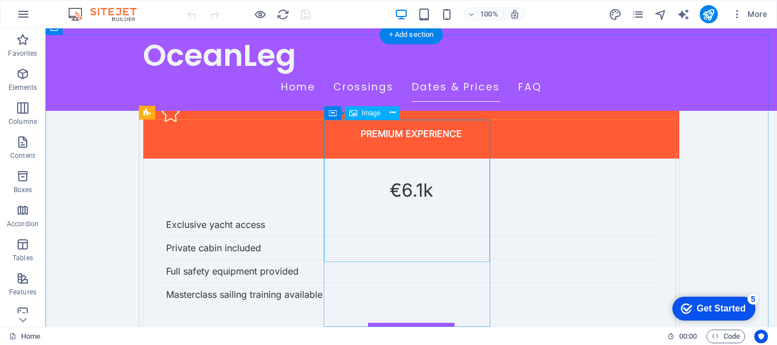
select select "vw"
select select "px"
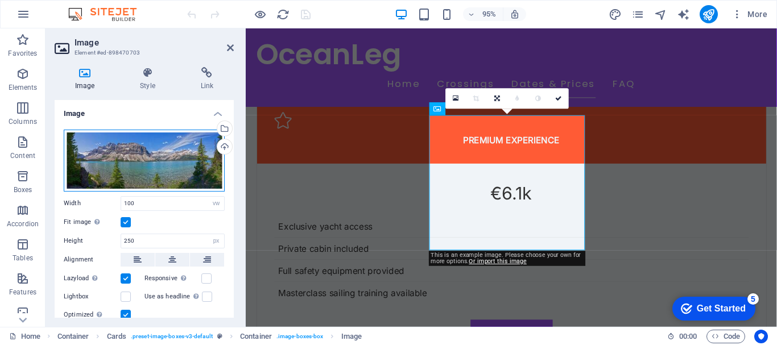
click at [138, 174] on div "Drag files here, click to choose files or select files from Files or our free s…" at bounding box center [144, 161] width 161 height 62
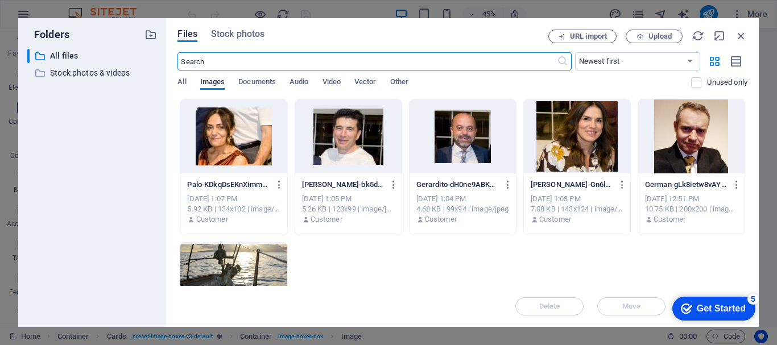
scroll to position [2501, 0]
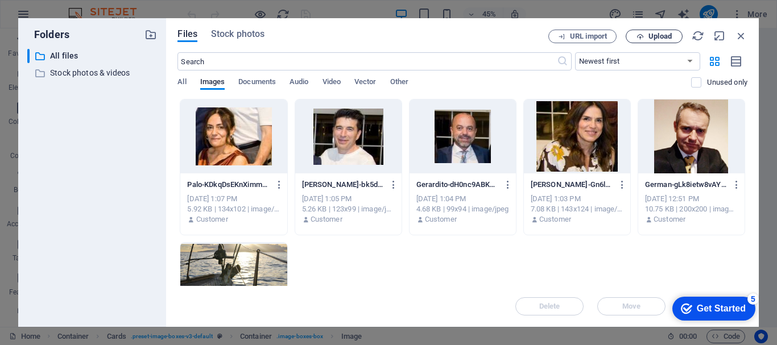
click at [655, 37] on span "Upload" at bounding box center [660, 36] width 23 height 7
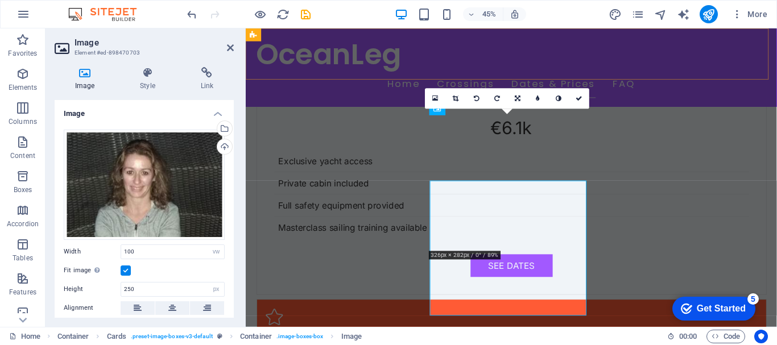
scroll to position [2432, 0]
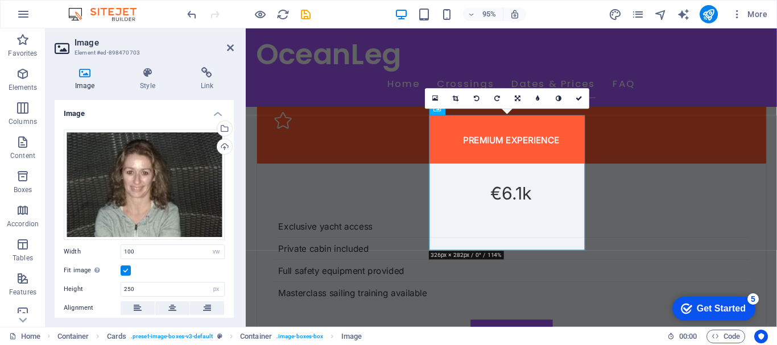
click at [237, 266] on div "Image Style Link Image Drag files here, click to choose files or select files f…" at bounding box center [144, 192] width 197 height 269
click at [244, 96] on div at bounding box center [244, 177] width 2 height 299
click at [232, 91] on div "Image Style Link Image Drag files here, click to choose files or select files f…" at bounding box center [144, 192] width 179 height 251
click at [230, 47] on icon at bounding box center [230, 47] width 7 height 9
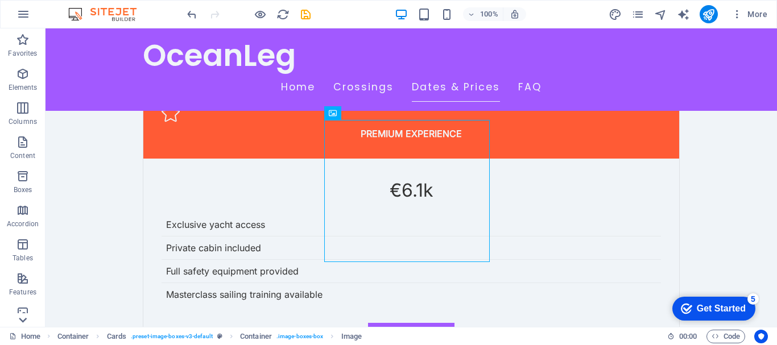
click at [21, 38] on icon at bounding box center [23, 34] width 8 height 5
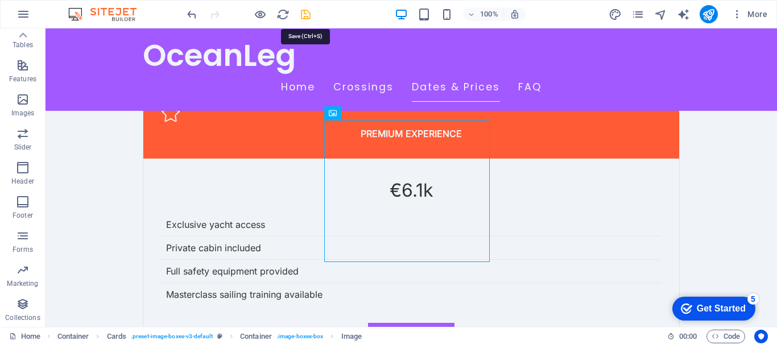
click at [309, 18] on icon "save" at bounding box center [305, 14] width 13 height 13
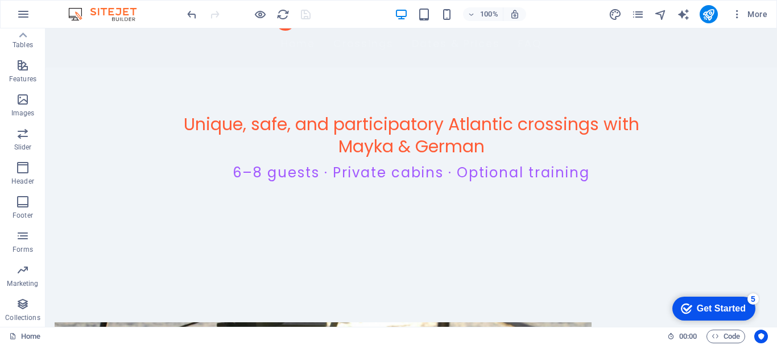
scroll to position [0, 0]
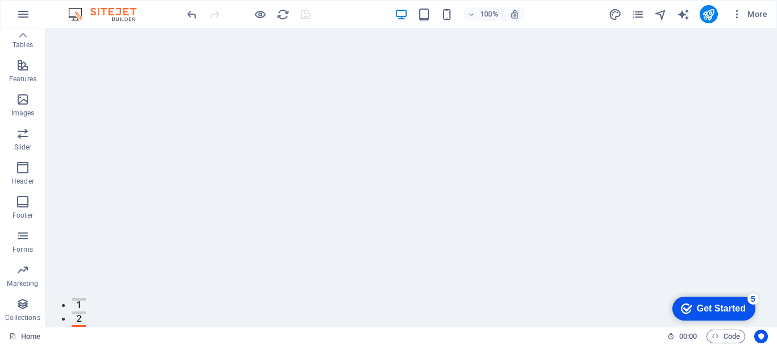
click at [308, 16] on div at bounding box center [248, 14] width 127 height 18
click at [740, 13] on icon "button" at bounding box center [737, 14] width 11 height 11
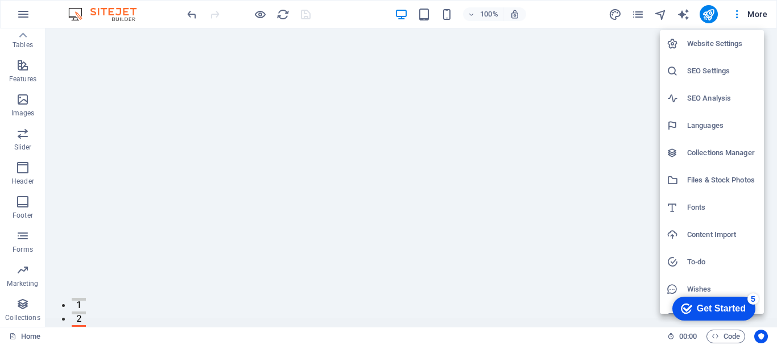
click at [709, 69] on h6 "SEO Settings" at bounding box center [722, 71] width 70 height 14
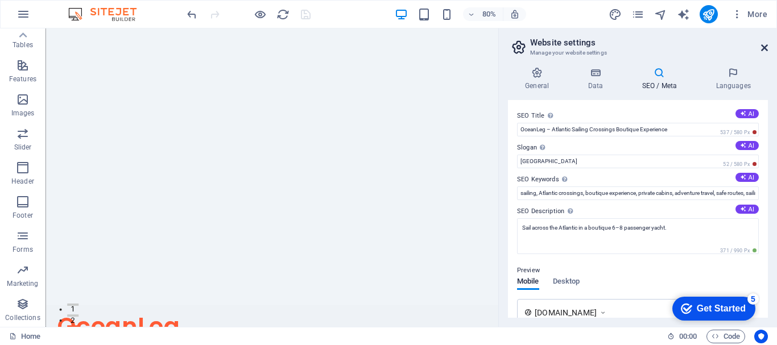
click at [763, 47] on icon at bounding box center [764, 47] width 7 height 9
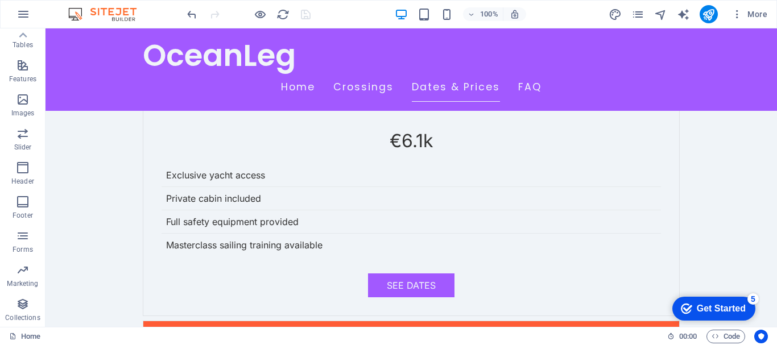
scroll to position [2469, 0]
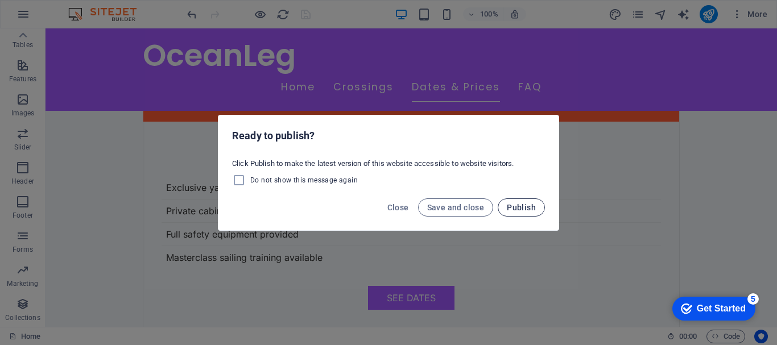
click at [516, 211] on span "Publish" at bounding box center [521, 207] width 29 height 9
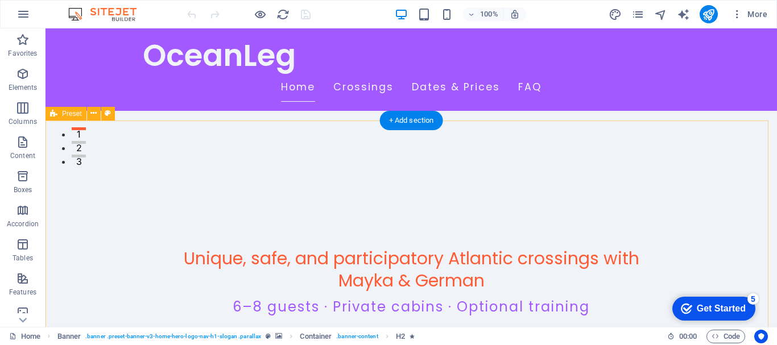
scroll to position [228, 0]
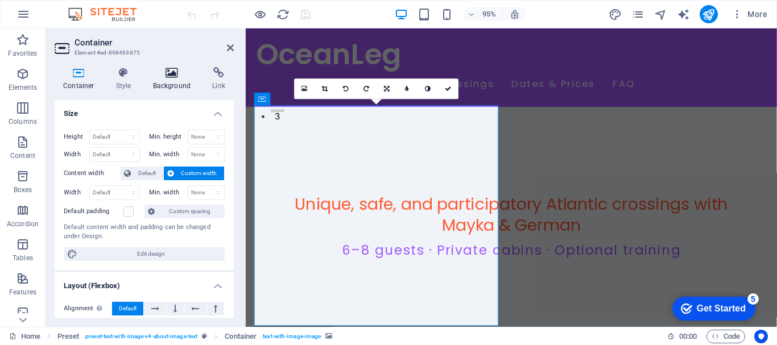
click at [164, 80] on h4 "Background" at bounding box center [175, 79] width 60 height 24
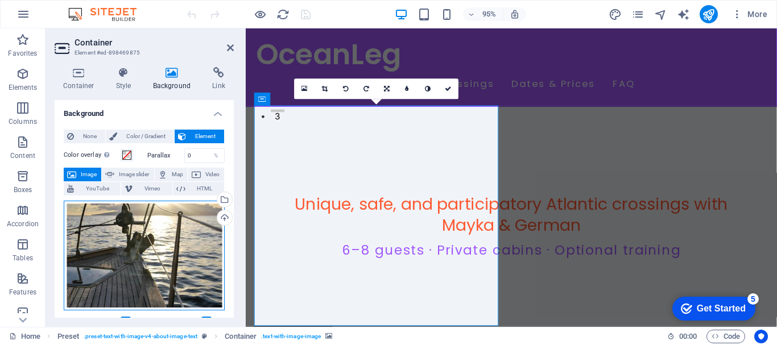
click at [147, 236] on div "Drag files here, click to choose files or select files from Files or our free s…" at bounding box center [144, 256] width 161 height 110
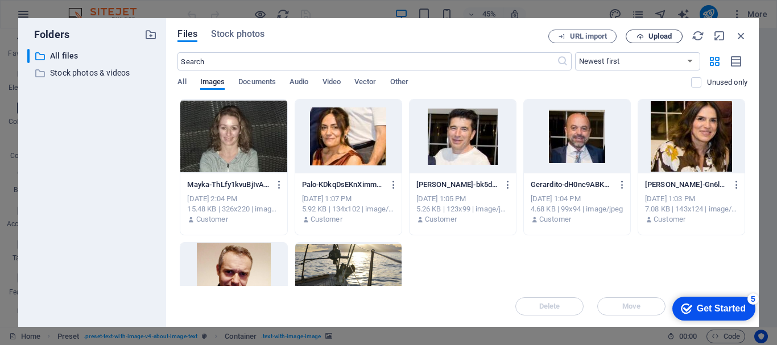
click at [649, 36] on span "Upload" at bounding box center [660, 36] width 23 height 7
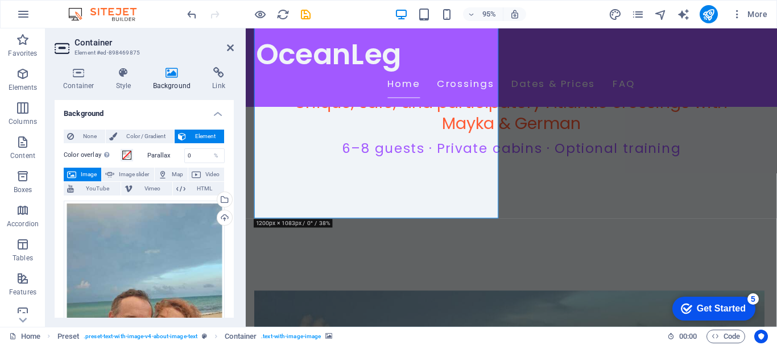
scroll to position [341, 0]
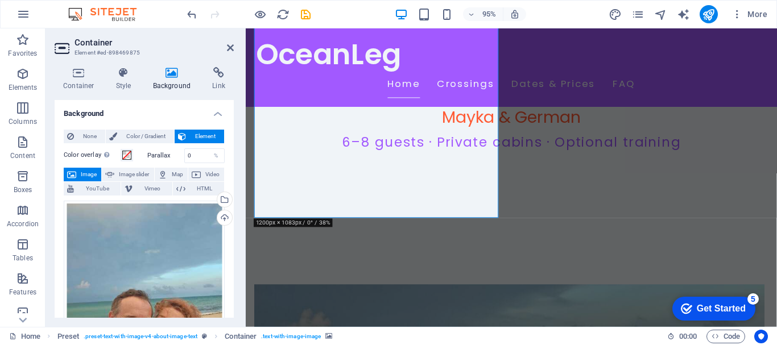
drag, startPoint x: 447, startPoint y: 185, endPoint x: 449, endPoint y: 170, distance: 14.9
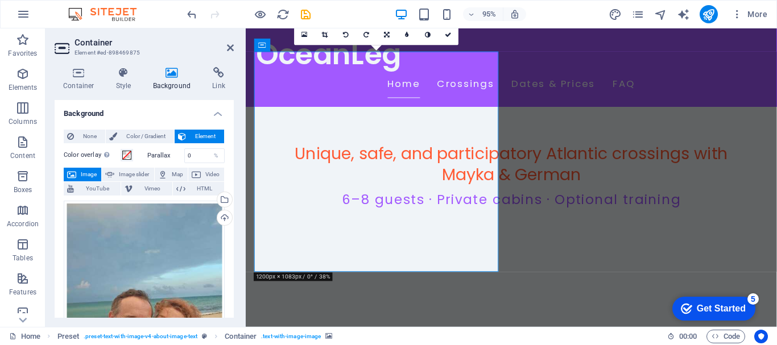
scroll to position [285, 0]
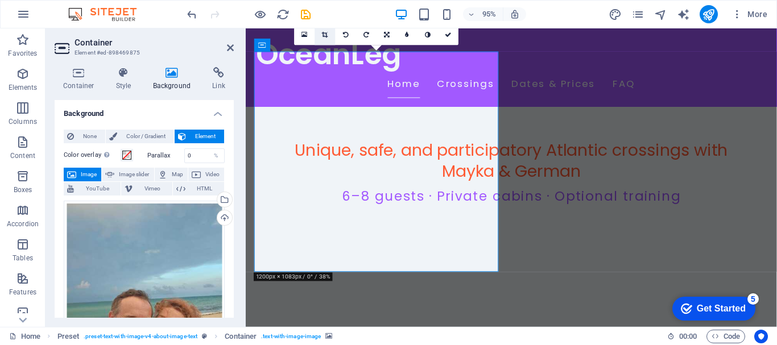
click at [322, 32] on icon at bounding box center [325, 34] width 6 height 6
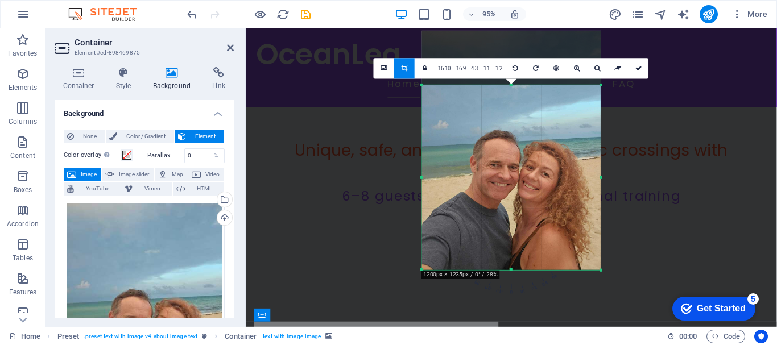
drag, startPoint x: 512, startPoint y: 57, endPoint x: 515, endPoint y: 114, distance: 57.5
click at [515, 114] on div "180 170 160 150 140 130 120 110 100 90 80 70 60 50 40 30 20 10 0 -10 -20 -30 -4…" at bounding box center [511, 177] width 179 height 184
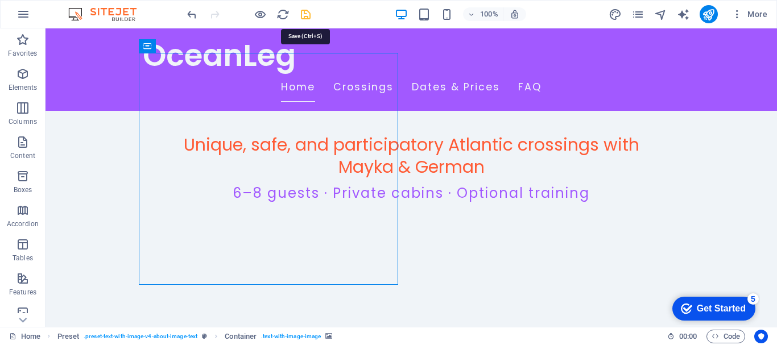
click at [305, 13] on icon "save" at bounding box center [305, 14] width 13 height 13
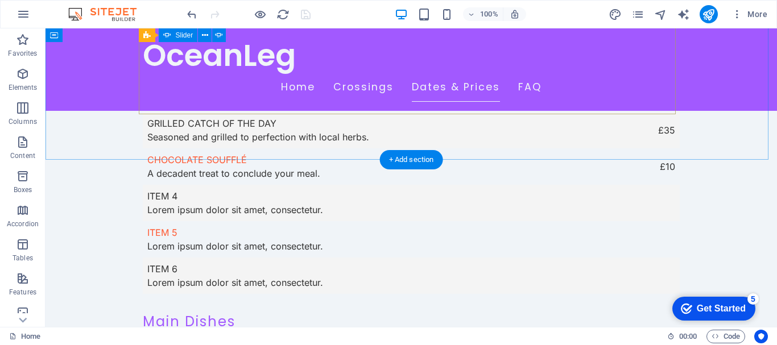
scroll to position [3187, 0]
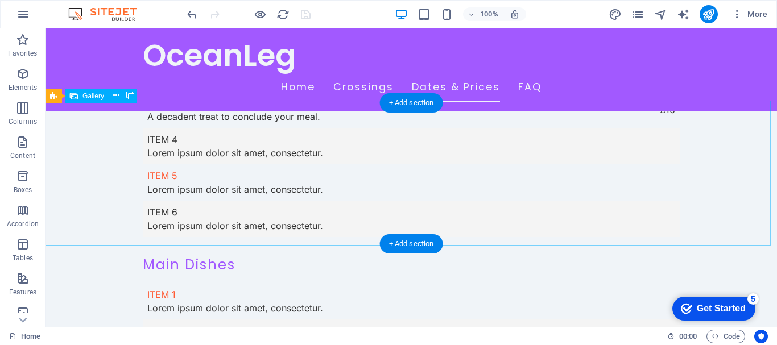
select select "px"
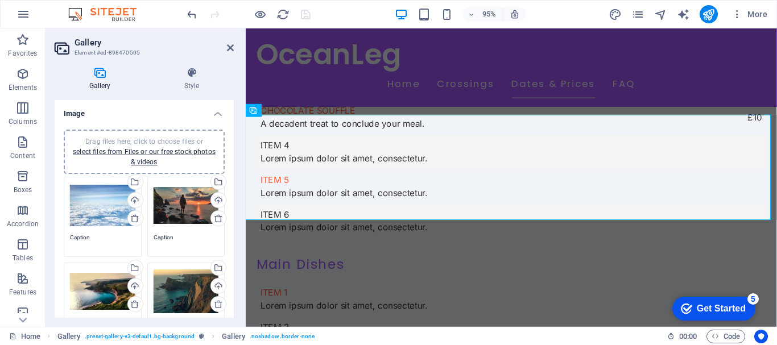
click at [106, 201] on div "Drag files here, click to choose files or select files from Files or our free s…" at bounding box center [102, 206] width 65 height 46
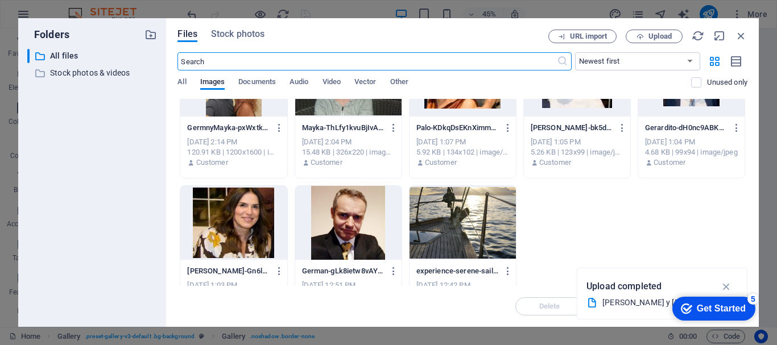
scroll to position [0, 0]
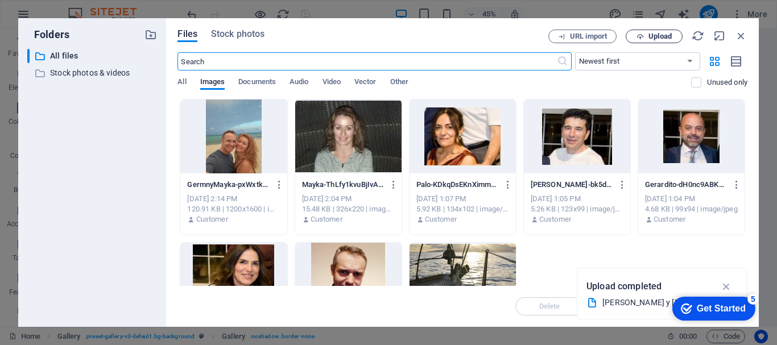
click at [653, 36] on span "Upload" at bounding box center [660, 36] width 23 height 7
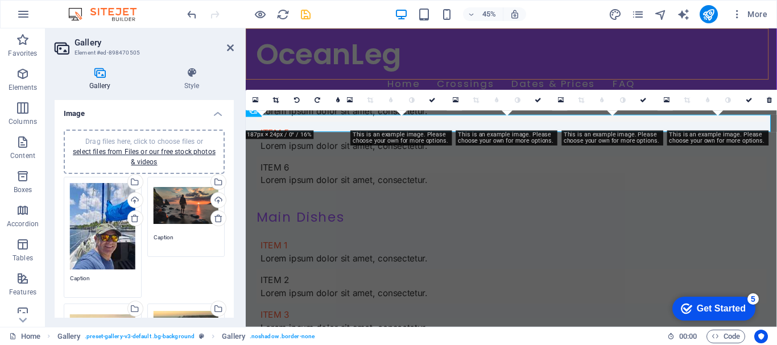
scroll to position [3187, 0]
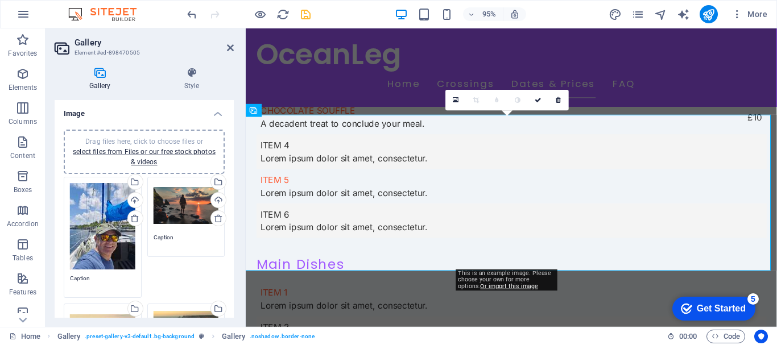
click at [509, 102] on link at bounding box center [518, 100] width 20 height 20
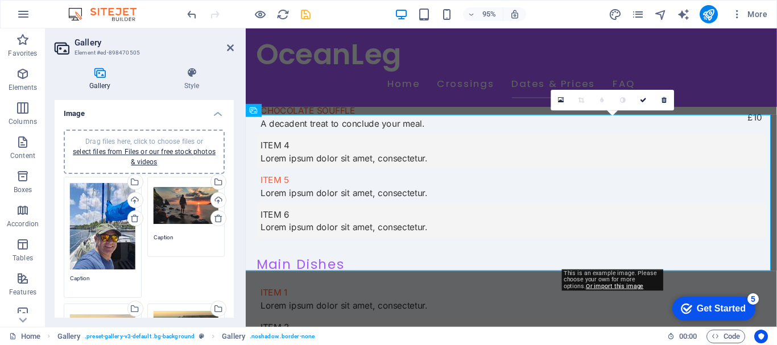
click at [596, 100] on link at bounding box center [602, 100] width 20 height 20
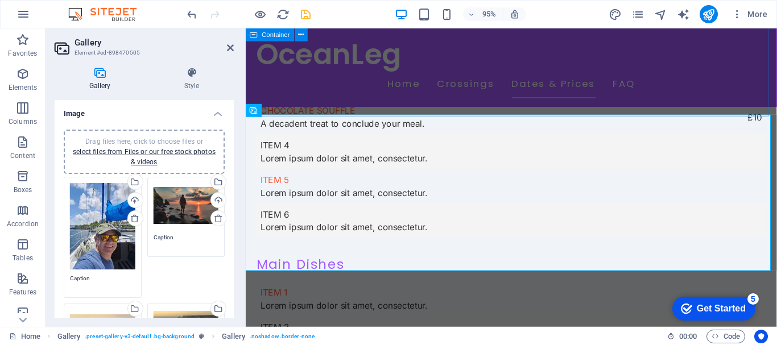
click at [656, 82] on div "OceanLeg Home Crossings Dates & Prices FAQ" at bounding box center [525, 69] width 559 height 83
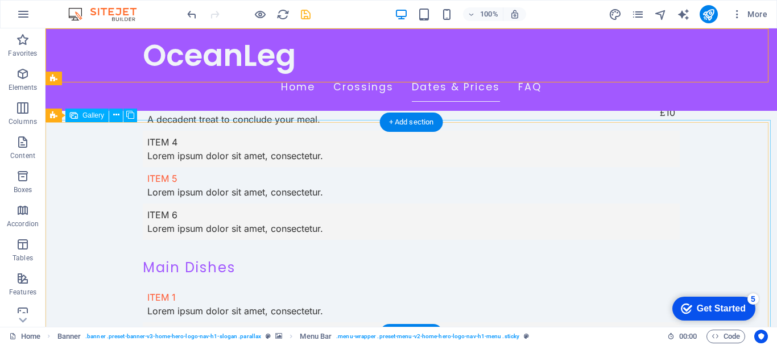
scroll to position [3168, 0]
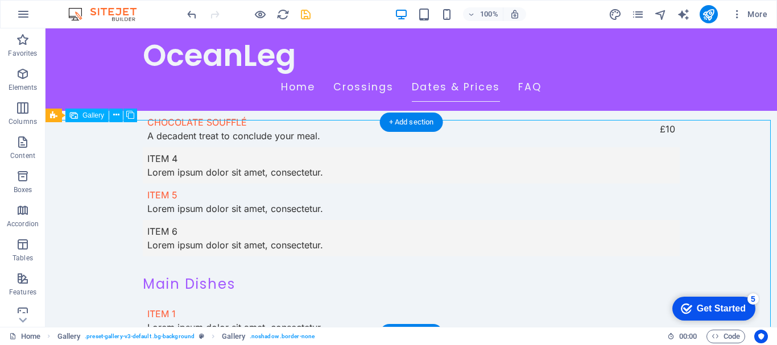
select select "px"
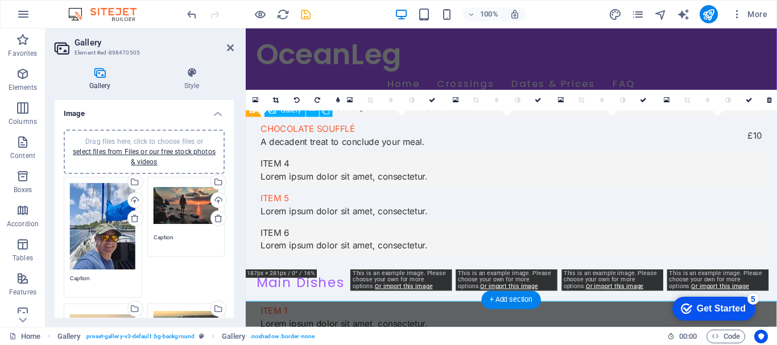
scroll to position [3187, 0]
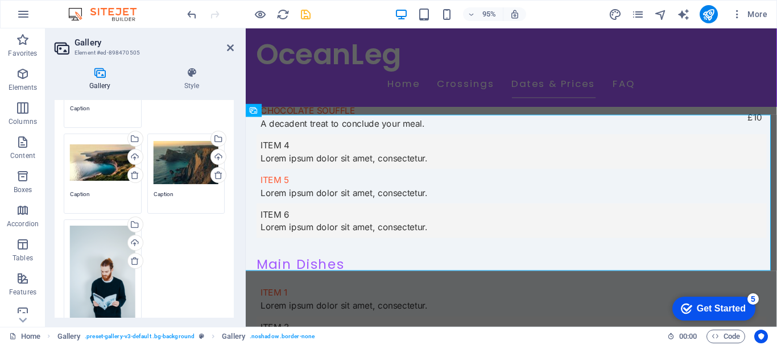
scroll to position [171, 0]
click at [105, 275] on div "Drag files here, click to choose files or select files from Files or our free s…" at bounding box center [102, 274] width 65 height 98
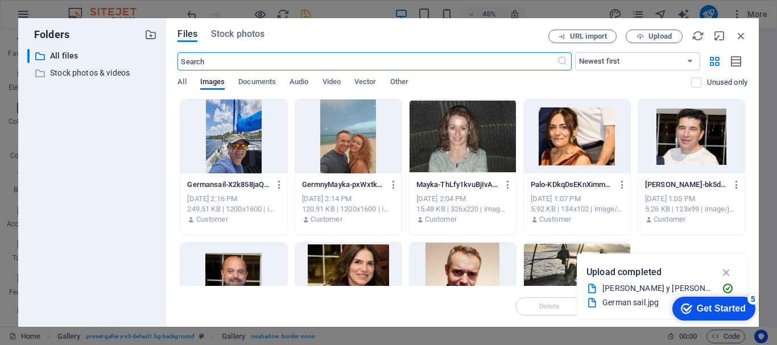
scroll to position [3236, 0]
click at [645, 37] on span "Upload" at bounding box center [654, 36] width 47 height 7
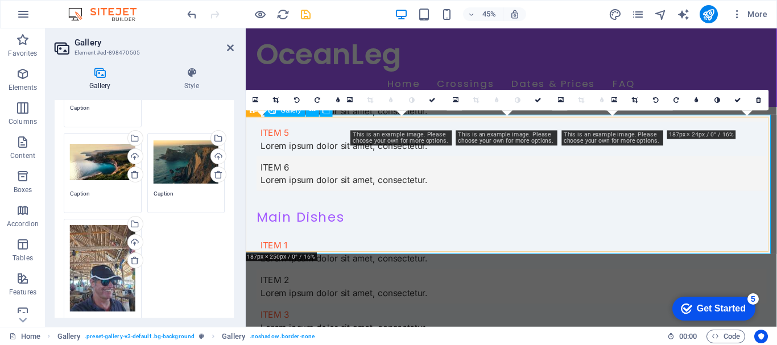
scroll to position [3187, 0]
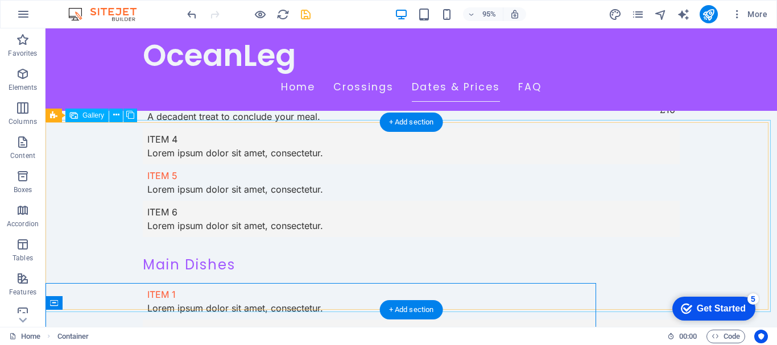
scroll to position [3168, 0]
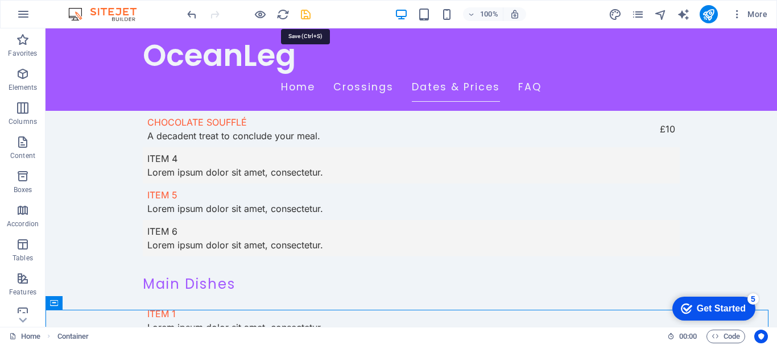
click at [300, 14] on icon "save" at bounding box center [305, 14] width 13 height 13
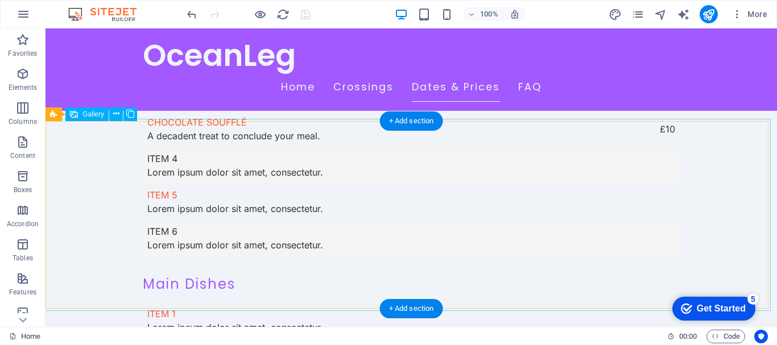
scroll to position [3224, 0]
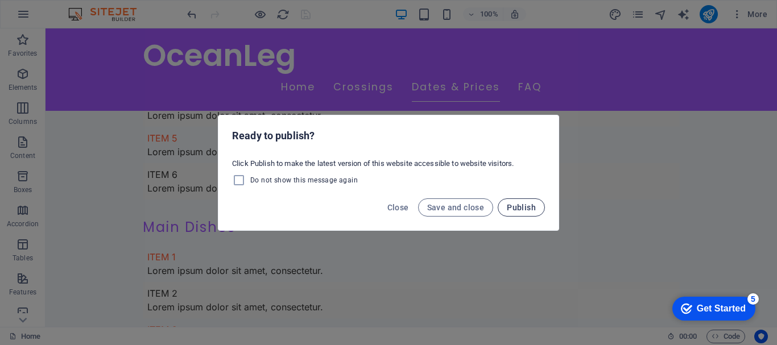
click at [522, 206] on span "Publish" at bounding box center [521, 207] width 29 height 9
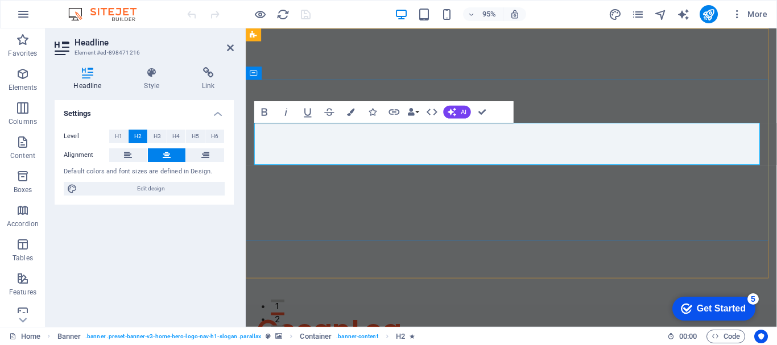
drag, startPoint x: 597, startPoint y: 159, endPoint x: 564, endPoint y: 139, distance: 38.3
copy span "Atlantic crossings with Mayka & German"
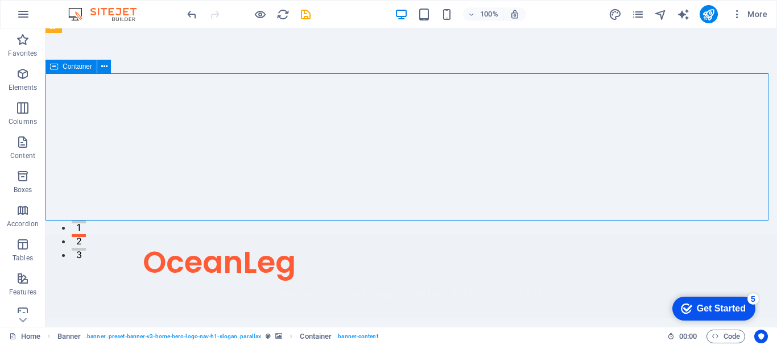
scroll to position [114, 0]
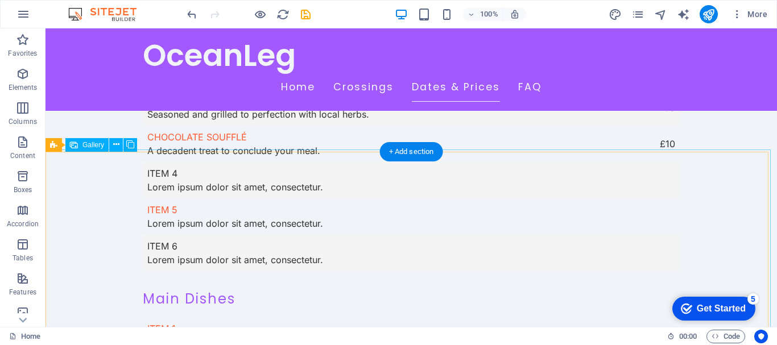
scroll to position [3187, 0]
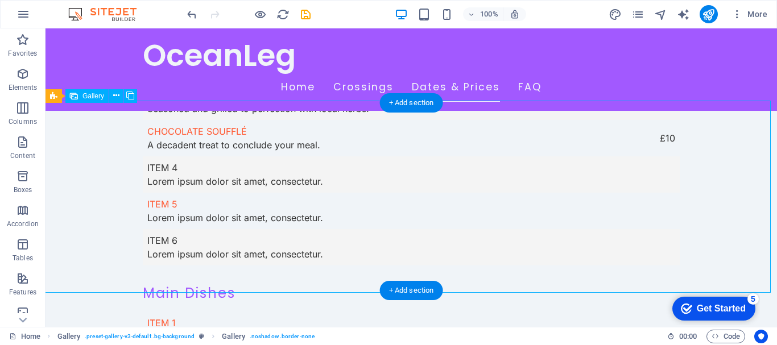
select select "px"
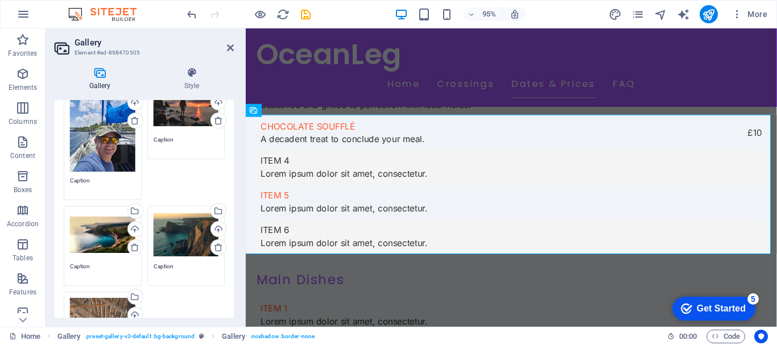
scroll to position [114, 0]
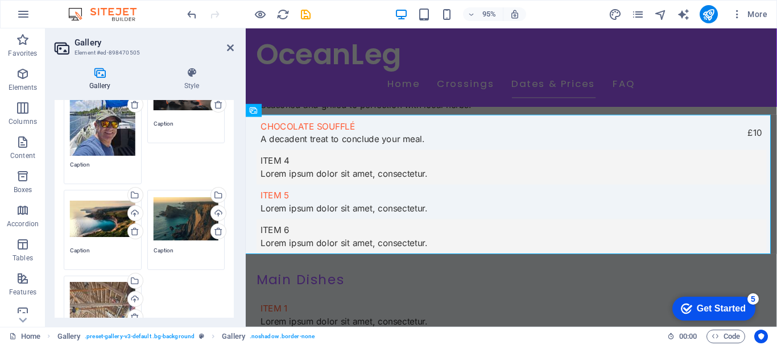
click at [105, 230] on div "Drag files here, click to choose files or select files from Files or our free s…" at bounding box center [102, 219] width 65 height 46
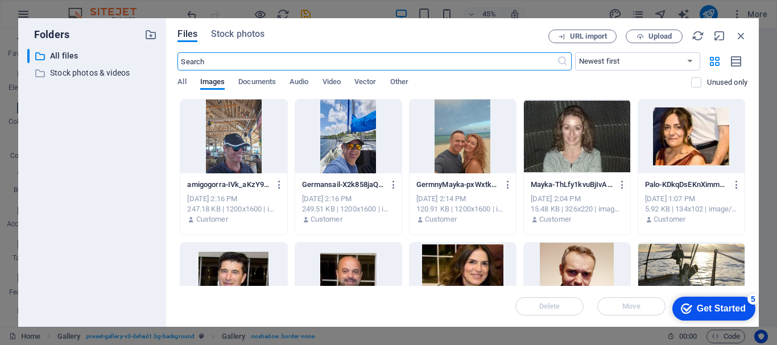
scroll to position [3259, 0]
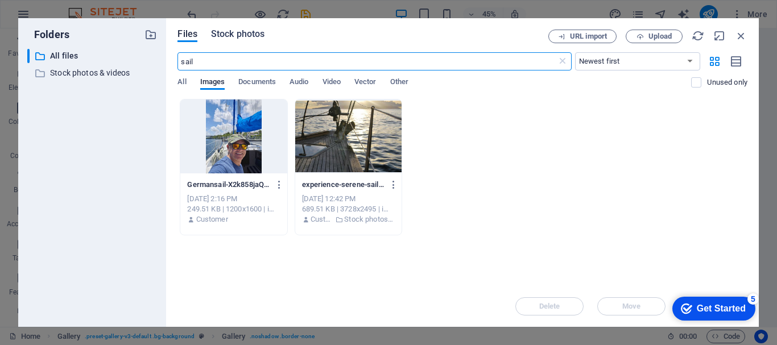
type input "sail"
click at [236, 35] on span "Stock photos" at bounding box center [237, 34] width 53 height 14
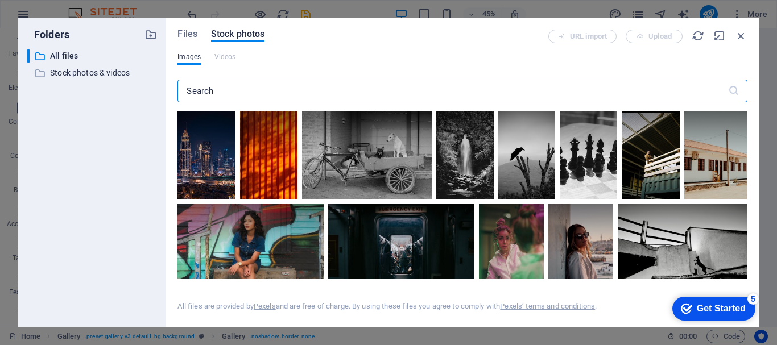
click at [244, 96] on input "text" at bounding box center [453, 91] width 550 height 23
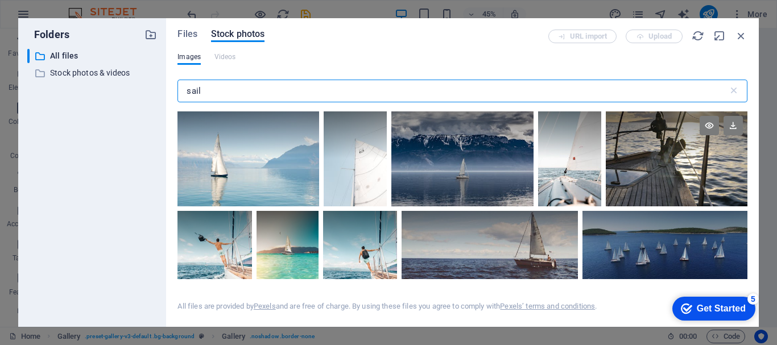
type input "sail"
click at [676, 159] on div at bounding box center [677, 159] width 142 height 95
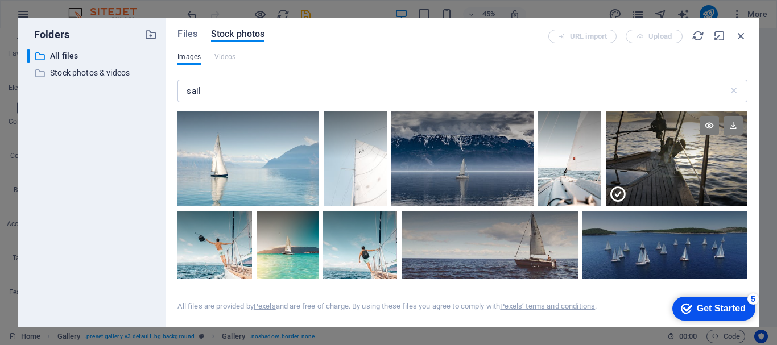
click at [672, 159] on div at bounding box center [677, 182] width 142 height 47
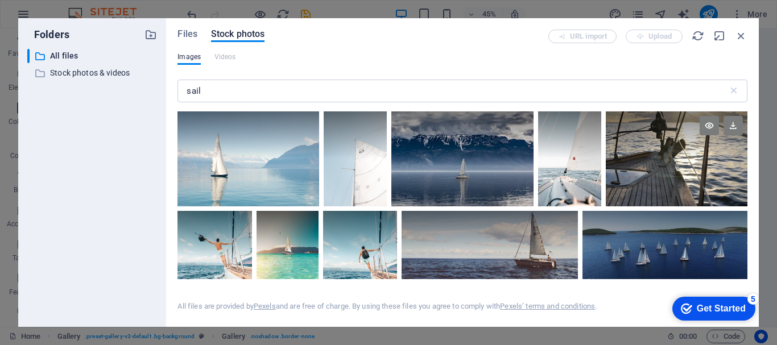
click at [672, 159] on div at bounding box center [677, 159] width 142 height 95
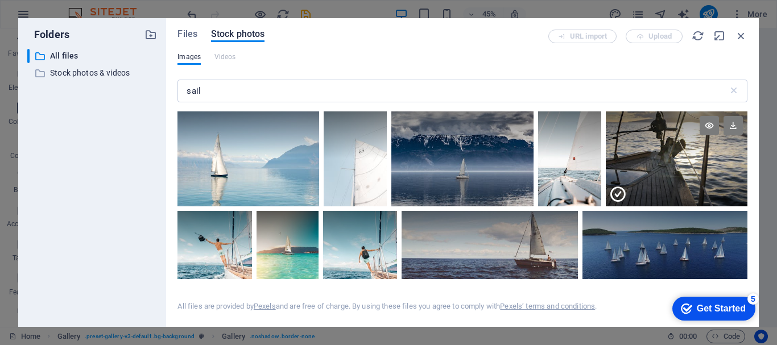
click at [672, 159] on div at bounding box center [677, 182] width 142 height 47
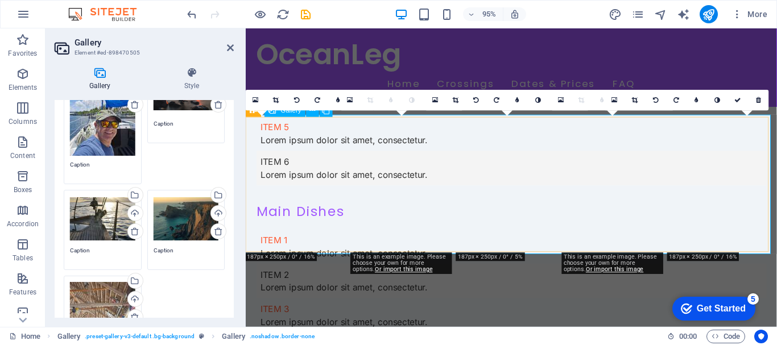
scroll to position [3187, 0]
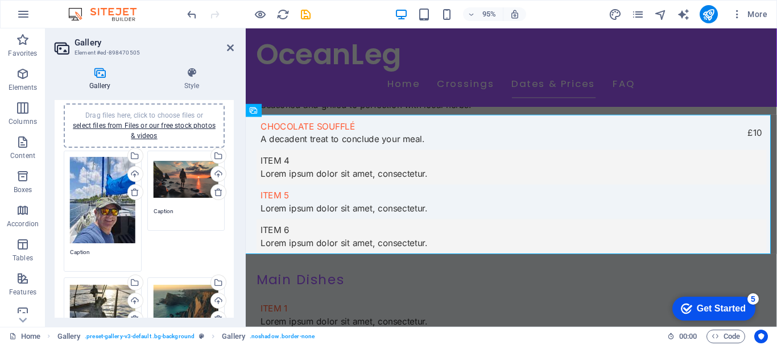
scroll to position [57, 0]
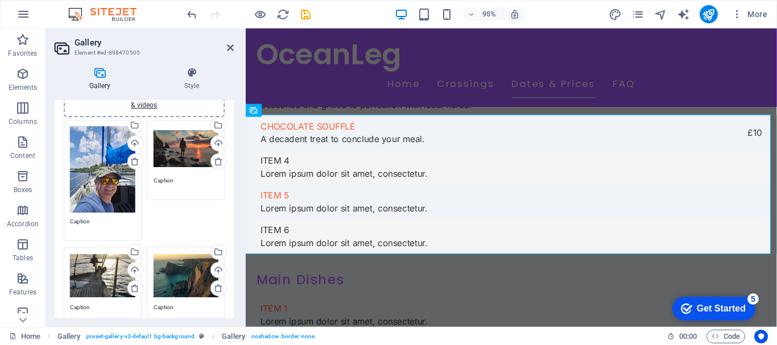
click at [182, 157] on div "Drag files here, click to choose files or select files from Files or our free s…" at bounding box center [186, 149] width 65 height 46
click at [182, 157] on body "OceanLeg Home Favorites Elements Columns Content Boxes Accordion Tables Feature…" at bounding box center [388, 172] width 777 height 345
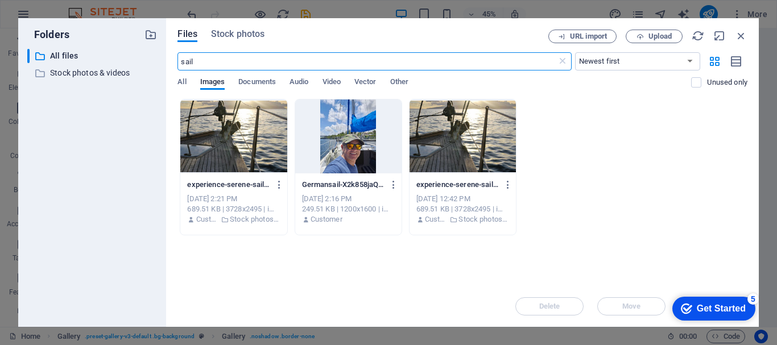
scroll to position [3259, 0]
click at [256, 37] on span "Stock photos" at bounding box center [237, 34] width 53 height 14
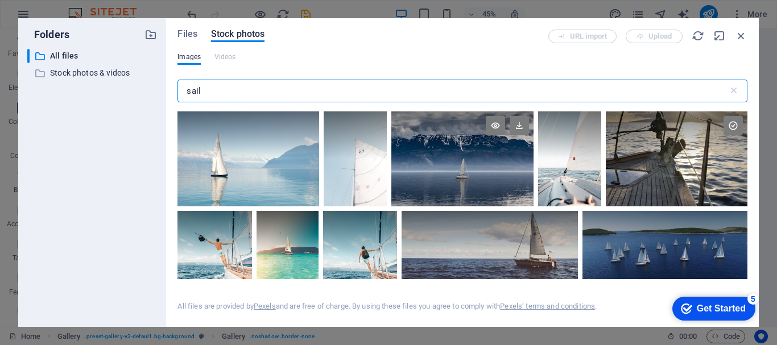
click at [460, 190] on div at bounding box center [463, 159] width 142 height 95
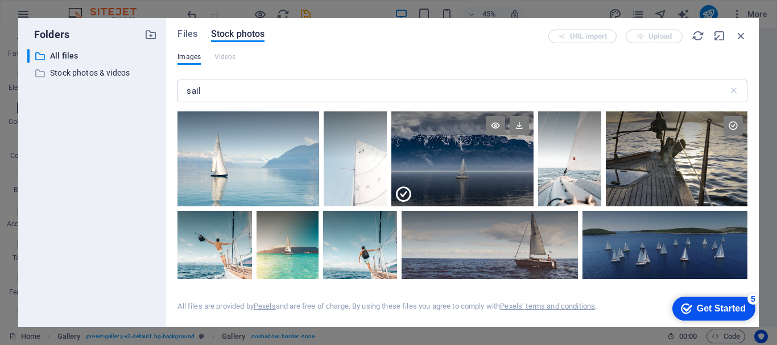
click at [460, 190] on div at bounding box center [463, 182] width 142 height 47
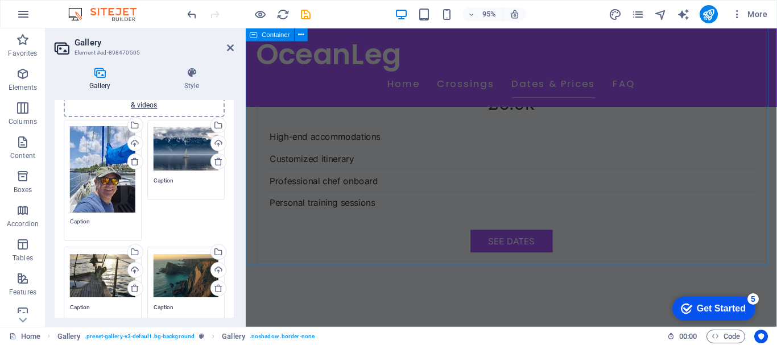
scroll to position [2789, 0]
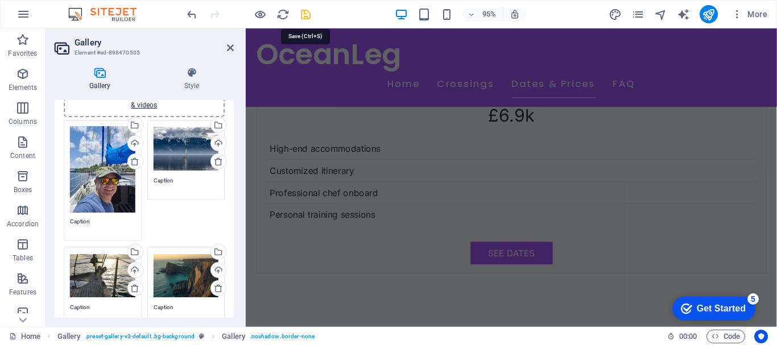
click at [304, 11] on icon "save" at bounding box center [305, 14] width 13 height 13
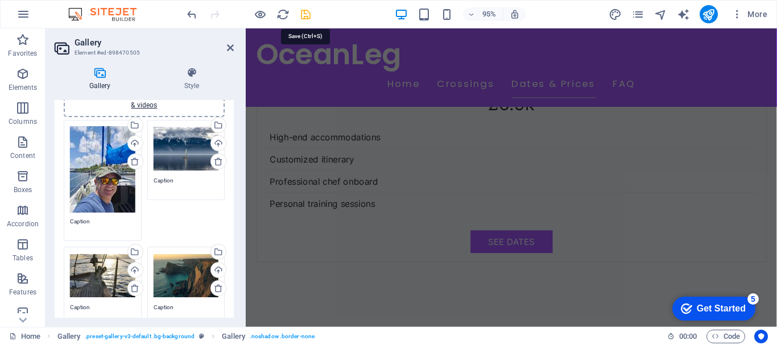
scroll to position [3206, 0]
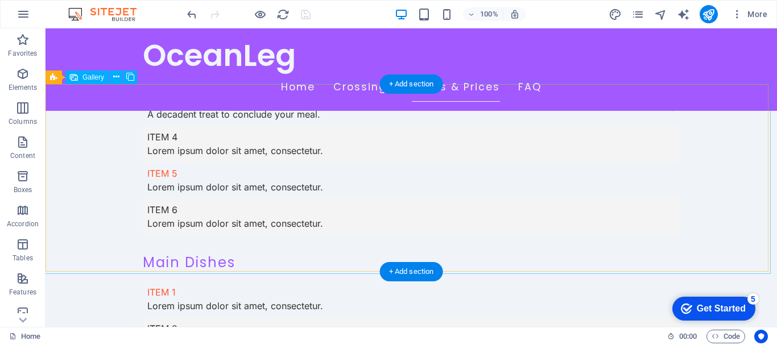
select select "px"
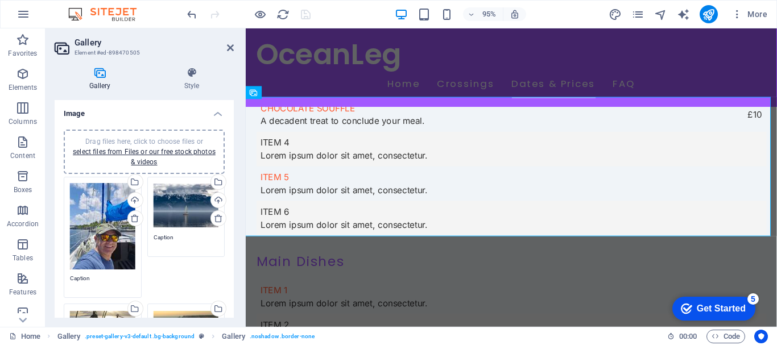
scroll to position [57, 0]
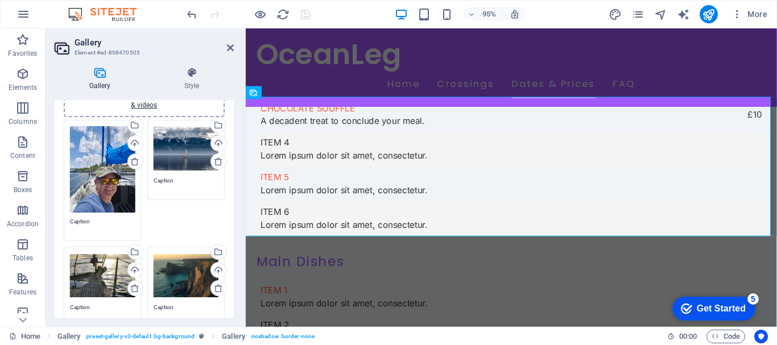
click at [184, 285] on div "Drag files here, click to choose files or select files from Files or our free s…" at bounding box center [186, 276] width 65 height 46
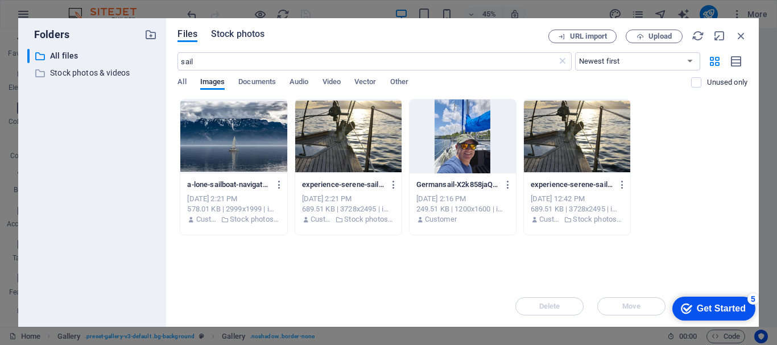
click at [243, 36] on span "Stock photos" at bounding box center [237, 34] width 53 height 14
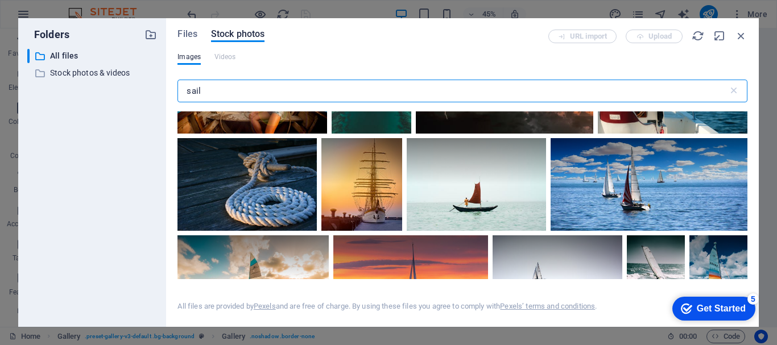
scroll to position [398, 0]
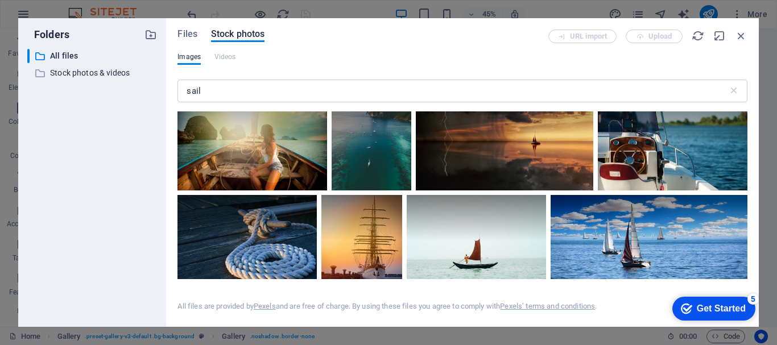
click at [619, 86] on div at bounding box center [683, 43] width 129 height 85
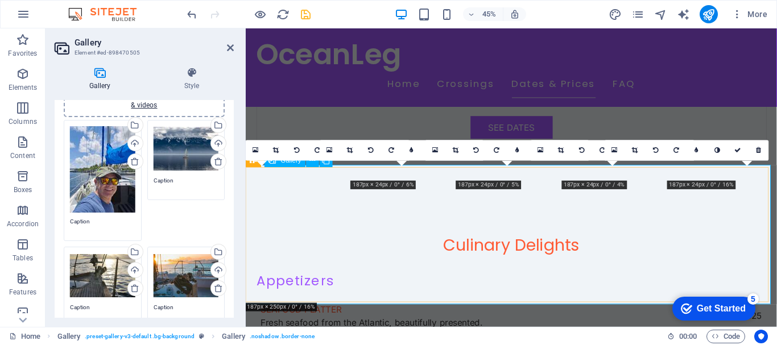
scroll to position [3134, 0]
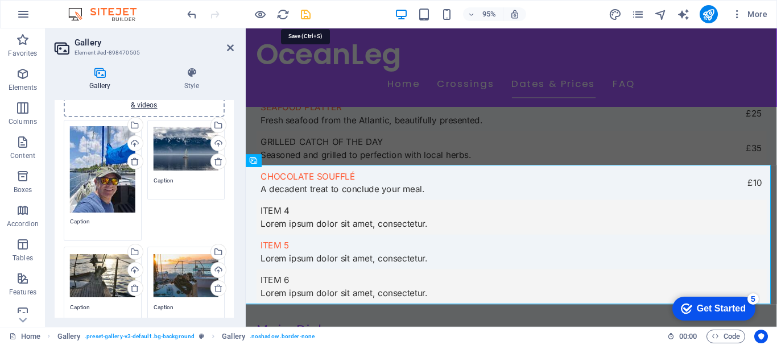
click at [306, 15] on icon "save" at bounding box center [305, 14] width 13 height 13
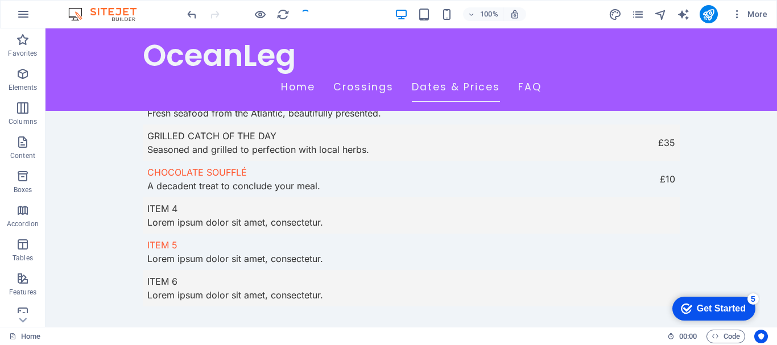
scroll to position [3115, 0]
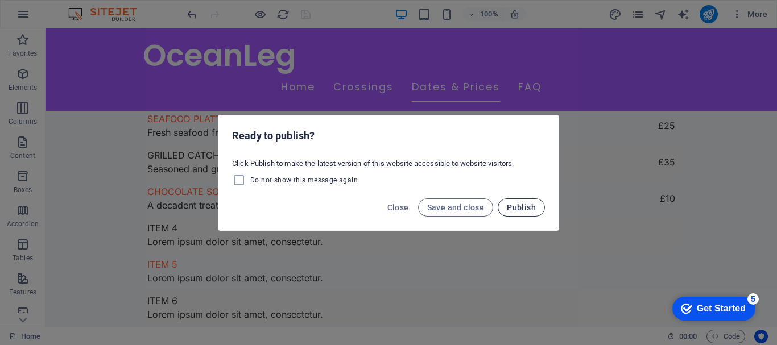
click at [526, 207] on span "Publish" at bounding box center [521, 207] width 29 height 9
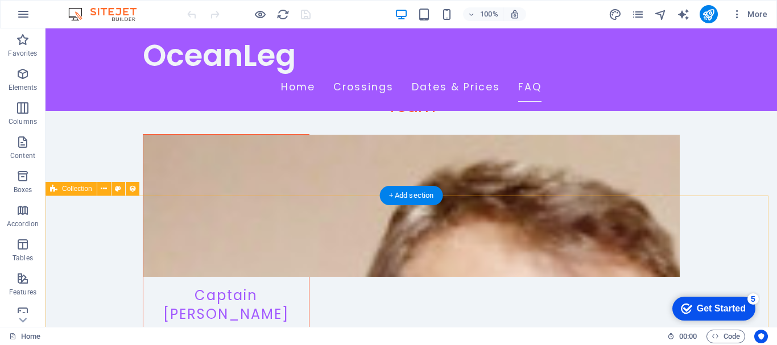
scroll to position [3977, 0]
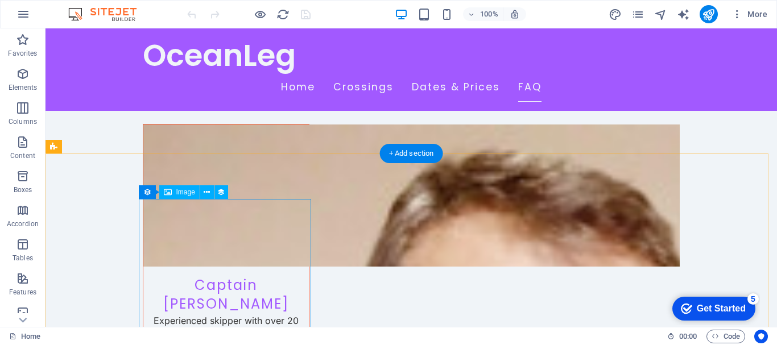
select select "px"
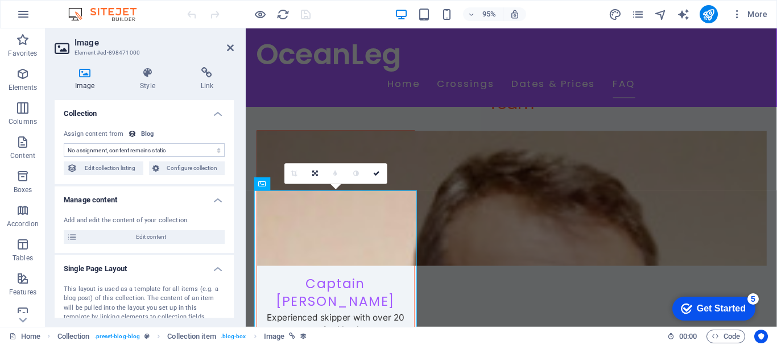
scroll to position [3950, 0]
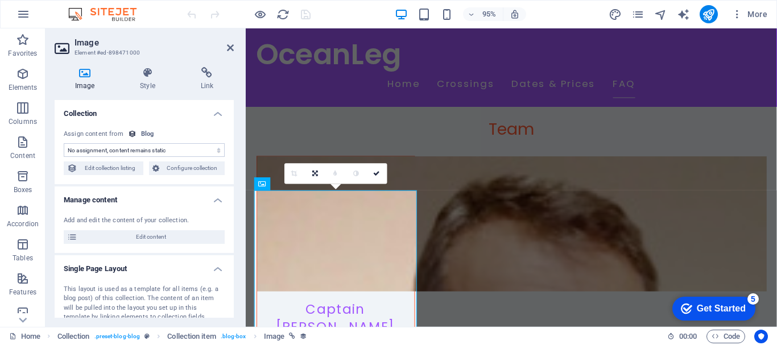
select select "image"
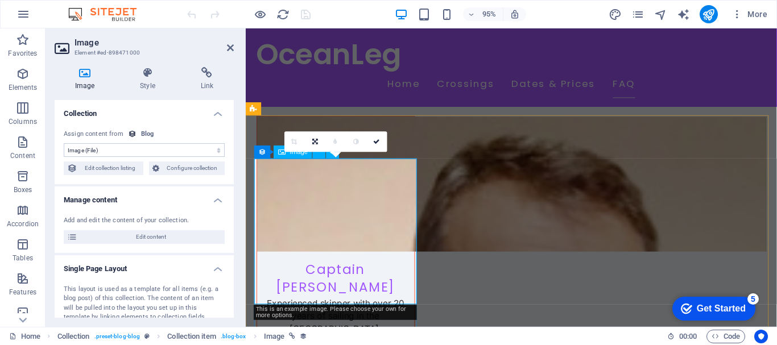
scroll to position [4007, 0]
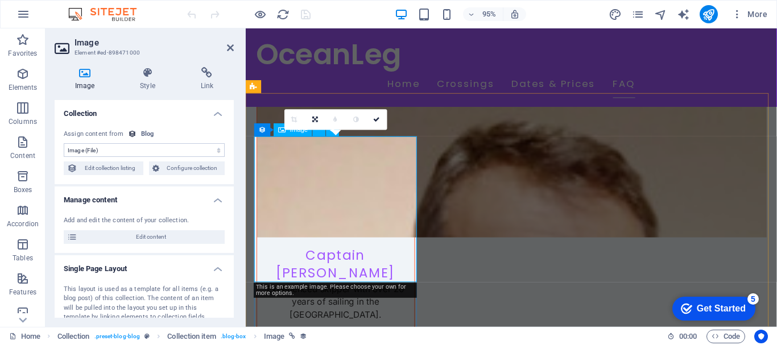
click at [131, 151] on select "No assignment, content remains static Created at (Date) Updated at (Date) Name …" at bounding box center [144, 150] width 161 height 14
click at [281, 131] on icon at bounding box center [281, 129] width 7 height 13
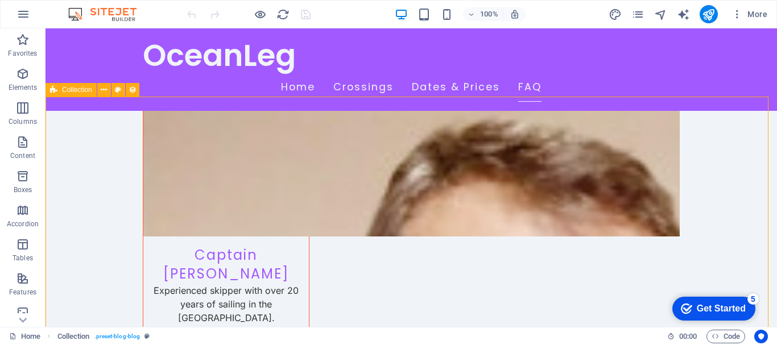
scroll to position [4034, 0]
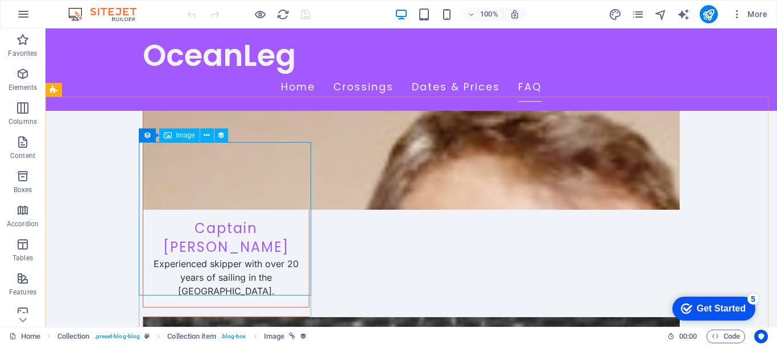
click at [183, 135] on span "Image" at bounding box center [185, 135] width 19 height 7
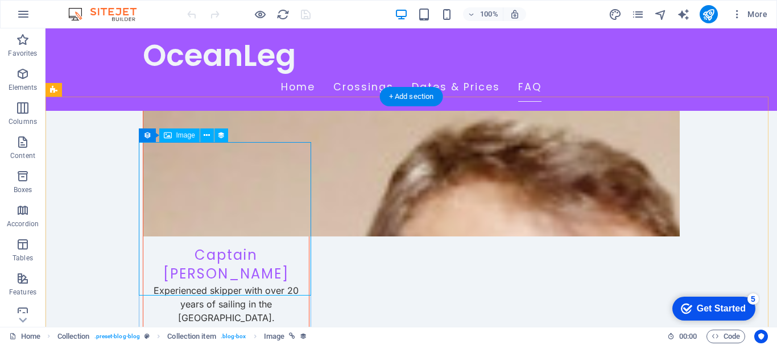
select select "image"
select select "px"
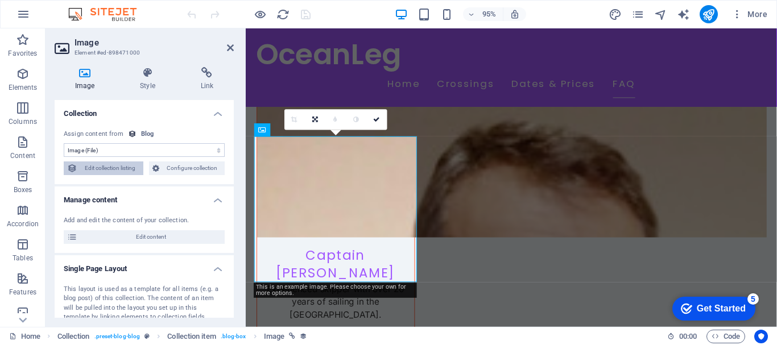
click at [123, 172] on span "Edit collection listing" at bounding box center [110, 169] width 59 height 14
select select "columns.publishing_date_DESC"
select select "columns.status"
select select "columns.publishing_date"
select select "past"
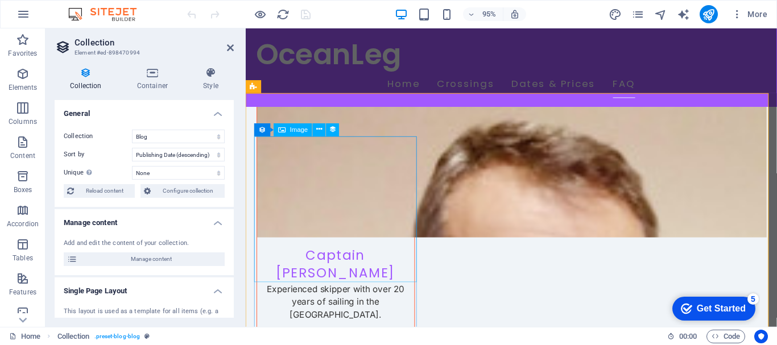
select select "image"
select select "px"
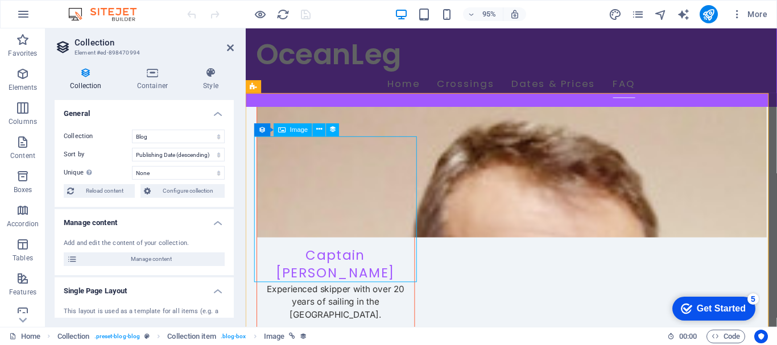
select select "px"
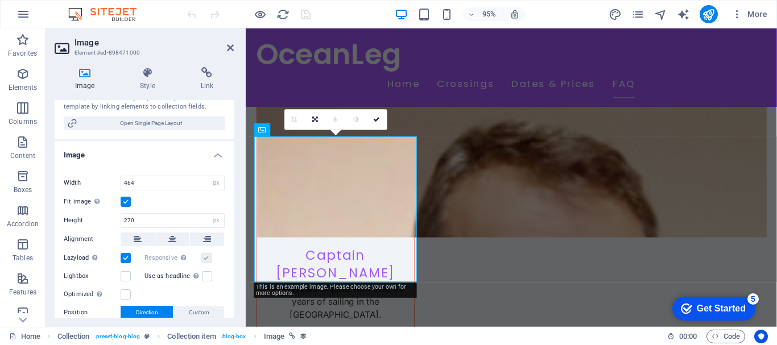
scroll to position [228, 0]
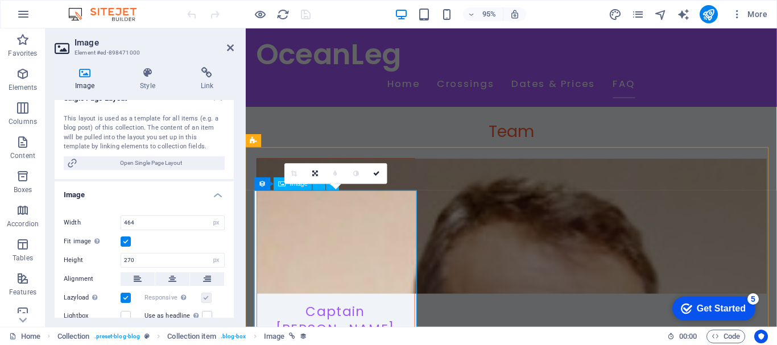
scroll to position [3950, 0]
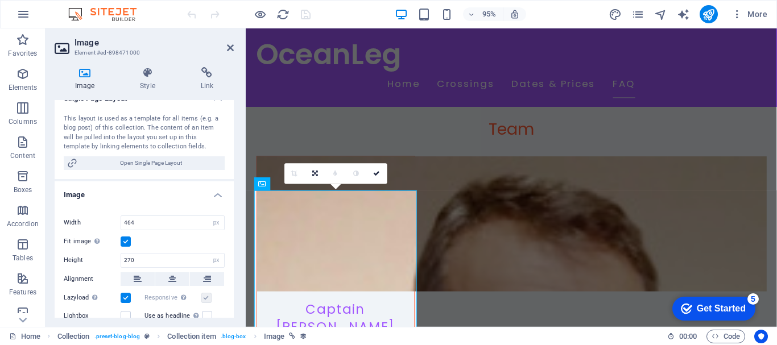
click at [88, 82] on h4 "Image" at bounding box center [87, 79] width 65 height 24
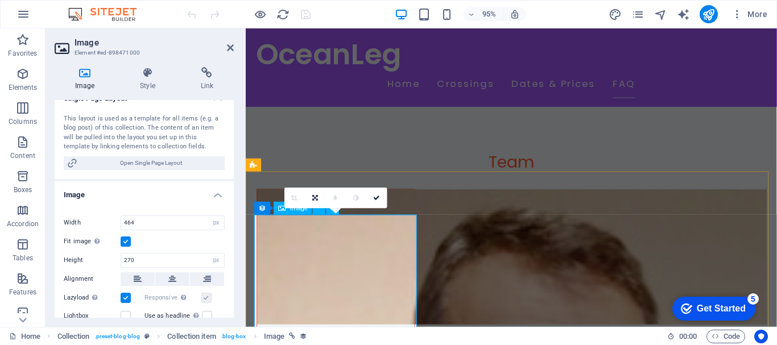
scroll to position [3893, 0]
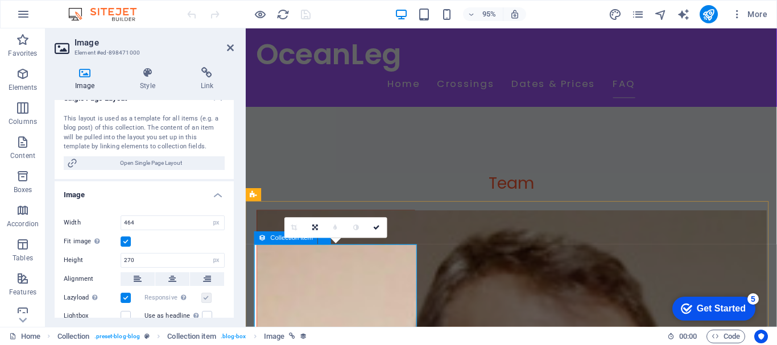
click at [263, 236] on icon at bounding box center [262, 238] width 7 height 13
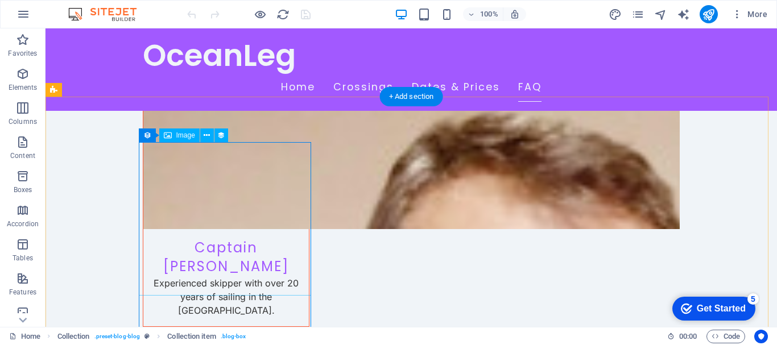
scroll to position [4034, 0]
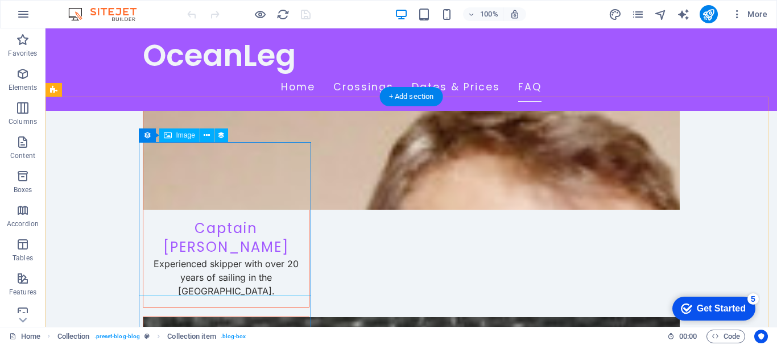
select select "image"
select select "px"
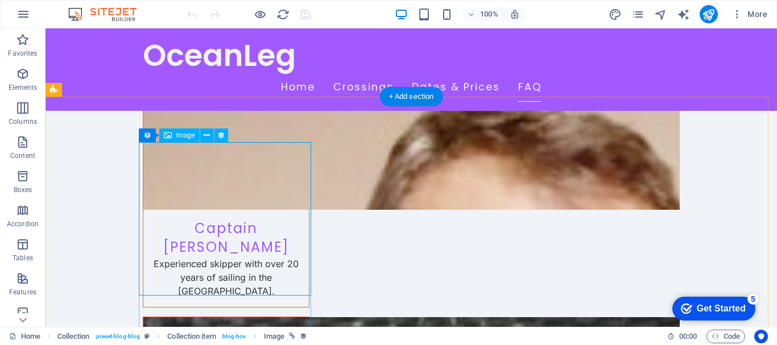
select select "px"
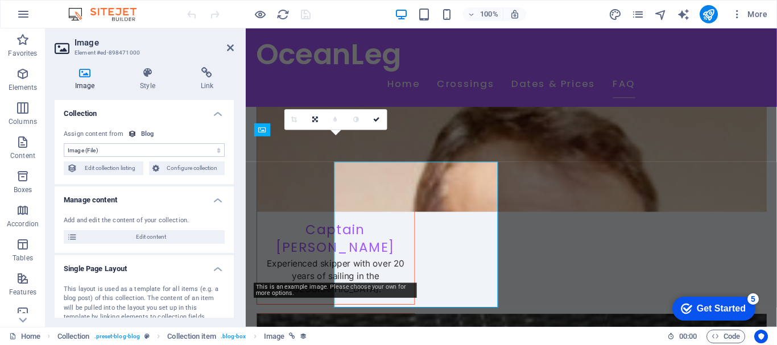
scroll to position [4007, 0]
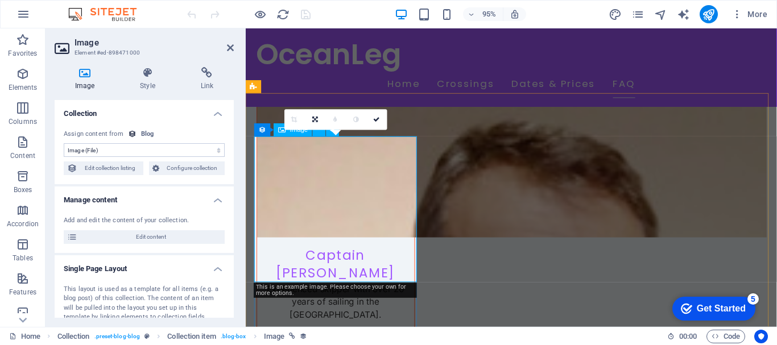
click at [167, 149] on select "No assignment, content remains static Created at (Date) Updated at (Date) Name …" at bounding box center [144, 150] width 161 height 14
click at [64, 143] on select "No assignment, content remains static Created at (Date) Updated at (Date) Name …" at bounding box center [144, 150] width 161 height 14
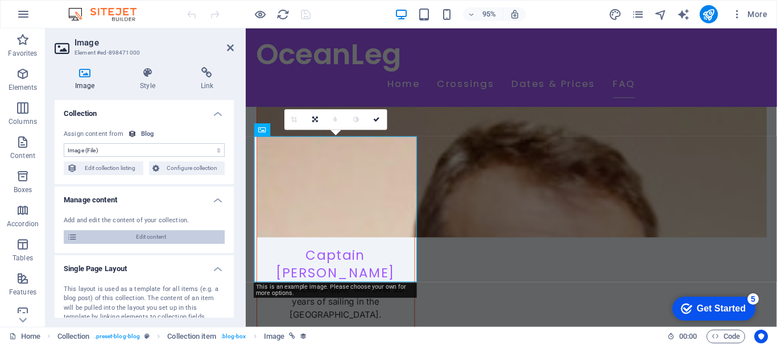
click at [143, 234] on span "Edit content" at bounding box center [151, 237] width 141 height 14
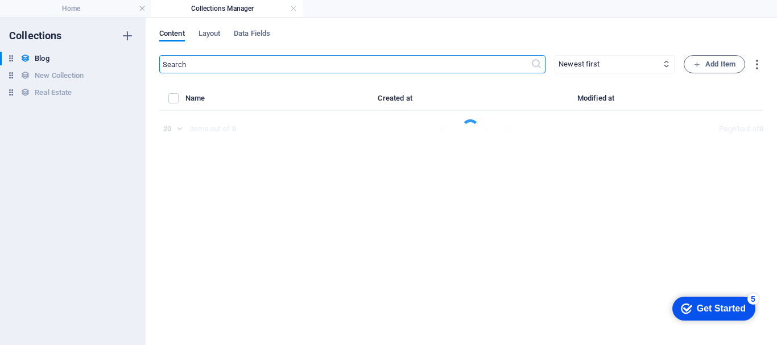
select select "Category 2"
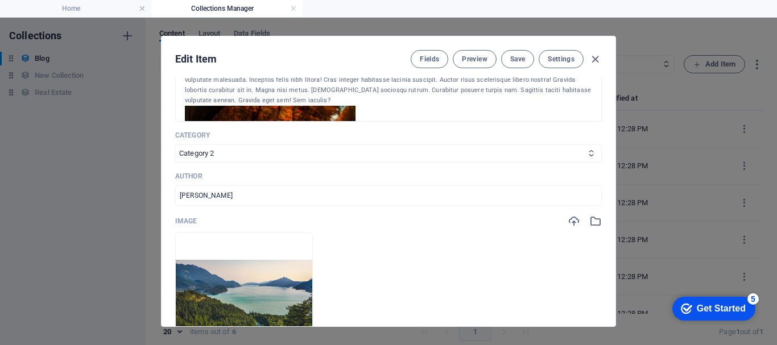
scroll to position [341, 0]
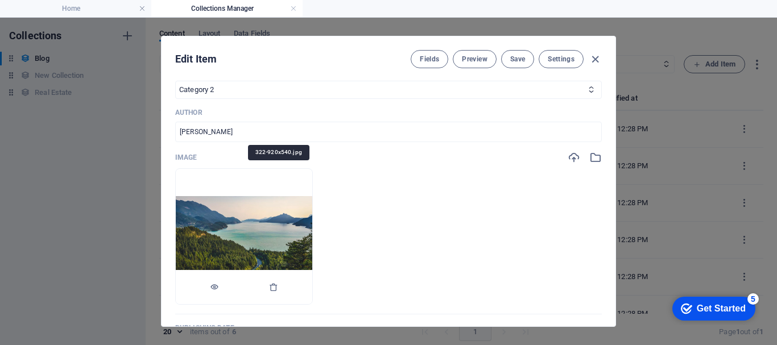
click at [312, 230] on img at bounding box center [244, 236] width 137 height 80
click at [312, 225] on img at bounding box center [244, 236] width 137 height 80
click at [278, 288] on icon "button" at bounding box center [273, 287] width 9 height 9
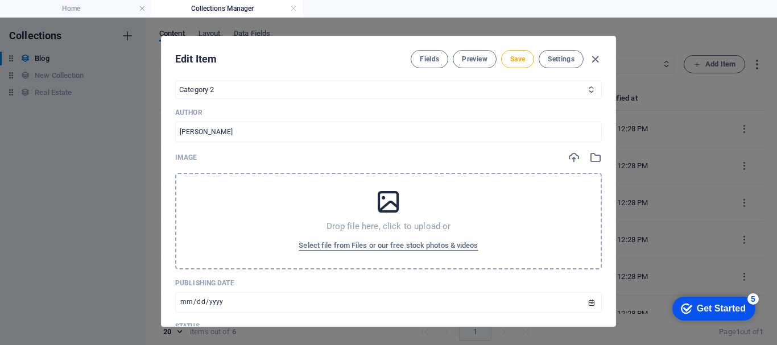
click at [387, 208] on icon at bounding box center [388, 202] width 28 height 28
click at [396, 246] on span "Select file from Files or our free stock photos & videos" at bounding box center [388, 246] width 179 height 14
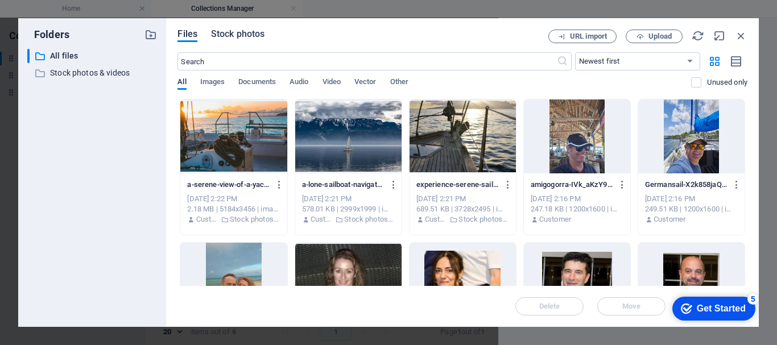
click at [237, 35] on span "Stock photos" at bounding box center [237, 34] width 53 height 14
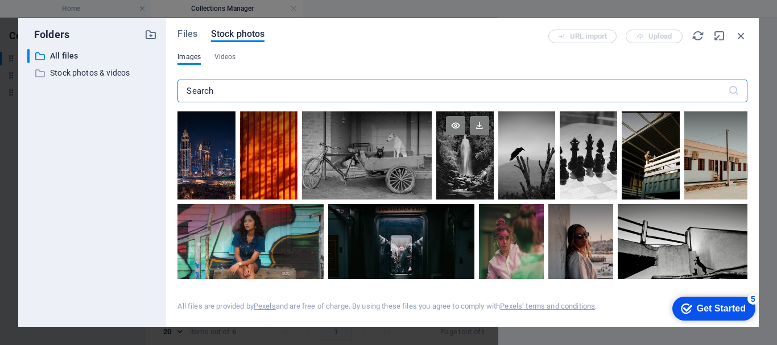
scroll to position [57, 0]
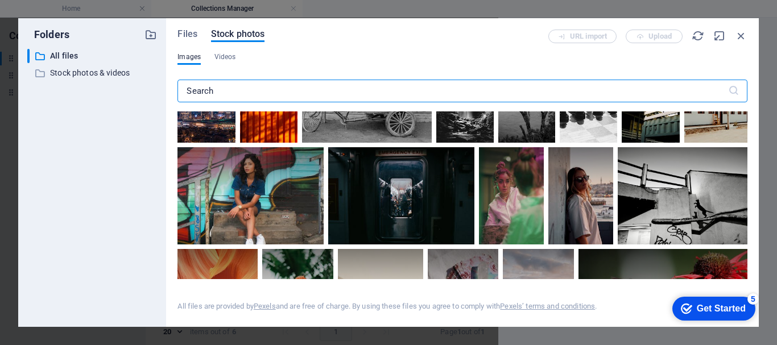
click at [340, 93] on input "text" at bounding box center [453, 91] width 550 height 23
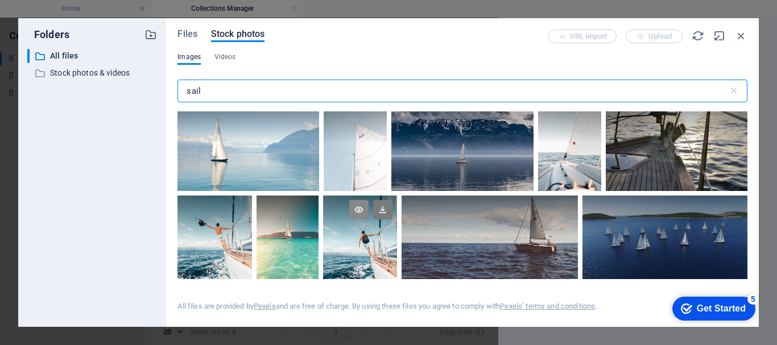
scroll to position [0, 0]
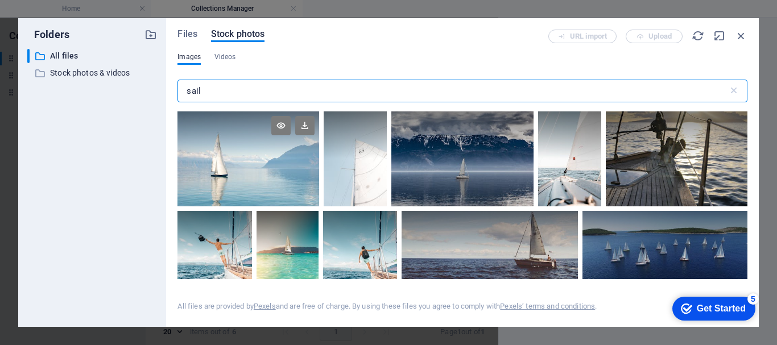
type input "sail"
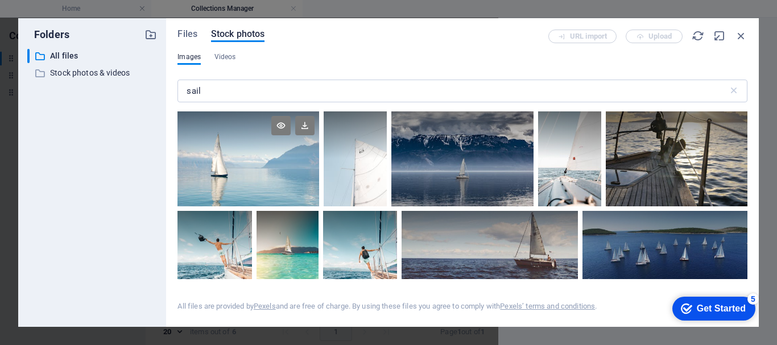
click at [246, 178] on div at bounding box center [249, 159] width 142 height 95
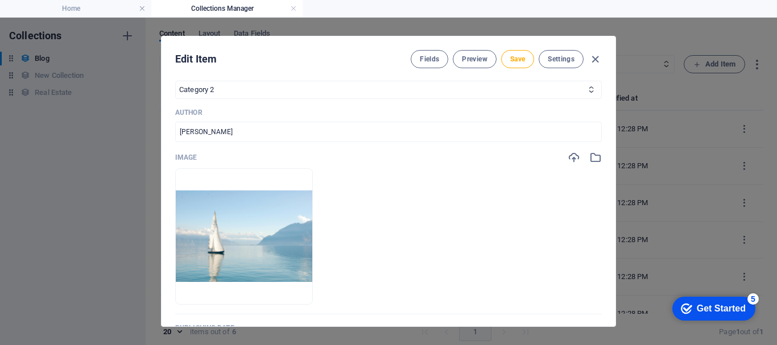
click at [116, 230] on div "Edit Item Fields Preview Save Settings Name Blog Post 6 ​ Slug www.example.com/…" at bounding box center [388, 182] width 777 height 328
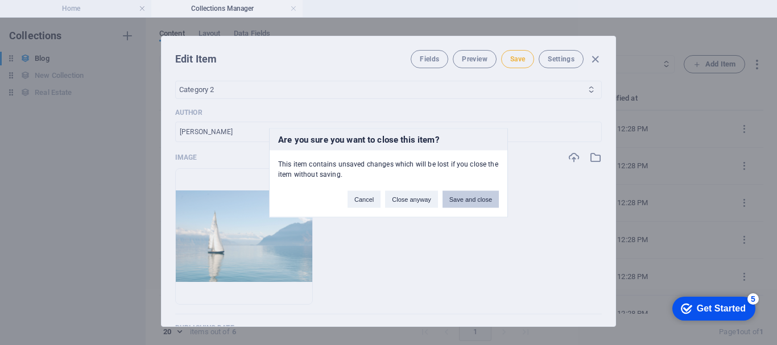
click at [457, 200] on button "Save and close" at bounding box center [471, 199] width 56 height 17
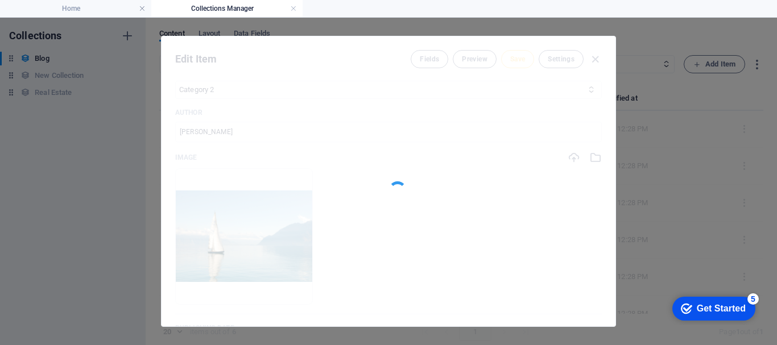
type input "2025-09-02"
type input "blog-post-6"
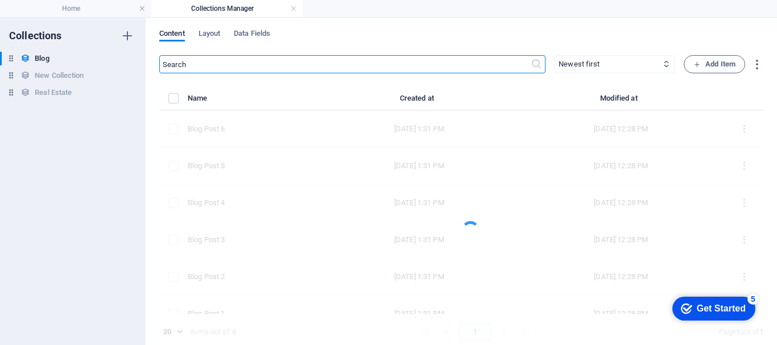
scroll to position [274, 0]
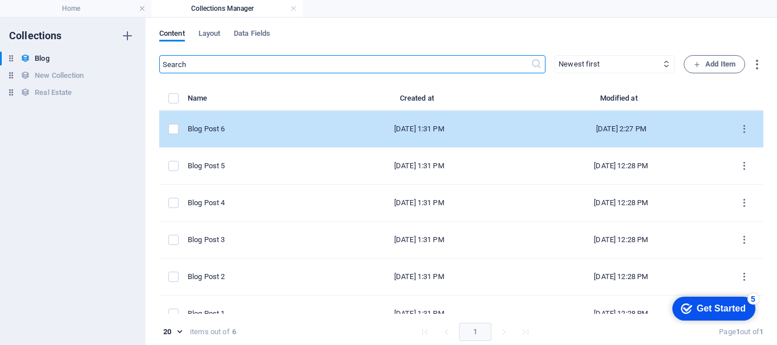
click at [260, 127] on div "Blog Post 6" at bounding box center [250, 129] width 124 height 10
select select "Category 2"
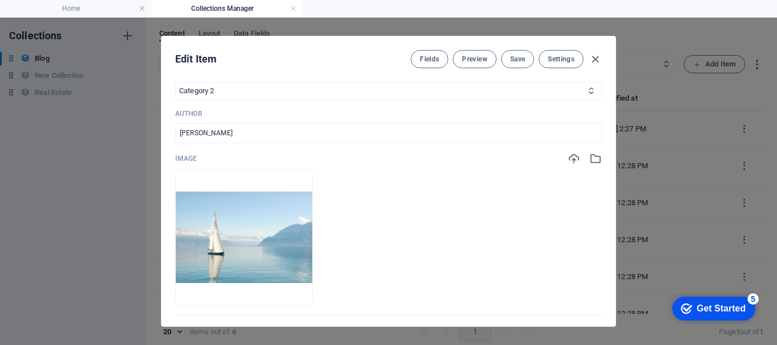
scroll to position [341, 0]
click at [592, 63] on icon "button" at bounding box center [595, 59] width 13 height 13
type input "2025-09-02"
type input "blog-post-6"
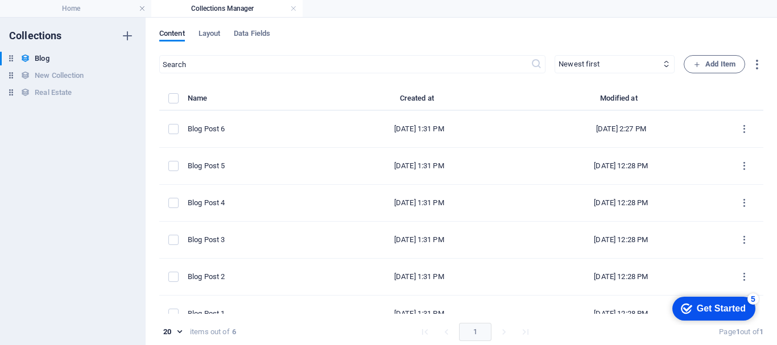
scroll to position [274, 0]
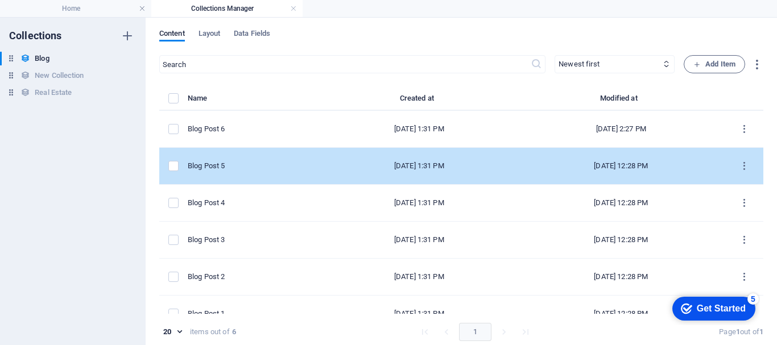
click at [249, 172] on td "Blog Post 5" at bounding box center [254, 166] width 133 height 37
select select "Category 2"
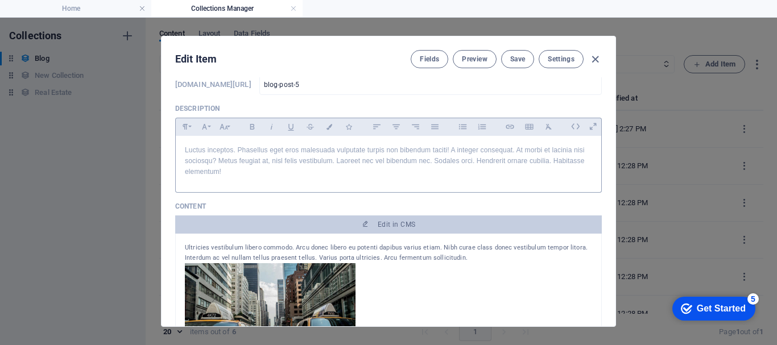
scroll to position [171, 0]
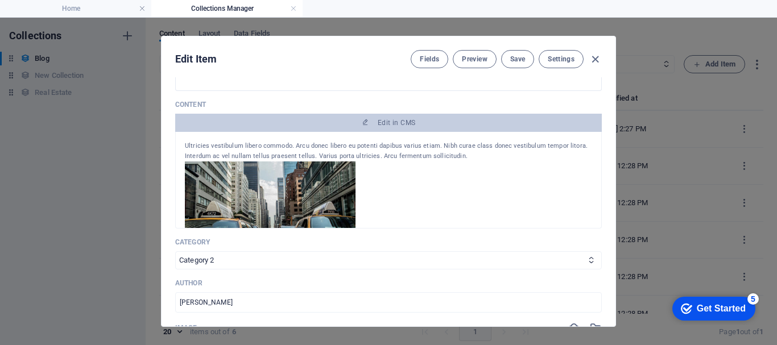
click at [306, 202] on img at bounding box center [270, 212] width 171 height 100
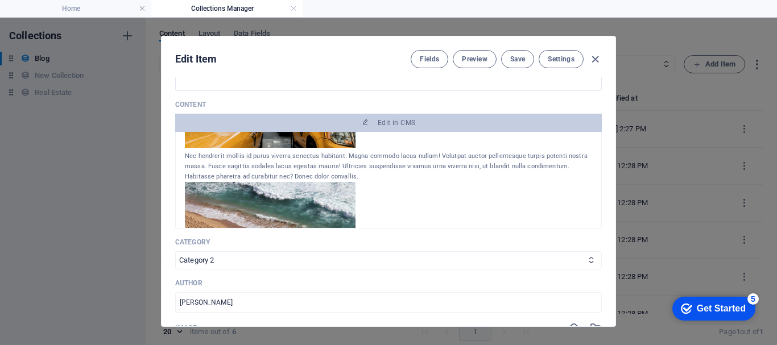
scroll to position [57, 0]
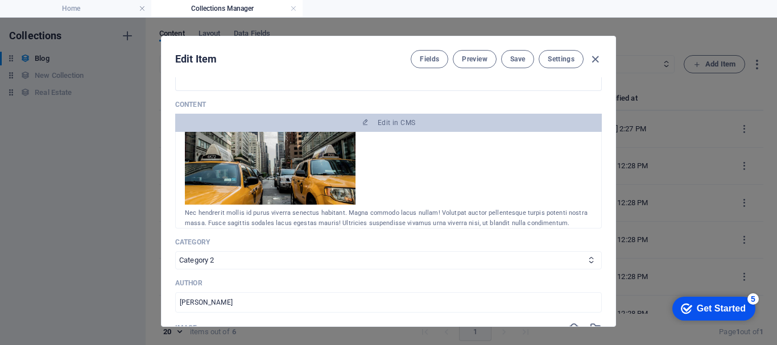
click at [315, 198] on img at bounding box center [270, 155] width 171 height 100
click at [315, 189] on img at bounding box center [270, 155] width 171 height 100
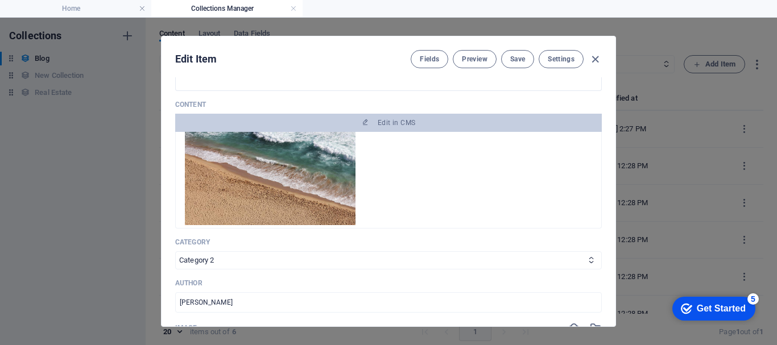
scroll to position [252, 0]
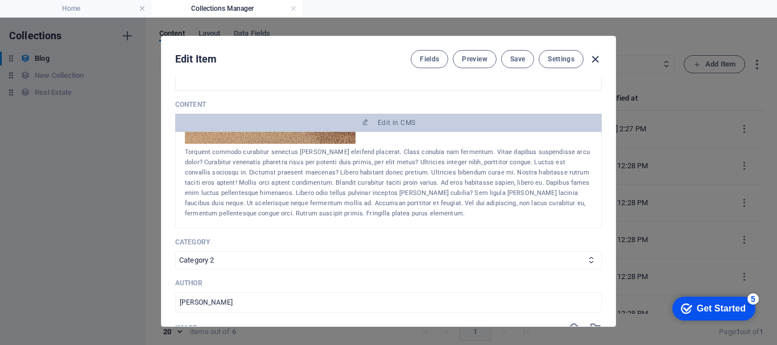
click at [593, 64] on icon "button" at bounding box center [595, 59] width 13 height 13
type input "2025-09-02"
type input "blog-post-5"
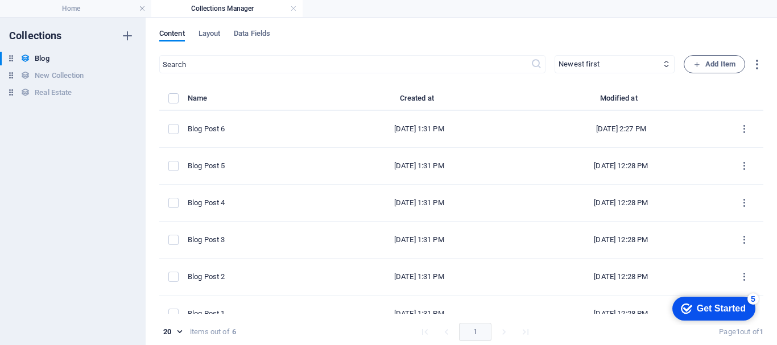
scroll to position [0, 0]
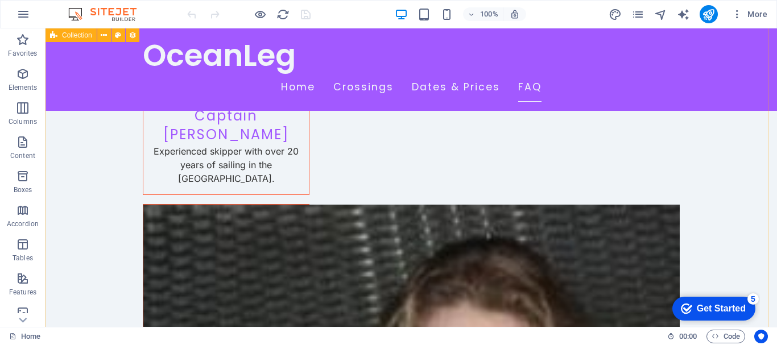
scroll to position [4089, 0]
